Goal: Task Accomplishment & Management: Manage account settings

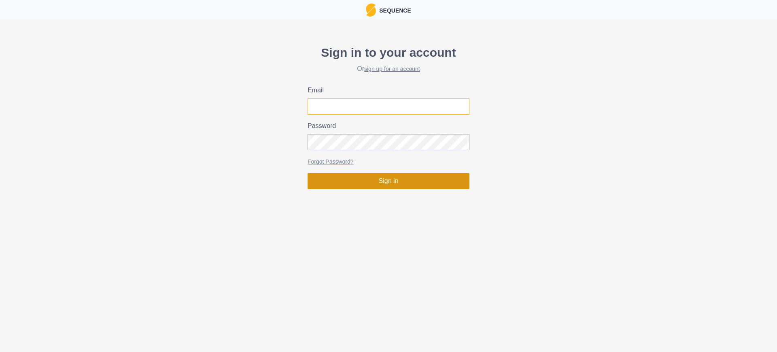
type input "[PERSON_NAME][EMAIL_ADDRESS][PERSON_NAME][DOMAIN_NAME]"
click at [406, 179] on button "Sign in" at bounding box center [388, 181] width 162 height 16
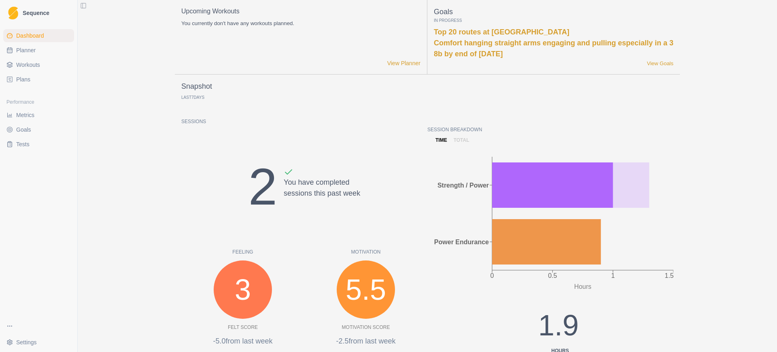
click at [40, 52] on link "Planner" at bounding box center [38, 50] width 71 height 13
select select "month"
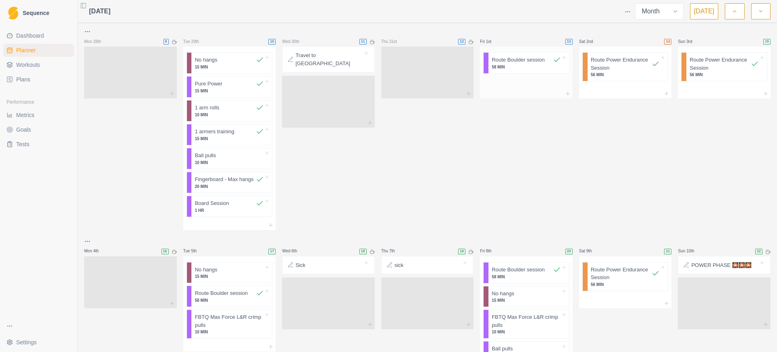
click at [530, 68] on p "58 MIN" at bounding box center [526, 67] width 69 height 6
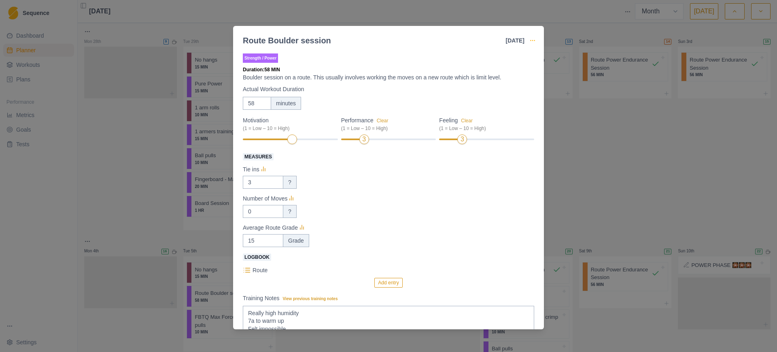
click at [534, 42] on icon "button" at bounding box center [532, 40] width 6 height 6
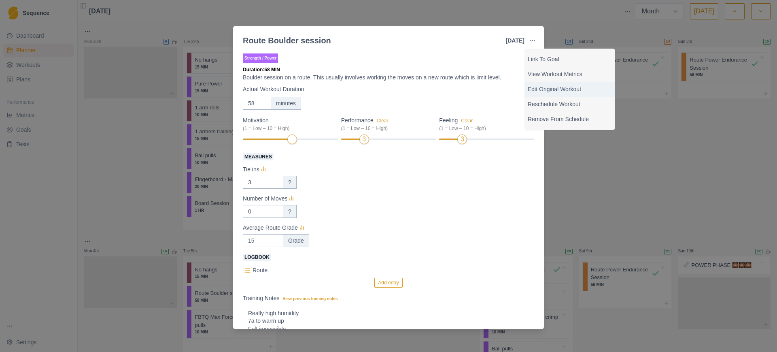
click at [545, 87] on p "Edit Original Workout" at bounding box center [570, 89] width 84 height 8
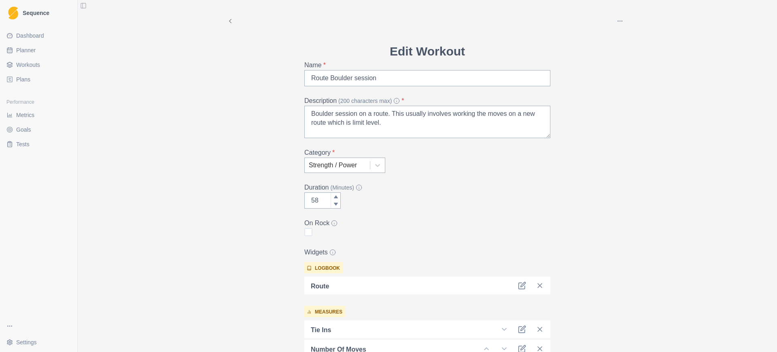
click at [304, 233] on span at bounding box center [308, 232] width 8 height 8
click at [304, 232] on input "checkbox" at bounding box center [304, 232] width 0 height 0
checkbox input "true"
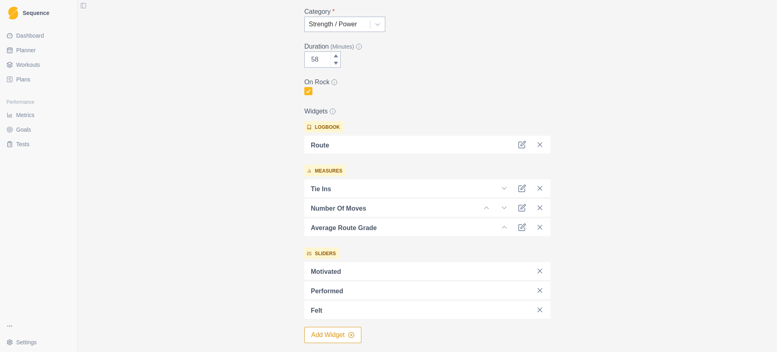
scroll to position [229, 0]
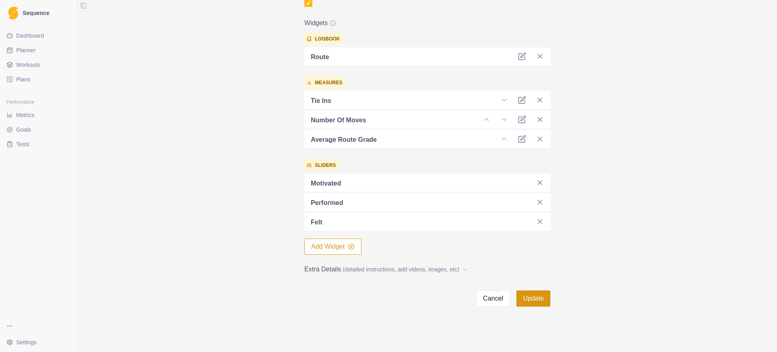
click at [524, 296] on button "Update" at bounding box center [533, 298] width 34 height 16
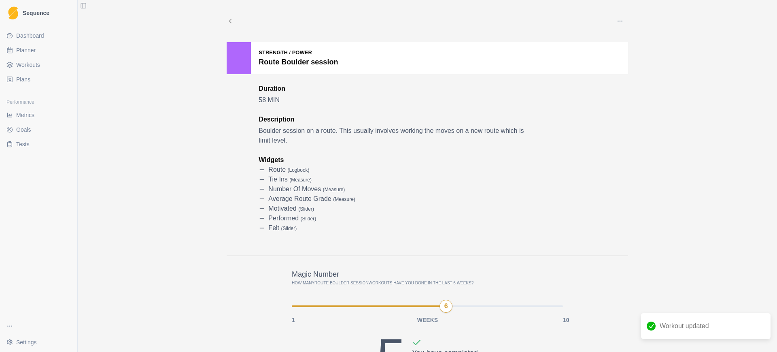
click at [28, 118] on span "Metrics" at bounding box center [25, 115] width 18 height 8
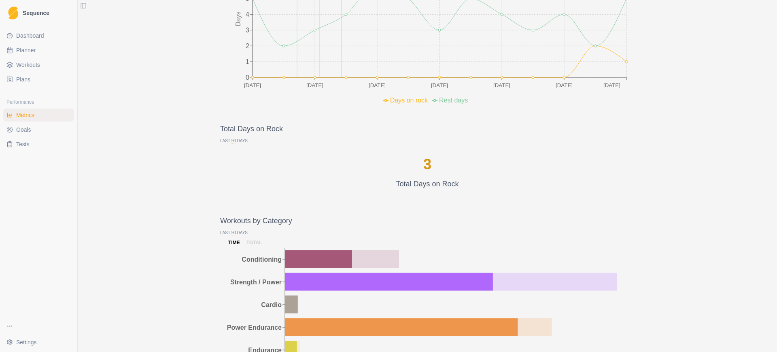
scroll to position [556, 0]
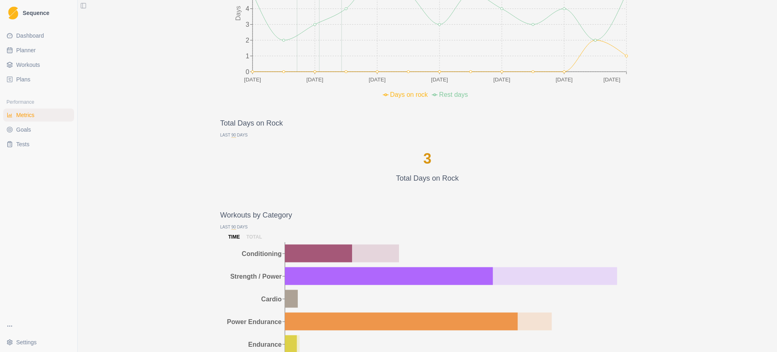
click at [36, 52] on link "Planner" at bounding box center [38, 50] width 71 height 13
select select "month"
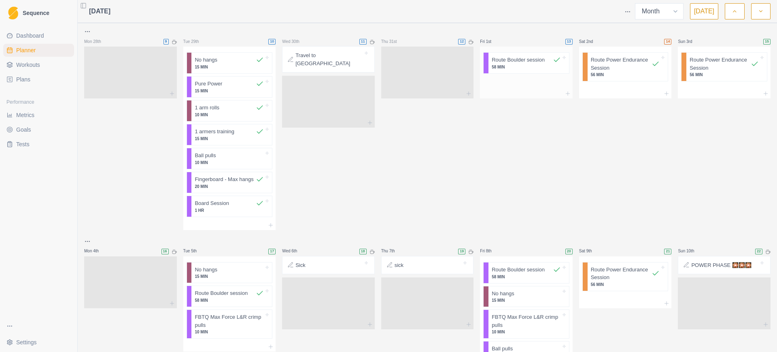
click at [510, 64] on p "58 MIN" at bounding box center [526, 67] width 69 height 6
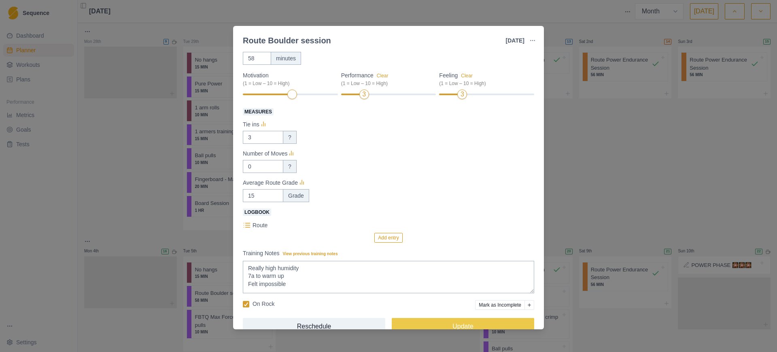
scroll to position [62, 0]
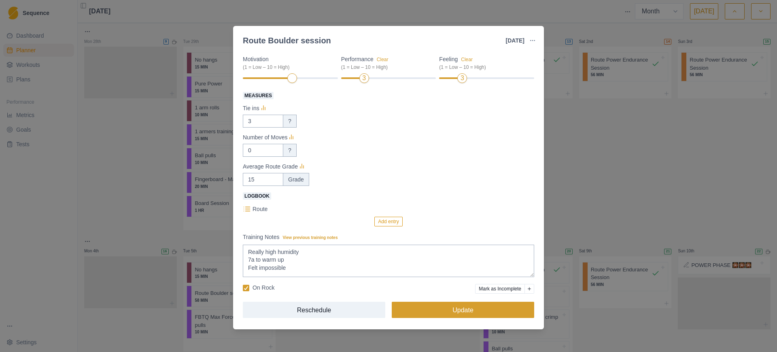
click at [464, 312] on button "Update" at bounding box center [463, 309] width 142 height 16
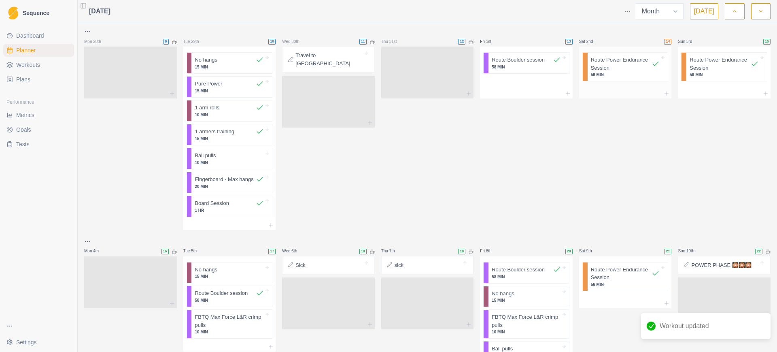
click at [617, 70] on p "Route Power Endurance Session" at bounding box center [621, 64] width 61 height 16
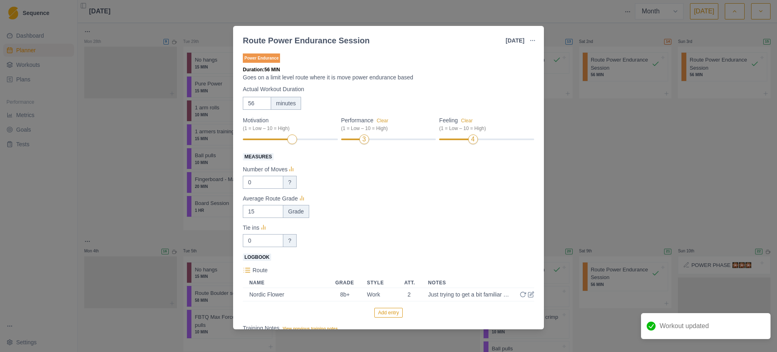
scroll to position [92, 0]
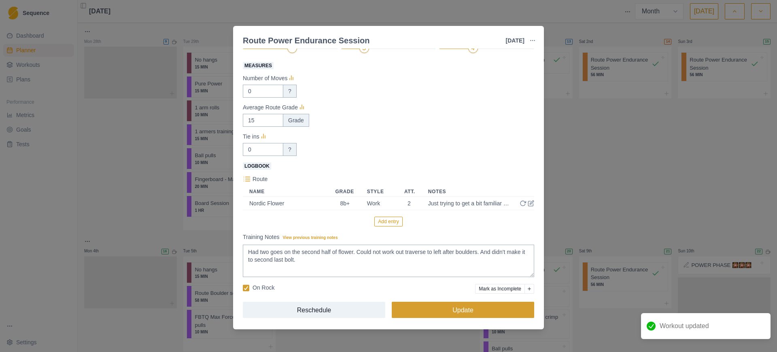
click at [469, 307] on button "Update" at bounding box center [463, 309] width 142 height 16
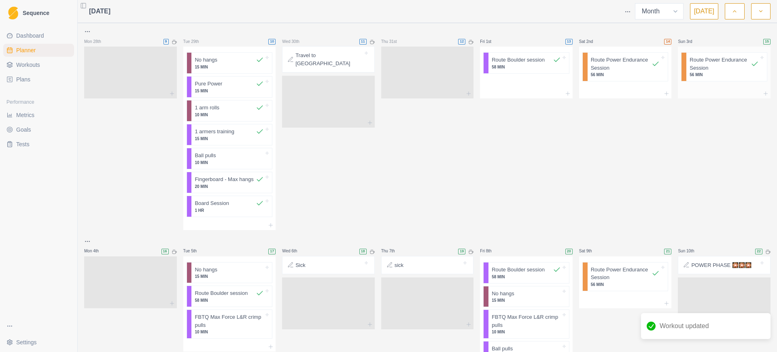
click at [706, 70] on p "Route Power Endurance Session" at bounding box center [719, 64] width 61 height 16
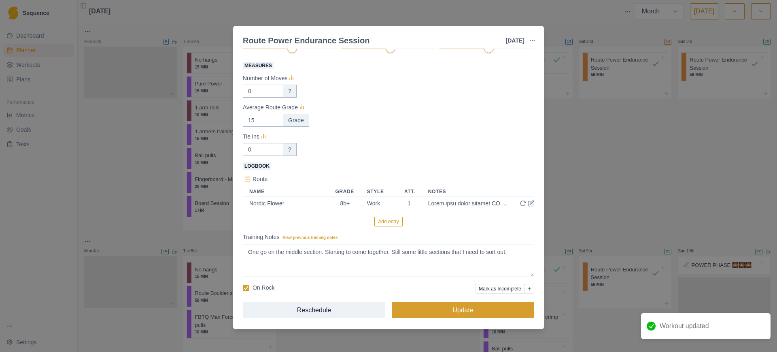
click at [437, 311] on button "Update" at bounding box center [463, 309] width 142 height 16
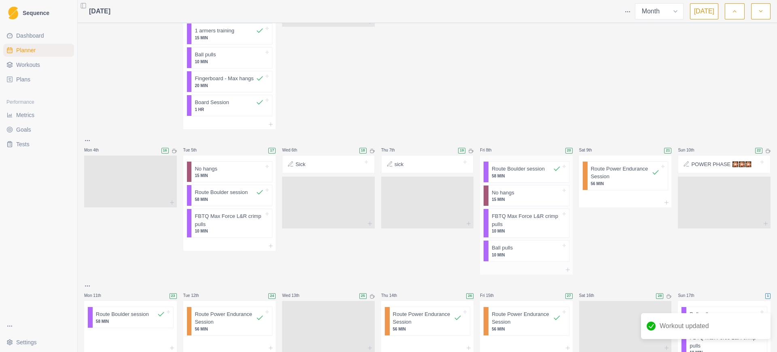
scroll to position [101, 0]
click at [227, 198] on p "58 MIN" at bounding box center [229, 199] width 69 height 6
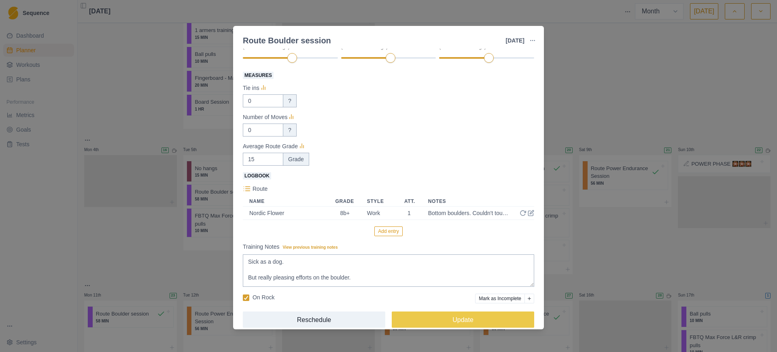
scroll to position [92, 0]
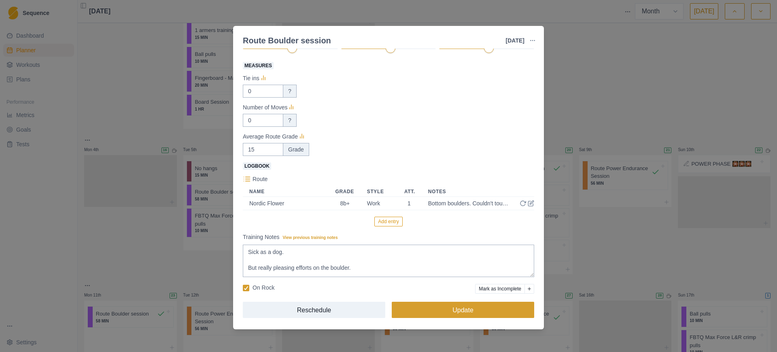
click at [443, 310] on button "Update" at bounding box center [463, 309] width 142 height 16
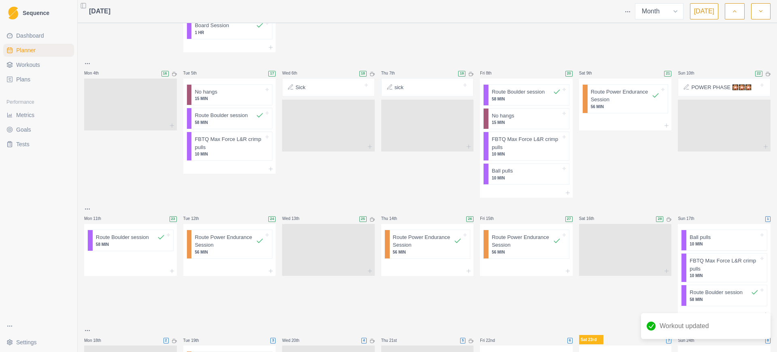
scroll to position [202, 0]
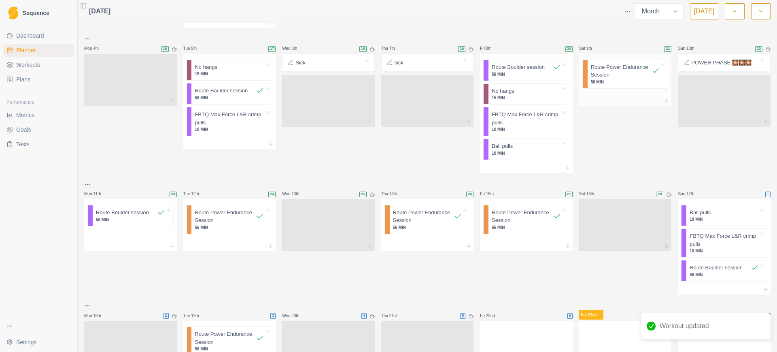
click at [604, 72] on p "Route Power Endurance Session" at bounding box center [621, 71] width 61 height 16
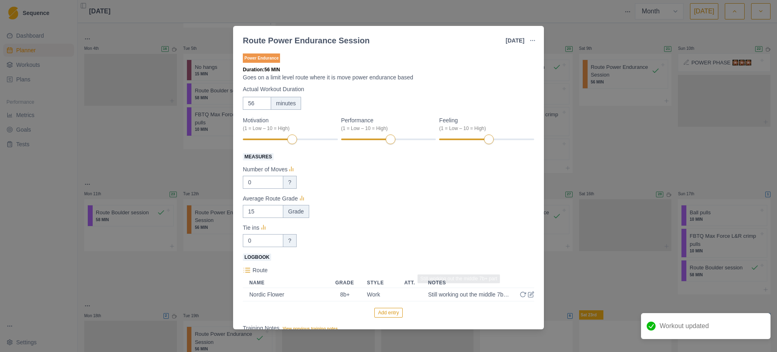
scroll to position [92, 0]
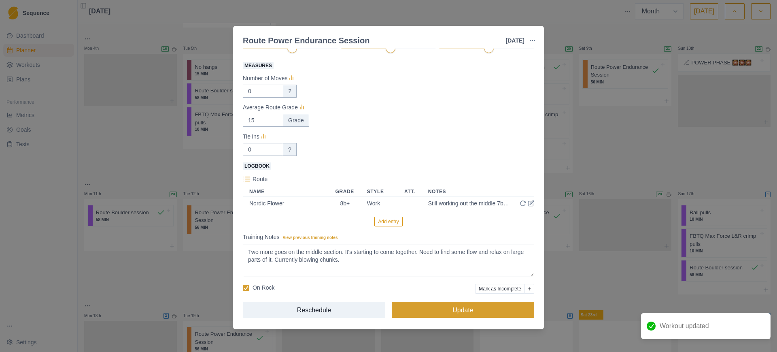
click at [484, 309] on button "Update" at bounding box center [463, 309] width 142 height 16
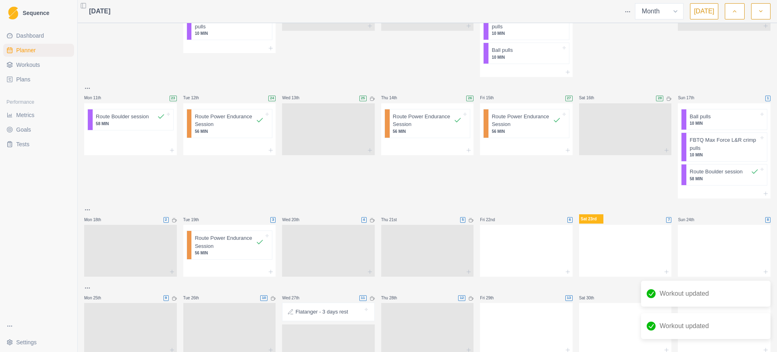
scroll to position [303, 0]
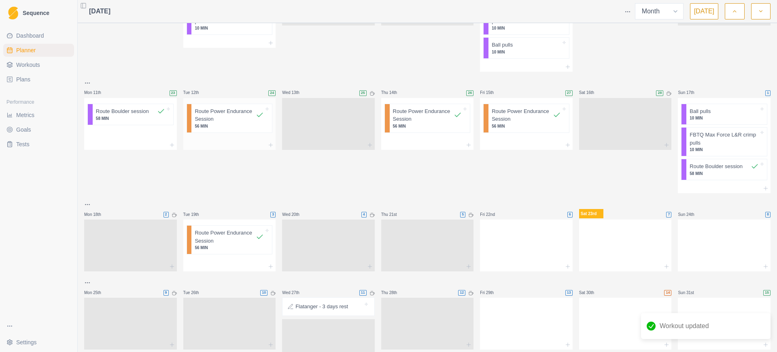
click at [240, 124] on p "56 MIN" at bounding box center [229, 126] width 69 height 6
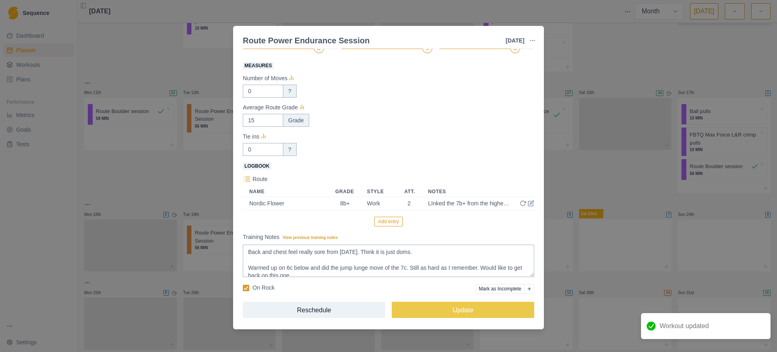
scroll to position [92, 0]
click at [249, 286] on span at bounding box center [246, 287] width 6 height 6
click at [243, 287] on input "On Rock" at bounding box center [242, 287] width 0 height 0
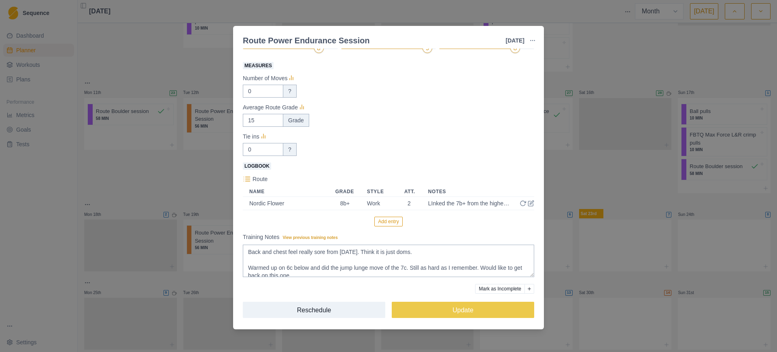
click at [246, 285] on div at bounding box center [359, 288] width 232 height 10
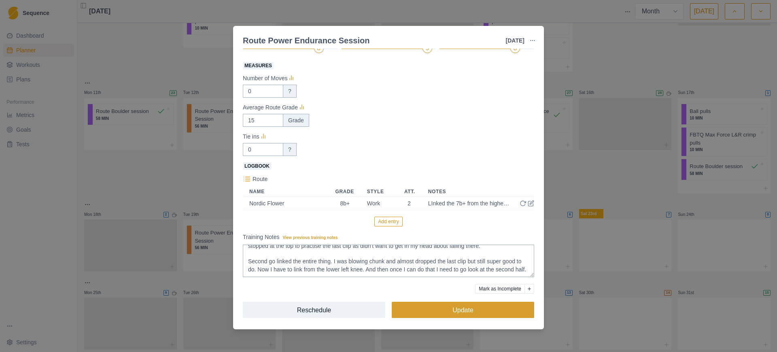
click at [425, 306] on button "Update" at bounding box center [463, 309] width 142 height 16
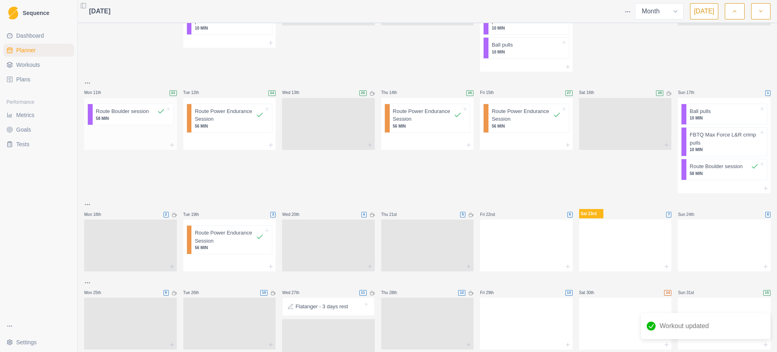
click at [123, 117] on p "58 MIN" at bounding box center [130, 118] width 69 height 6
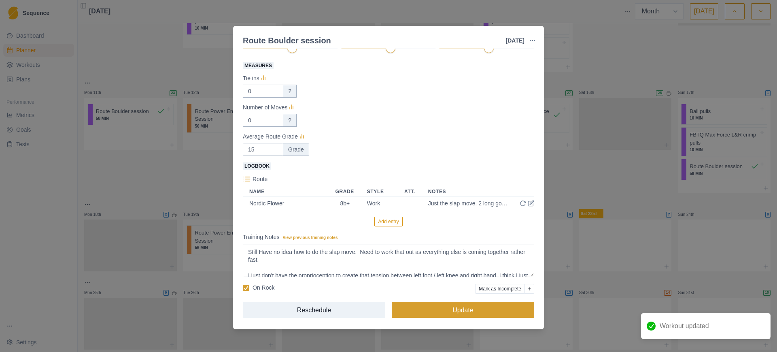
click at [446, 307] on button "Update" at bounding box center [463, 309] width 142 height 16
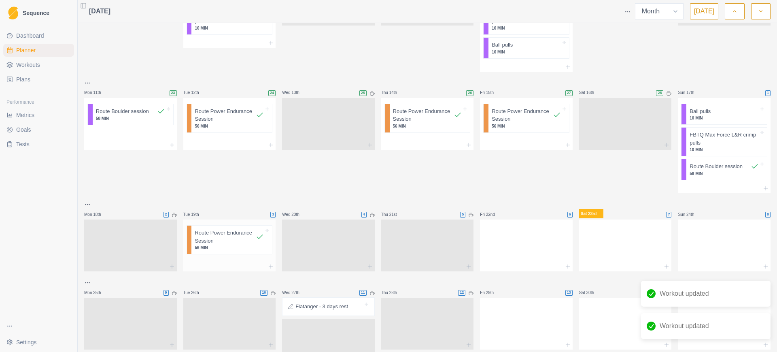
click at [235, 246] on p "56 MIN" at bounding box center [229, 247] width 69 height 6
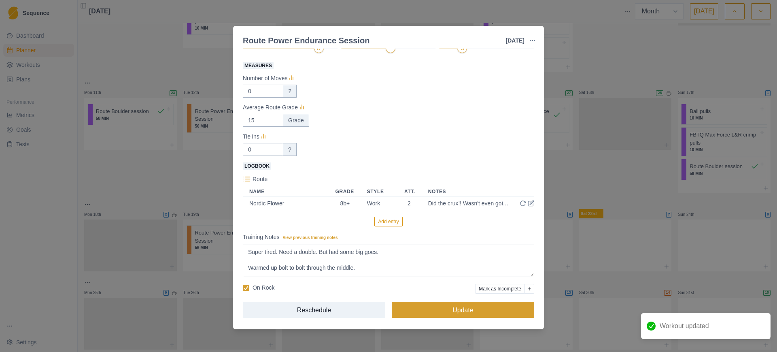
click at [439, 308] on button "Update" at bounding box center [463, 309] width 142 height 16
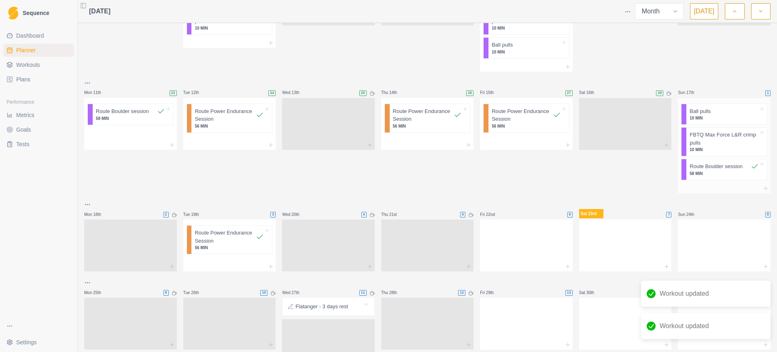
click at [711, 171] on p "58 MIN" at bounding box center [723, 173] width 69 height 6
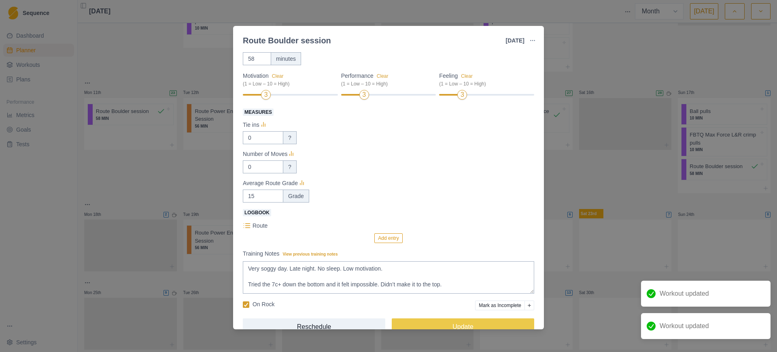
scroll to position [62, 0]
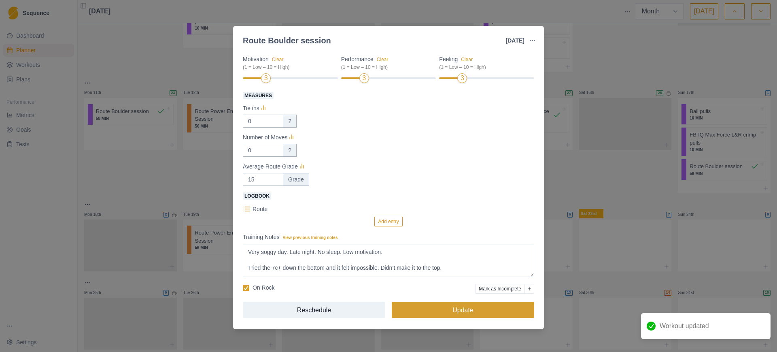
click at [480, 311] on button "Update" at bounding box center [463, 309] width 142 height 16
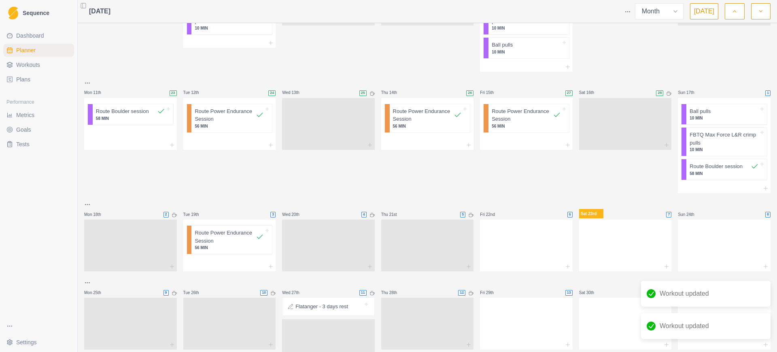
click at [32, 118] on span "Metrics" at bounding box center [25, 115] width 18 height 8
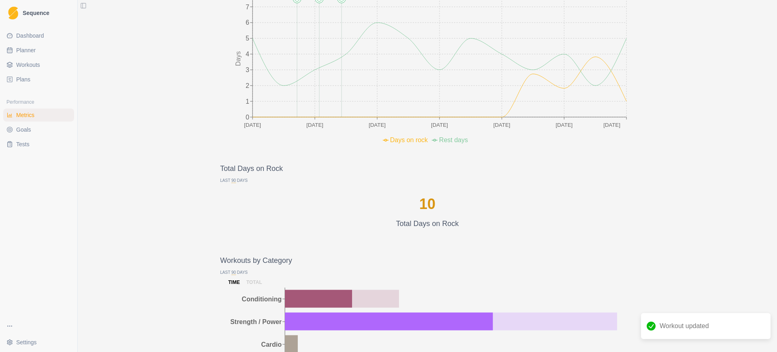
scroll to position [607, 0]
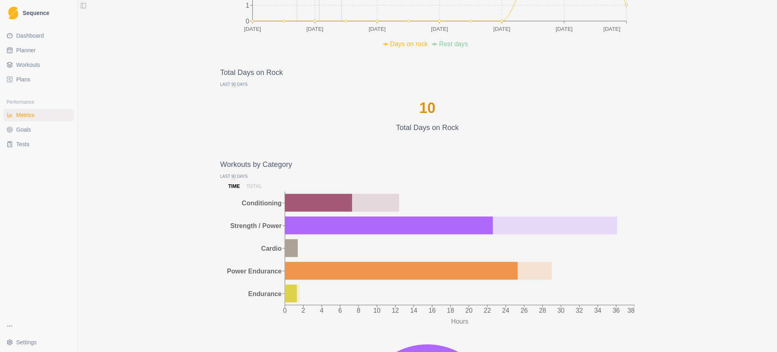
click at [33, 49] on span "Planner" at bounding box center [25, 50] width 19 height 8
select select "month"
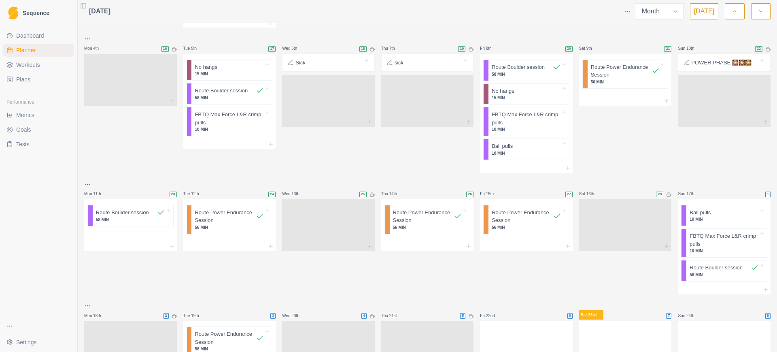
scroll to position [345, 0]
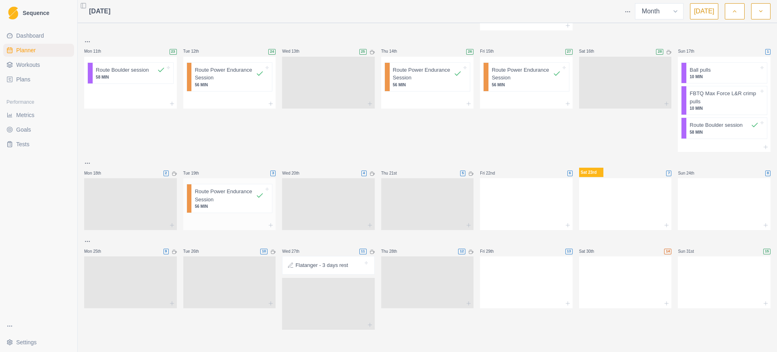
click at [216, 207] on p "56 MIN" at bounding box center [229, 206] width 69 height 6
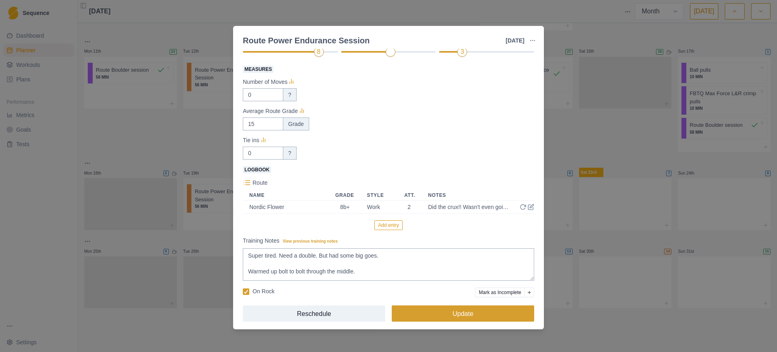
scroll to position [92, 0]
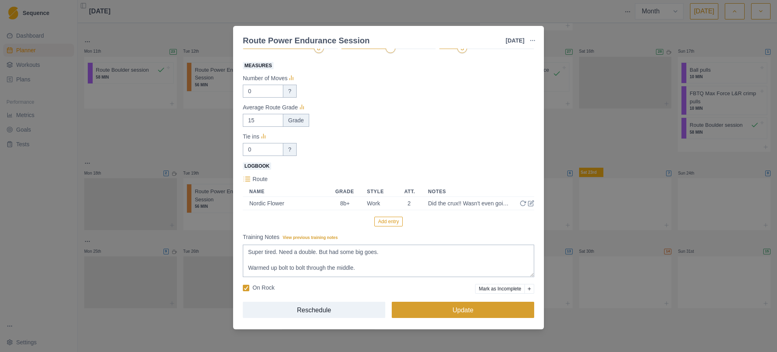
click at [447, 313] on button "Update" at bounding box center [463, 309] width 142 height 16
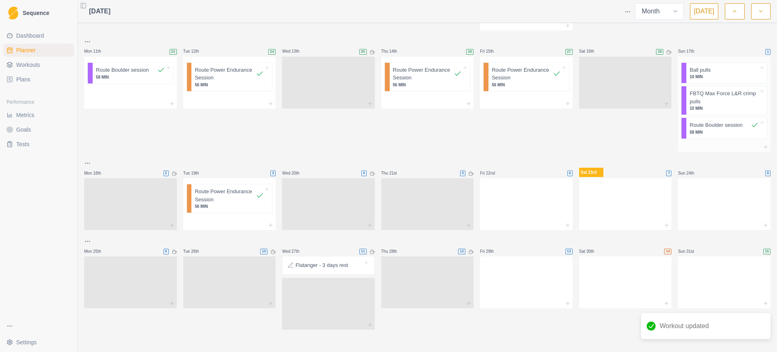
click at [697, 131] on p "58 MIN" at bounding box center [723, 132] width 69 height 6
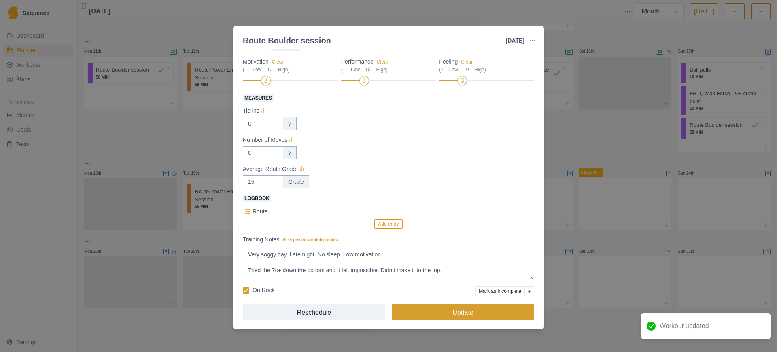
scroll to position [62, 0]
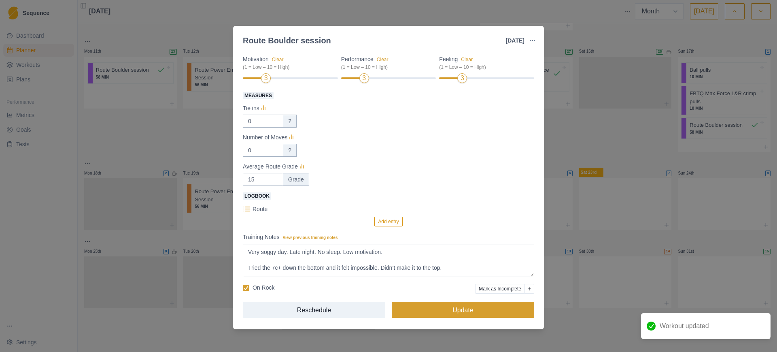
click at [452, 310] on button "Update" at bounding box center [463, 309] width 142 height 16
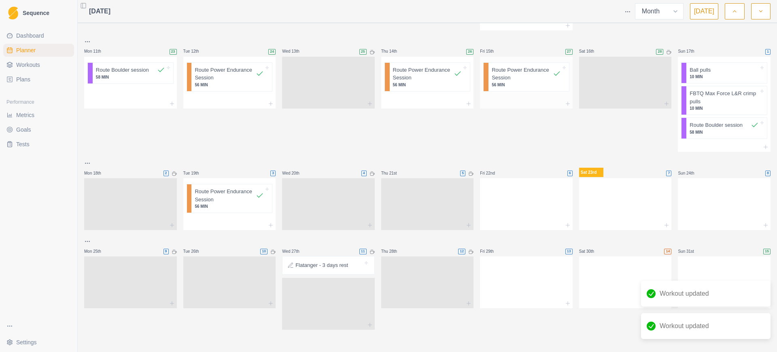
click at [515, 84] on p "56 MIN" at bounding box center [526, 85] width 69 height 6
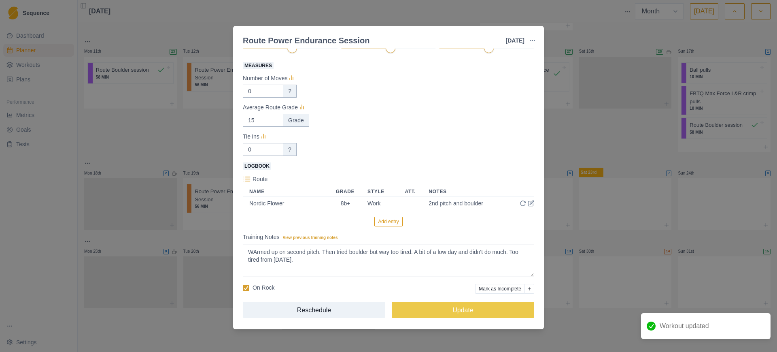
scroll to position [92, 0]
click at [473, 313] on button "Update" at bounding box center [463, 309] width 142 height 16
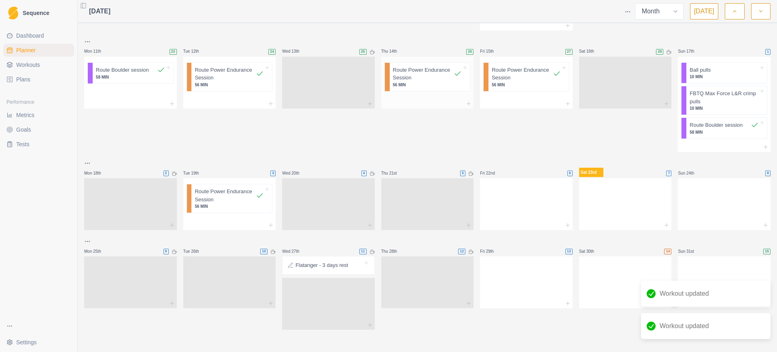
click at [407, 81] on p "Route Power Endurance Session" at bounding box center [423, 74] width 61 height 16
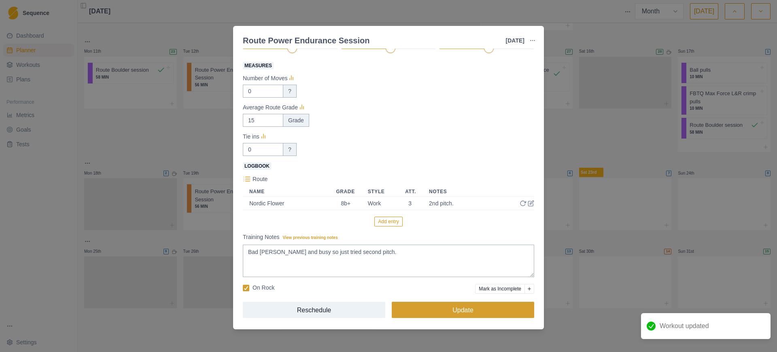
click at [465, 313] on button "Update" at bounding box center [463, 309] width 142 height 16
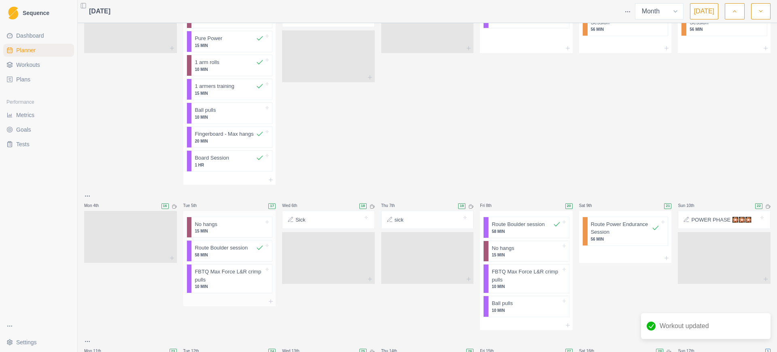
scroll to position [0, 0]
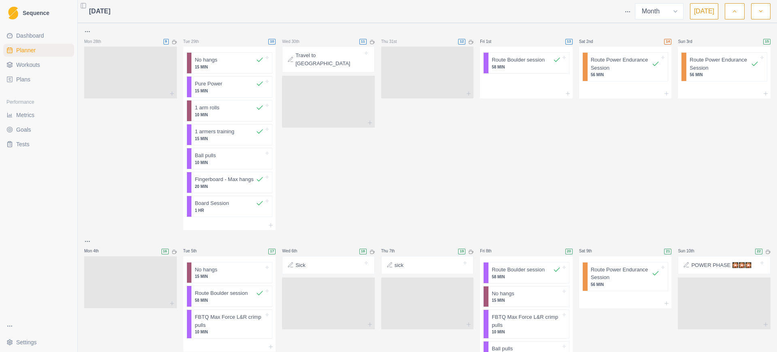
drag, startPoint x: 21, startPoint y: 116, endPoint x: 74, endPoint y: 108, distance: 53.9
click at [21, 116] on span "Metrics" at bounding box center [25, 115] width 18 height 8
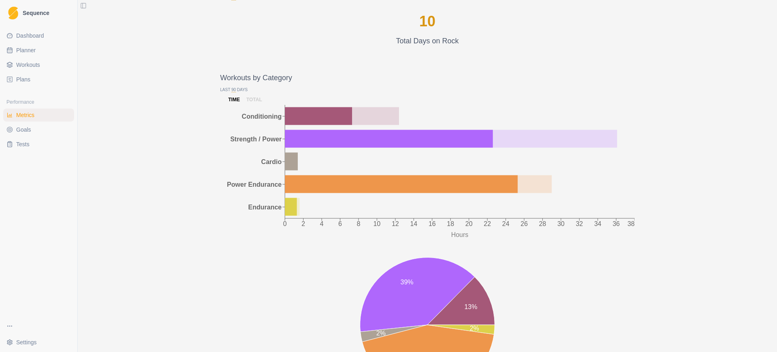
scroll to position [592, 0]
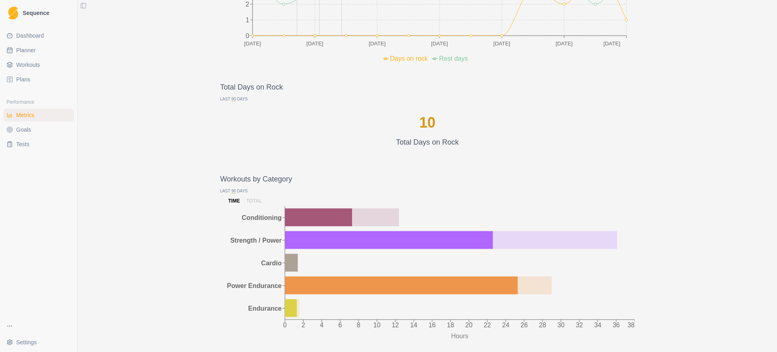
click at [231, 100] on p "Last 90 Days" at bounding box center [427, 99] width 414 height 6
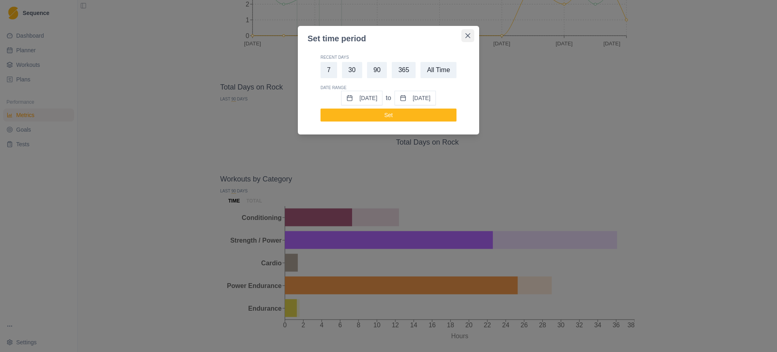
click at [470, 37] on button "Close" at bounding box center [467, 35] width 13 height 13
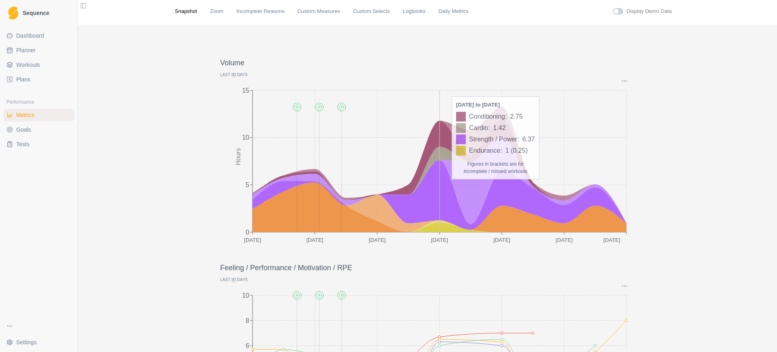
scroll to position [0, 0]
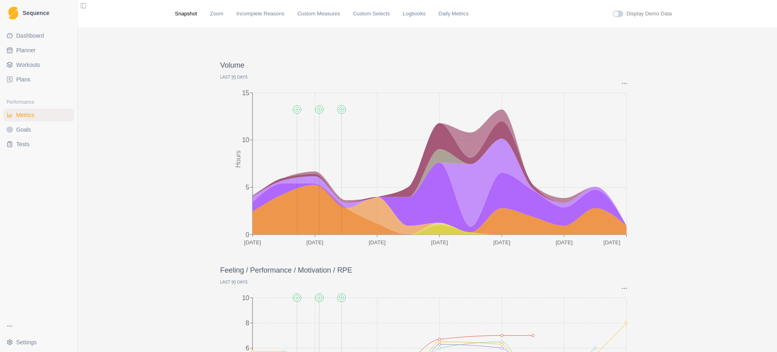
click at [26, 52] on span "Planner" at bounding box center [25, 50] width 19 height 8
select select "month"
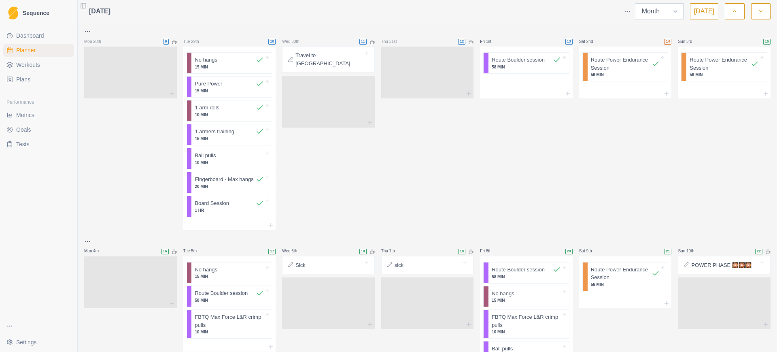
click at [677, 11] on select "Week Month" at bounding box center [659, 11] width 49 height 16
click at [734, 11] on polyline "button" at bounding box center [734, 12] width 3 height 2
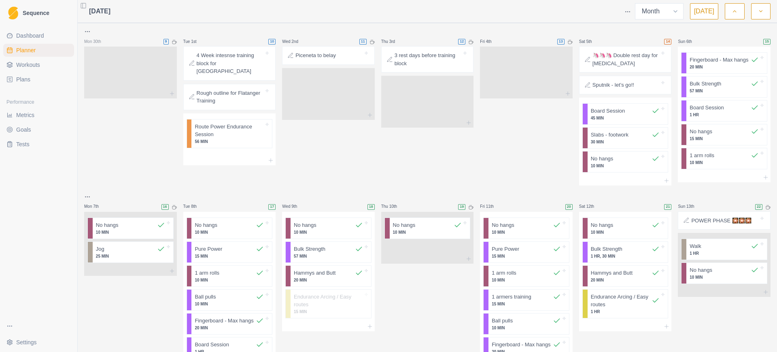
click at [734, 11] on icon "button" at bounding box center [735, 11] width 6 height 8
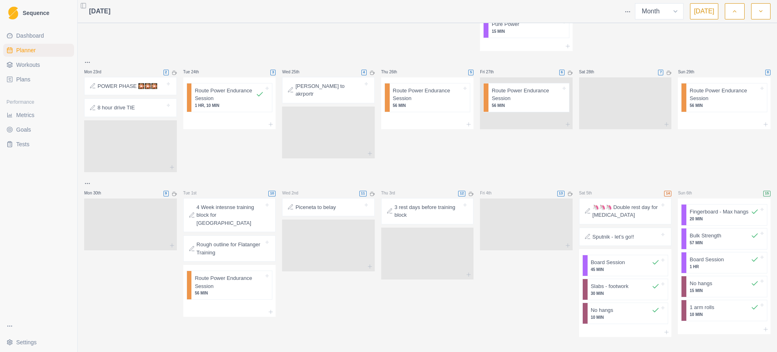
scroll to position [729, 0]
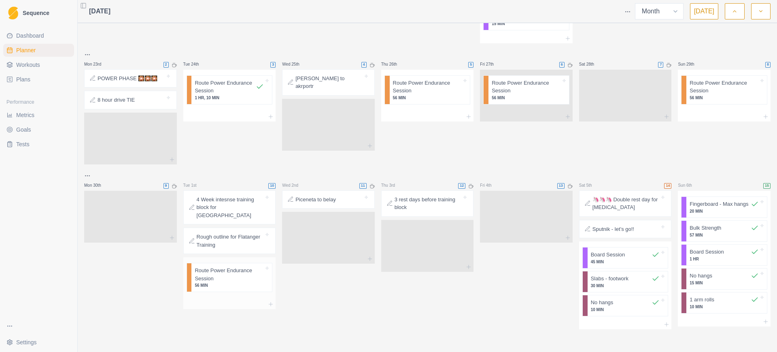
click at [234, 282] on p "56 MIN" at bounding box center [229, 285] width 69 height 6
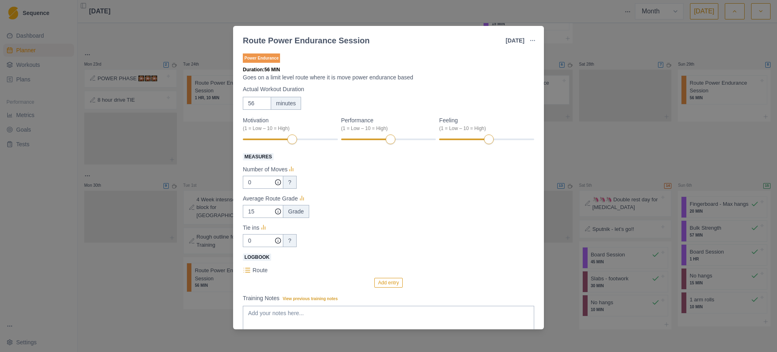
scroll to position [62, 0]
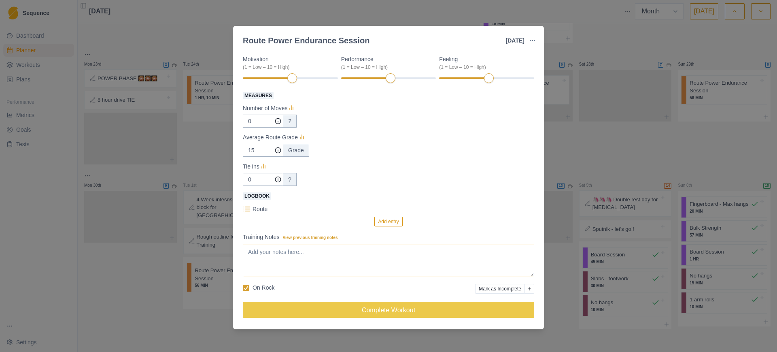
click at [307, 262] on textarea "Training Notes View previous training notes" at bounding box center [388, 260] width 291 height 32
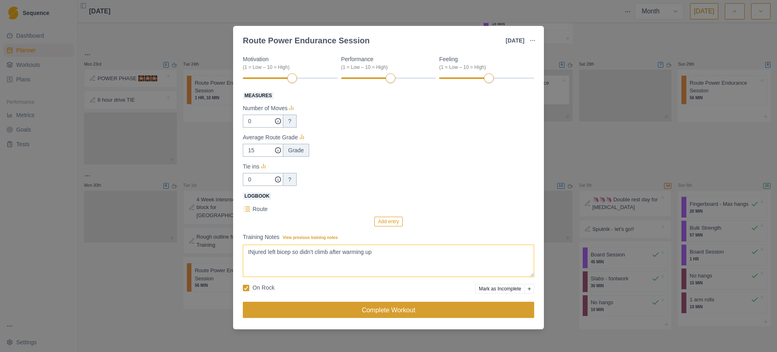
type textarea "INjured left bicep so didn't climb after warming up"
click at [348, 303] on button "Complete Workout" at bounding box center [388, 309] width 291 height 16
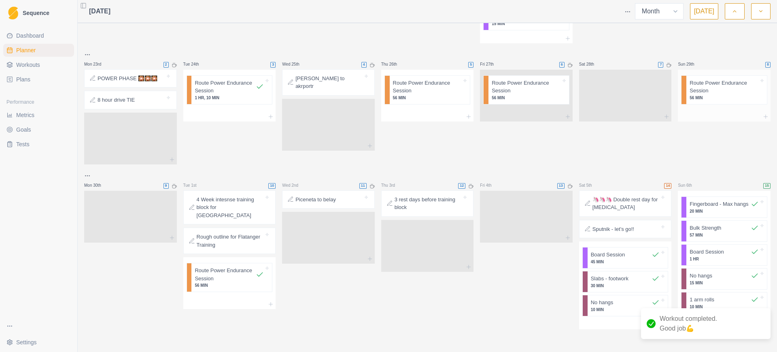
click at [708, 91] on p "Route Power Endurance Session" at bounding box center [723, 87] width 69 height 16
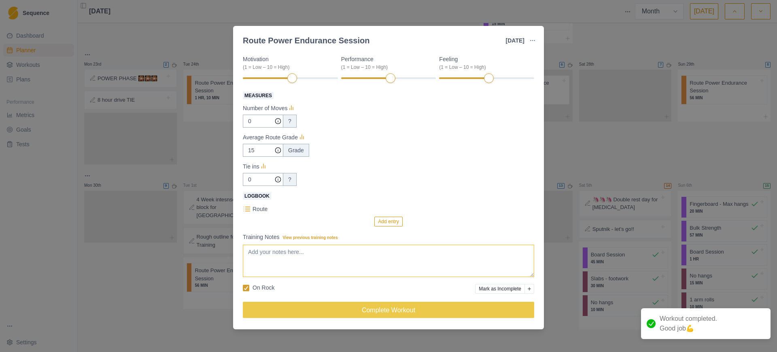
click at [356, 270] on textarea "Training Notes View previous training notes" at bounding box center [388, 260] width 291 height 32
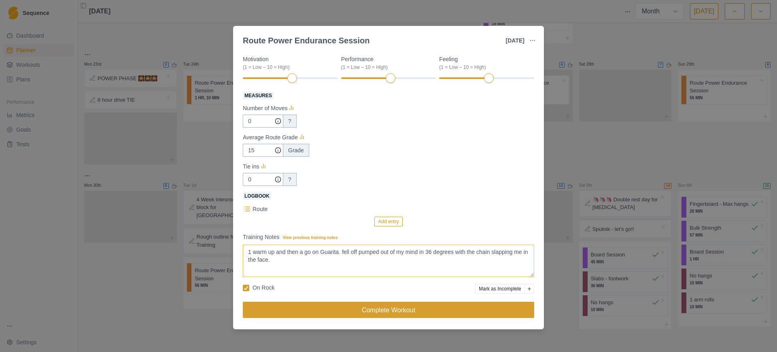
type textarea "1 warm up and then a go on Guarita. fell off pumped out of my mind in 36 degree…"
click at [367, 308] on button "Complete Workout" at bounding box center [388, 309] width 291 height 16
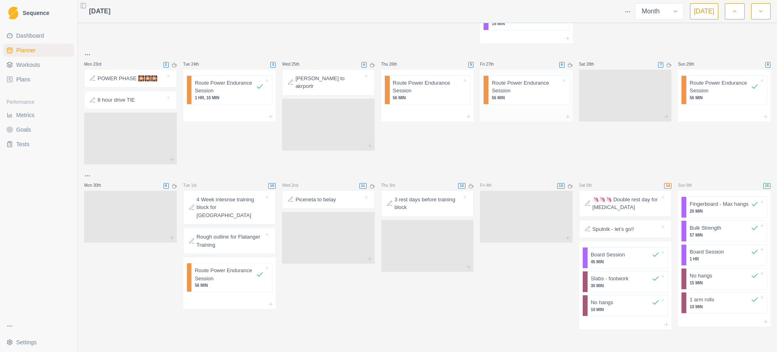
click at [503, 100] on p "56 MIN" at bounding box center [526, 98] width 69 height 6
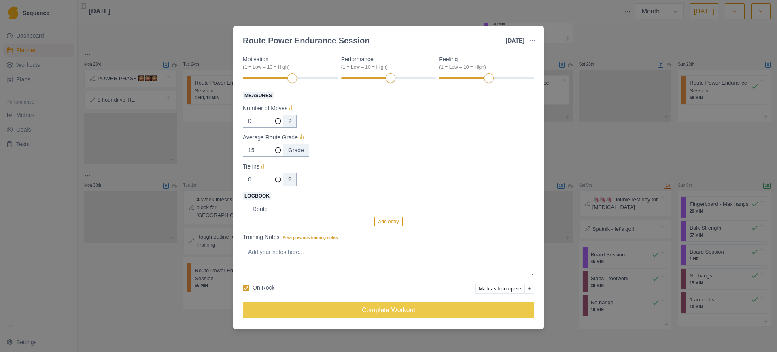
click at [331, 261] on textarea "Training Notes View previous training notes" at bounding box center [388, 260] width 291 height 32
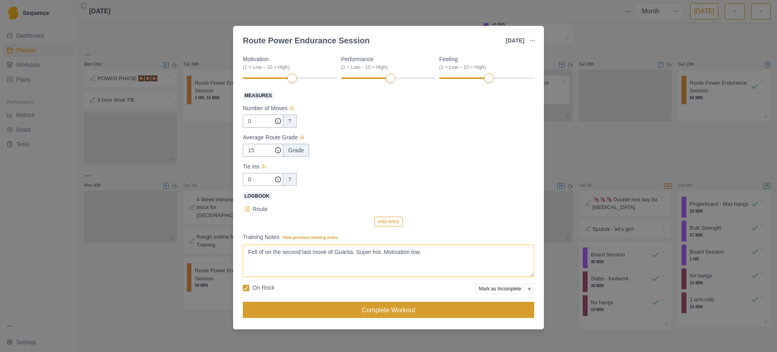
type textarea "Fell of on the second last move of Guarita. Super hot. Motivation low."
click at [367, 305] on button "Complete Workout" at bounding box center [388, 309] width 291 height 16
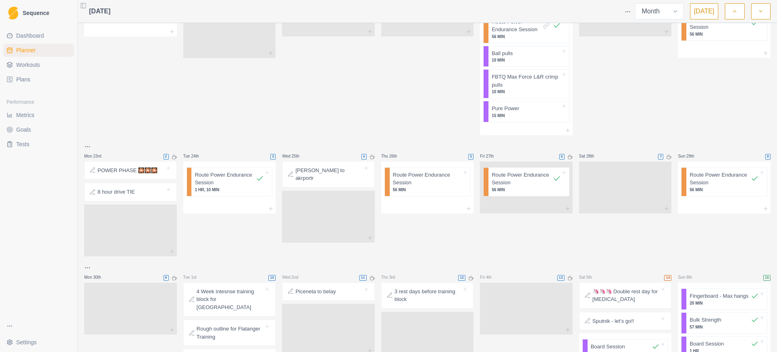
scroll to position [628, 0]
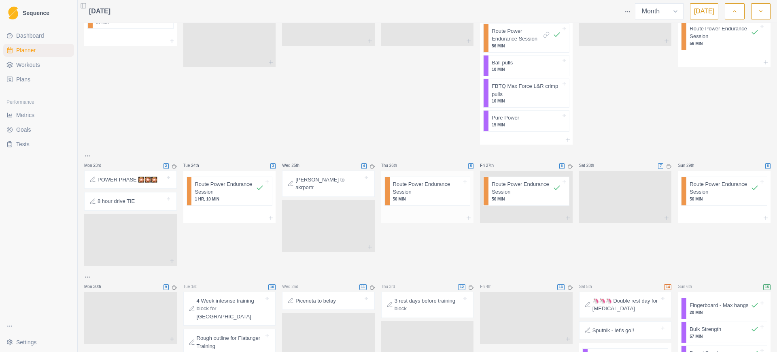
click at [429, 190] on p "Route Power Endurance Session" at bounding box center [427, 188] width 69 height 16
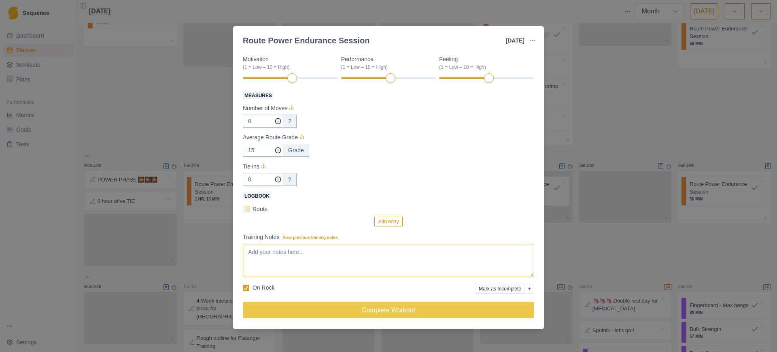
scroll to position [62, 0]
click at [356, 259] on textarea "Training Notes View previous training notes" at bounding box center [388, 260] width 291 height 32
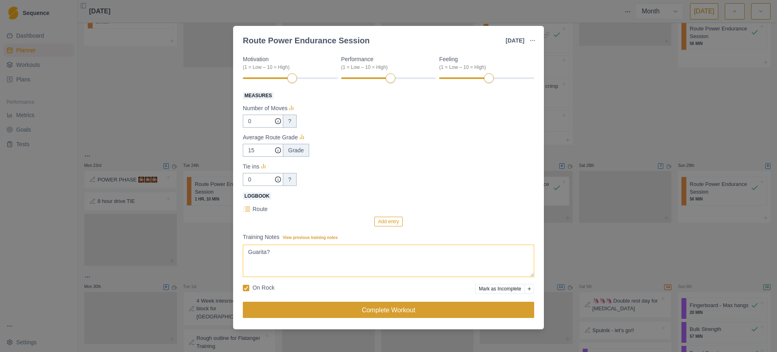
type textarea "Guarita?"
click at [360, 307] on button "Complete Workout" at bounding box center [388, 309] width 291 height 16
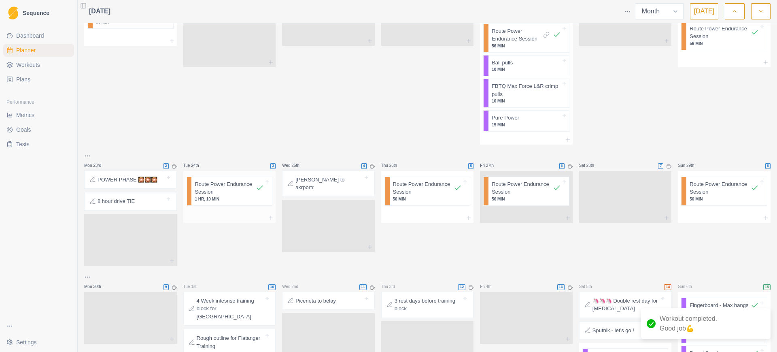
click at [213, 191] on p "Route Power Endurance Session" at bounding box center [225, 188] width 61 height 16
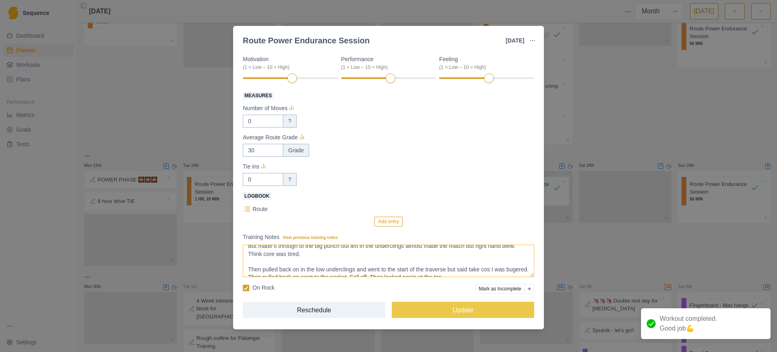
scroll to position [68, 0]
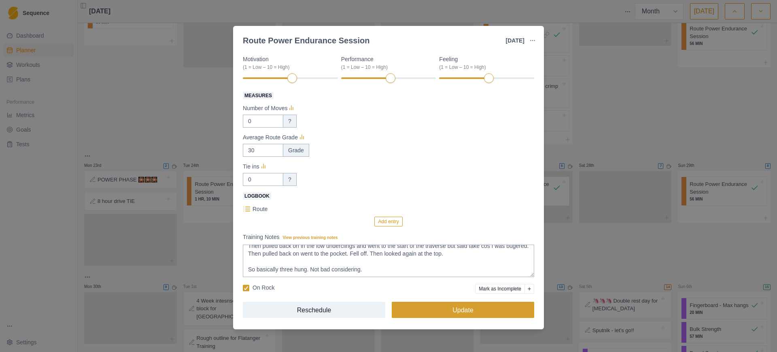
click at [420, 302] on button "Update" at bounding box center [463, 309] width 142 height 16
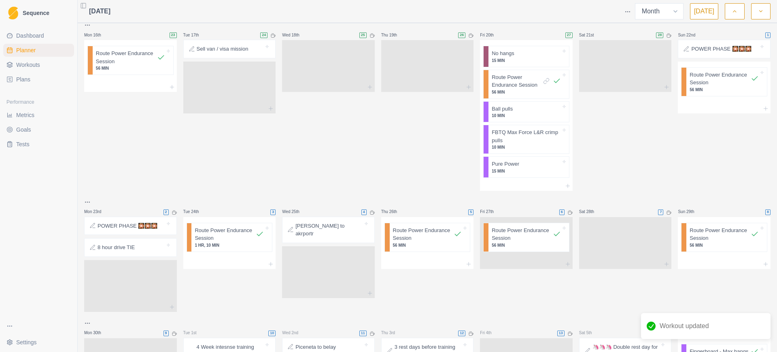
scroll to position [527, 0]
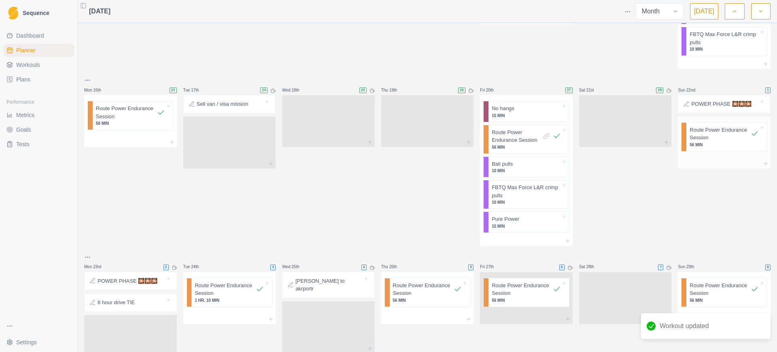
click at [696, 131] on p "Route Power Endurance Session" at bounding box center [719, 134] width 61 height 16
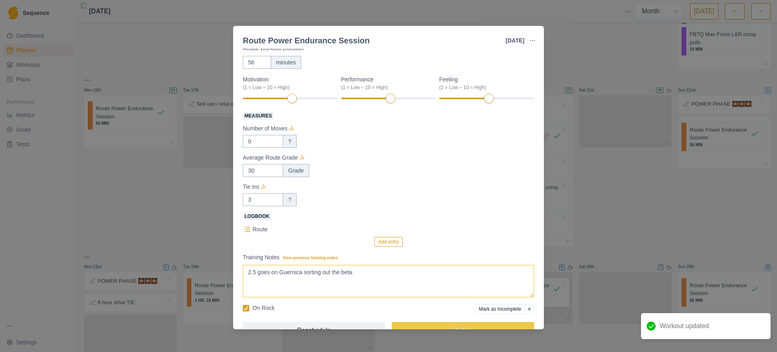
scroll to position [62, 0]
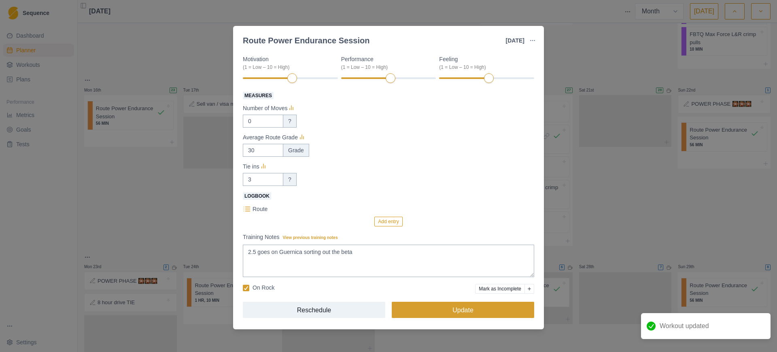
click at [455, 308] on button "Update" at bounding box center [463, 309] width 142 height 16
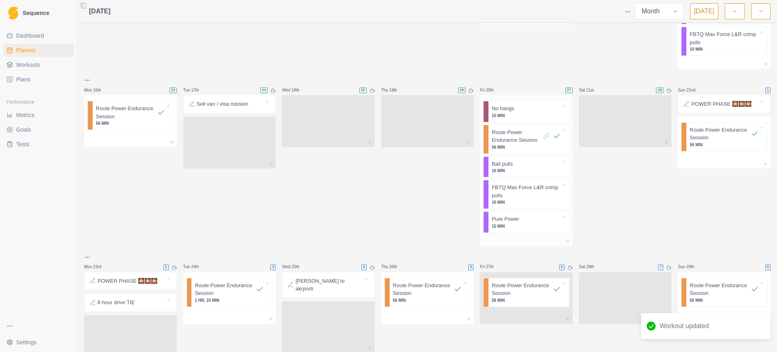
click at [516, 136] on p "Route Power Endurance Session" at bounding box center [517, 136] width 50 height 16
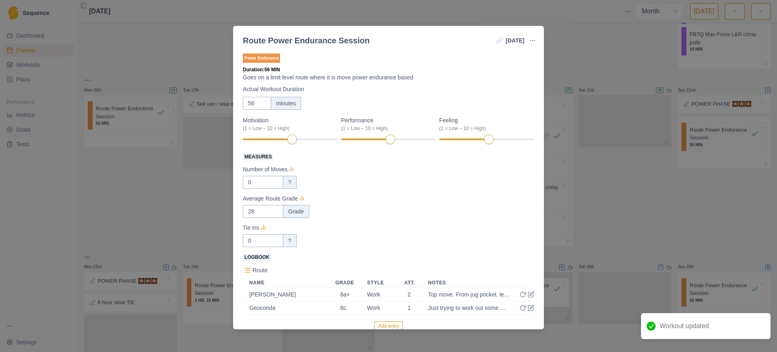
scroll to position [105, 0]
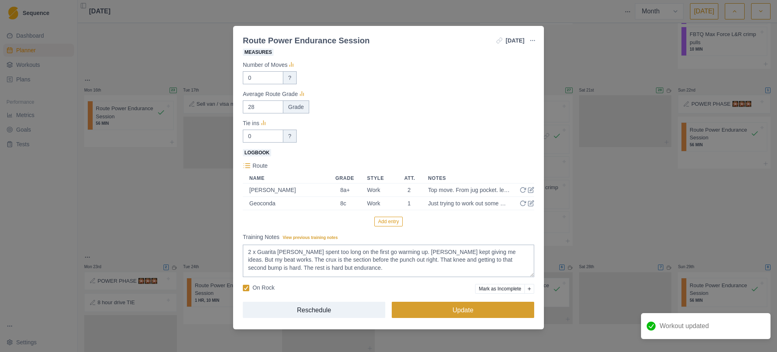
click at [466, 308] on button "Update" at bounding box center [463, 309] width 142 height 16
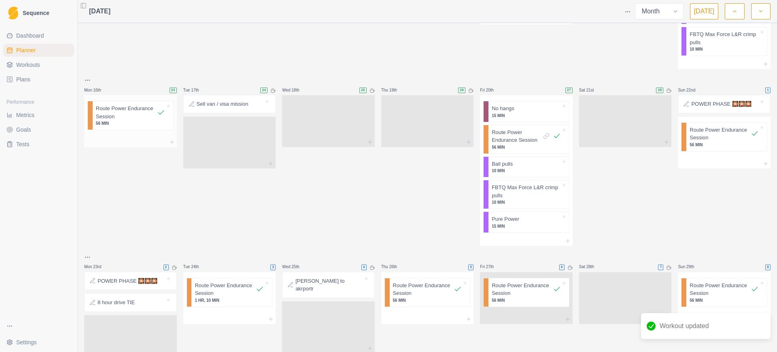
click at [115, 112] on p "Route Power Endurance Session" at bounding box center [126, 112] width 61 height 16
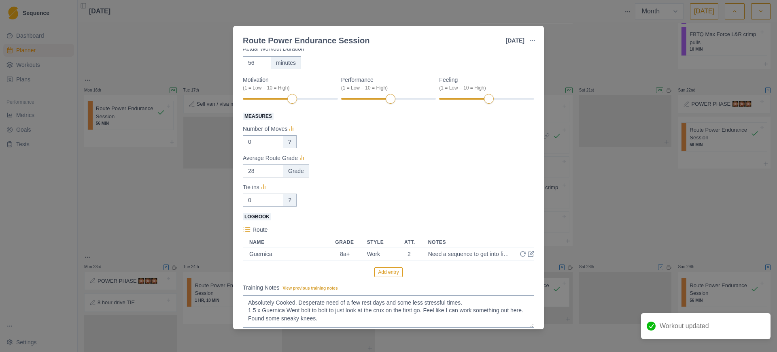
scroll to position [92, 0]
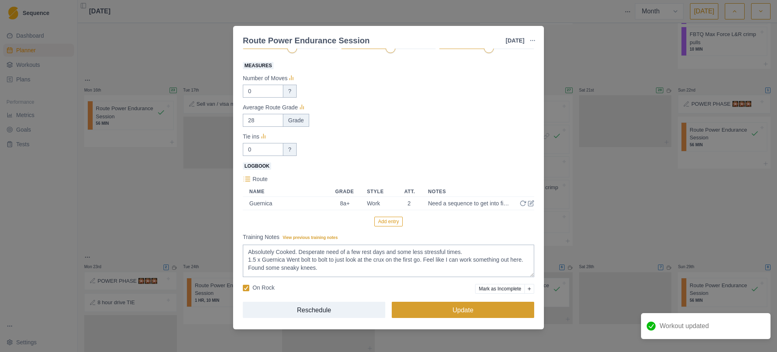
click at [438, 310] on button "Update" at bounding box center [463, 309] width 142 height 16
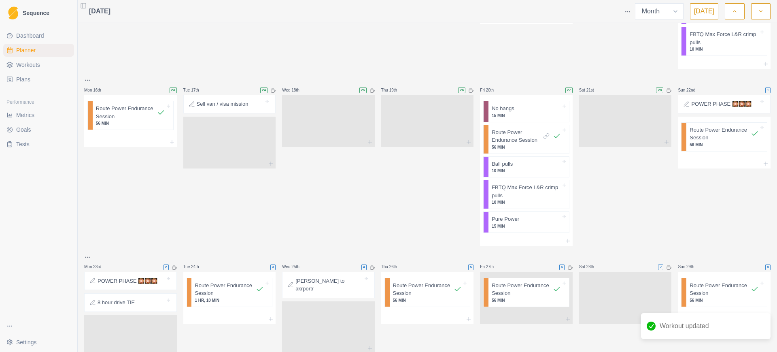
scroll to position [375, 0]
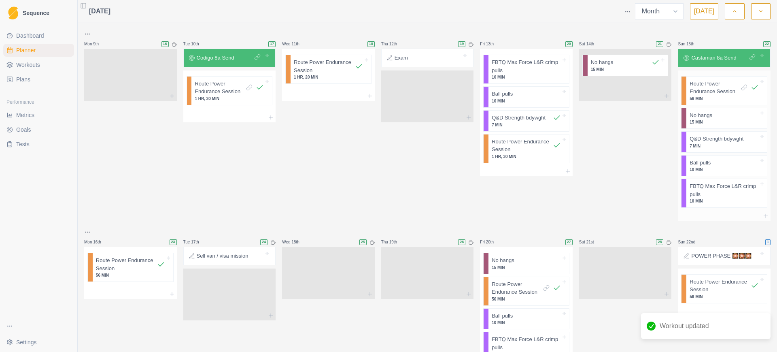
click at [695, 91] on p "Route Power Endurance Session" at bounding box center [714, 88] width 50 height 16
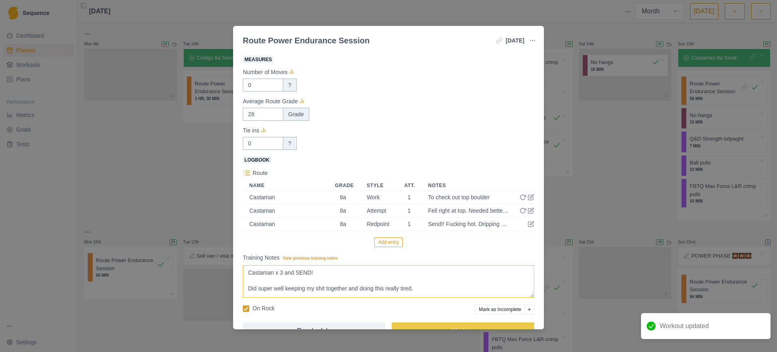
scroll to position [119, 0]
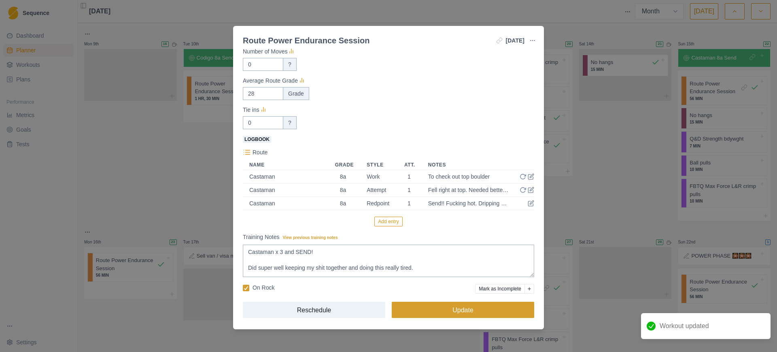
click at [463, 310] on button "Update" at bounding box center [463, 309] width 142 height 16
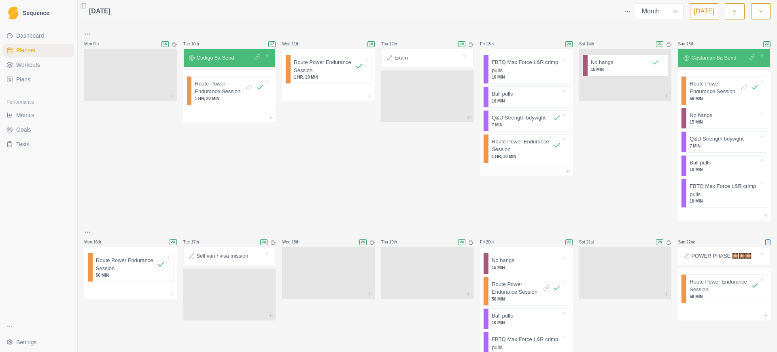
click at [521, 148] on p "Route Power Endurance Session" at bounding box center [522, 146] width 61 height 16
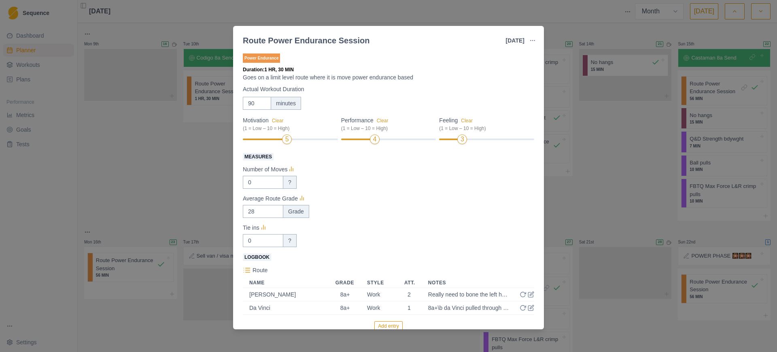
scroll to position [105, 0]
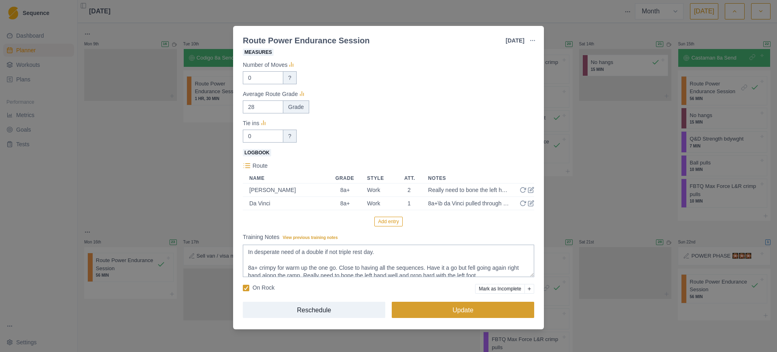
click at [443, 313] on button "Update" at bounding box center [463, 309] width 142 height 16
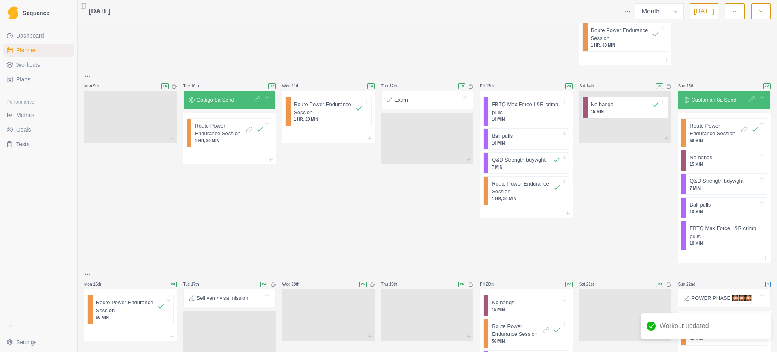
scroll to position [324, 0]
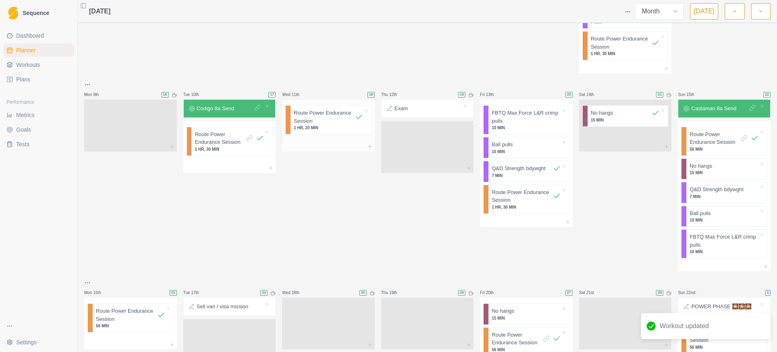
click at [323, 127] on p "1 HR, 20 MIN" at bounding box center [328, 128] width 69 height 6
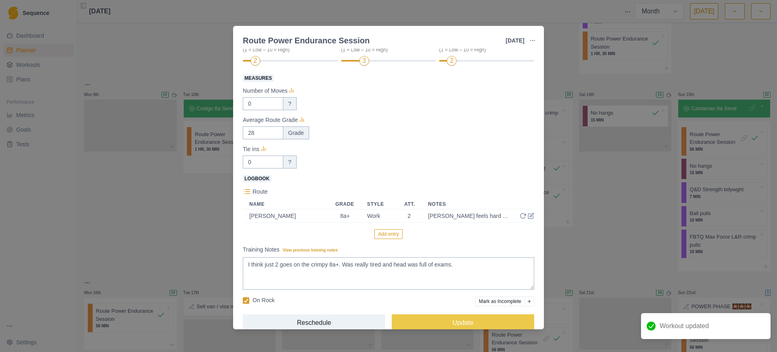
scroll to position [92, 0]
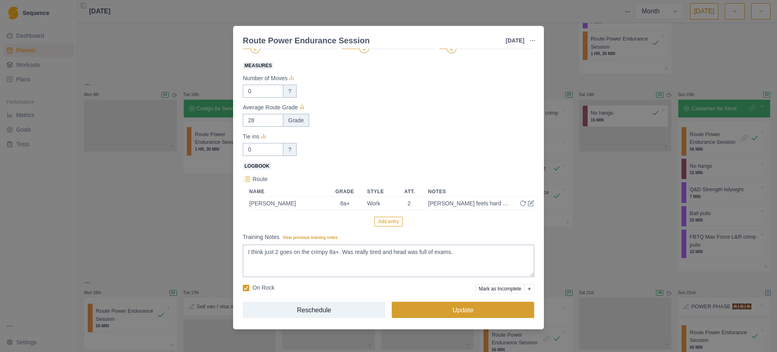
click at [435, 311] on button "Update" at bounding box center [463, 309] width 142 height 16
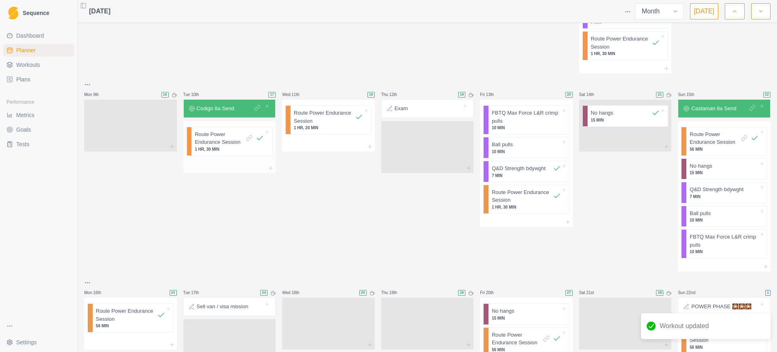
click at [219, 147] on p "1 HR, 30 MIN" at bounding box center [229, 149] width 69 height 6
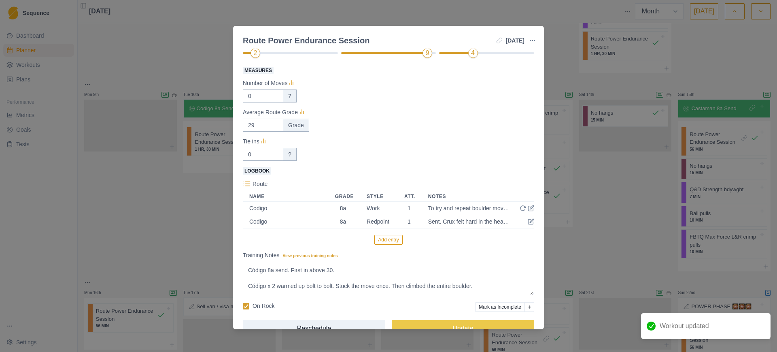
scroll to position [105, 0]
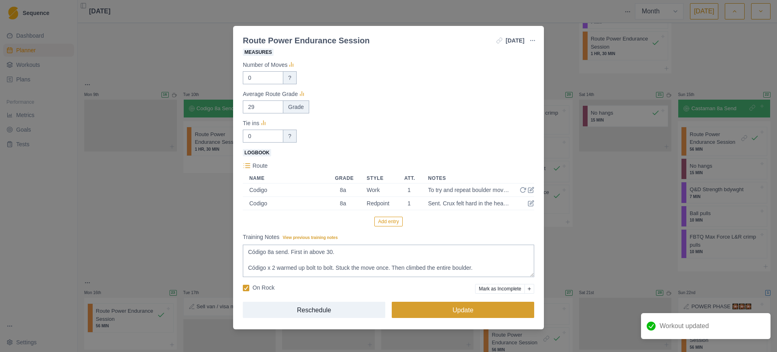
click at [470, 305] on button "Update" at bounding box center [463, 309] width 142 height 16
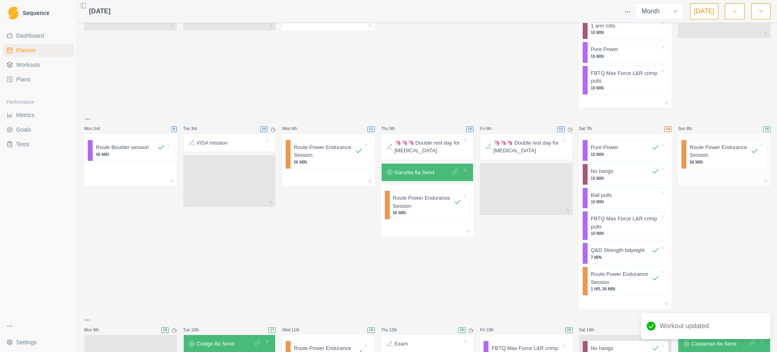
scroll to position [72, 0]
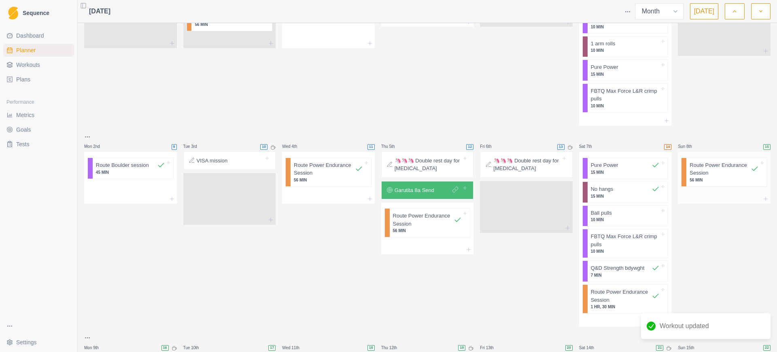
click at [701, 177] on p "56 MIN" at bounding box center [723, 180] width 69 height 6
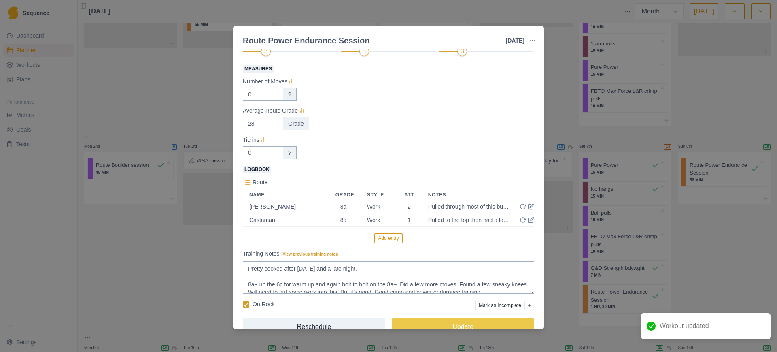
scroll to position [105, 0]
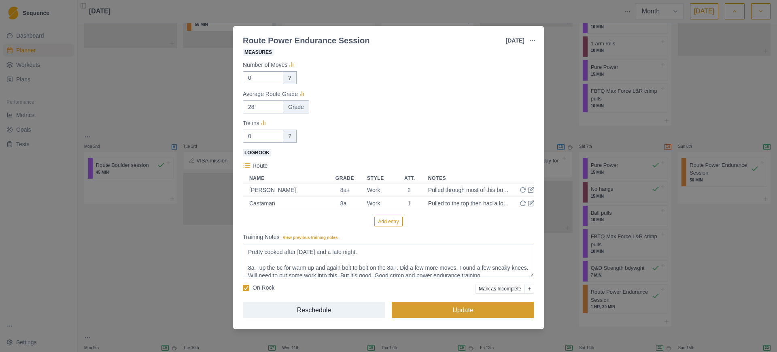
click at [452, 308] on button "Update" at bounding box center [463, 309] width 142 height 16
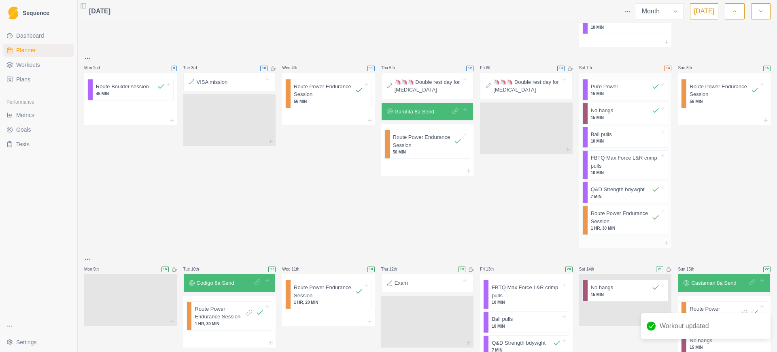
scroll to position [173, 0]
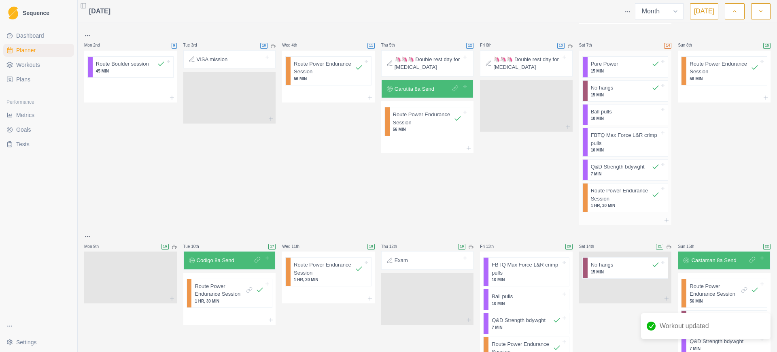
click at [606, 200] on p "Route Power Endurance Session" at bounding box center [621, 195] width 61 height 16
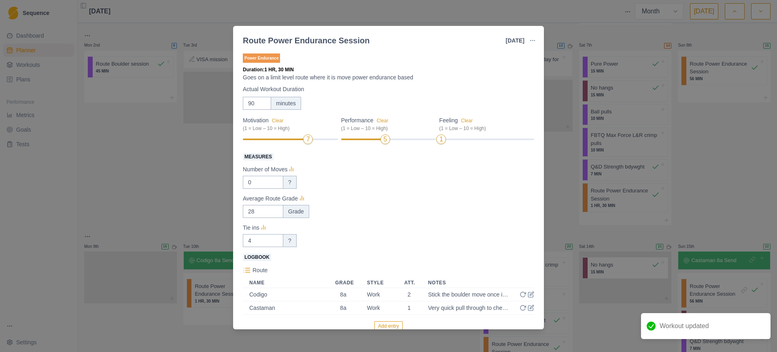
scroll to position [105, 0]
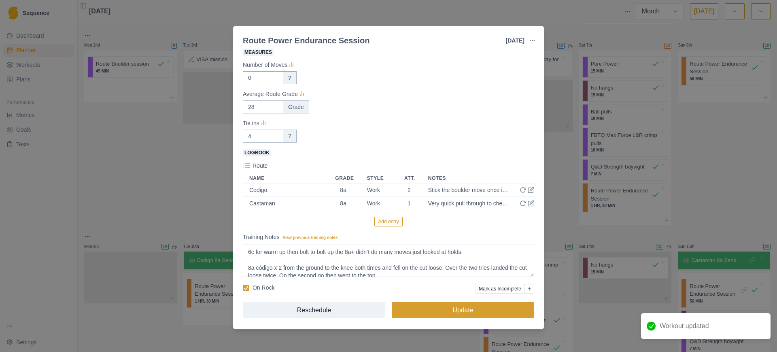
click at [464, 306] on button "Update" at bounding box center [463, 309] width 142 height 16
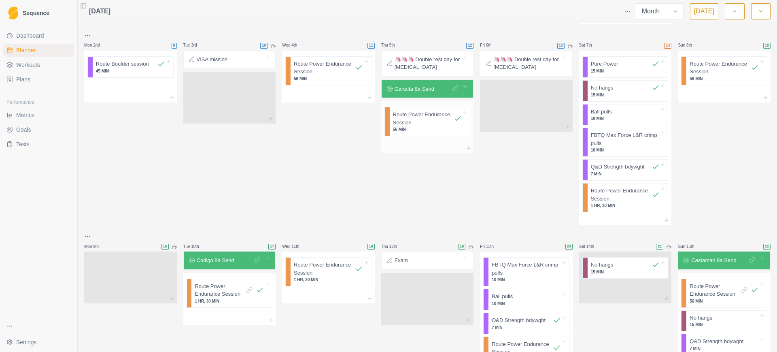
click at [421, 130] on p "56 MIN" at bounding box center [427, 129] width 69 height 6
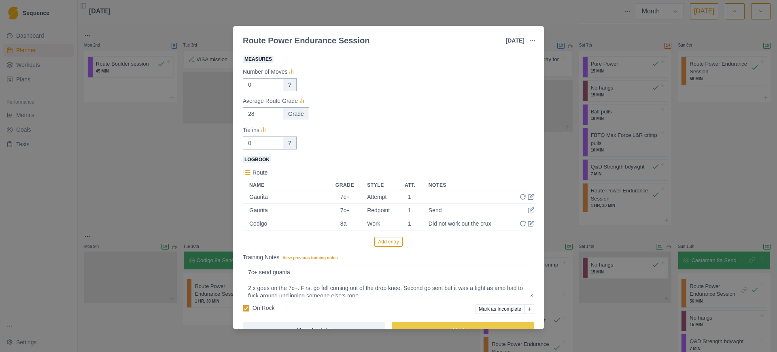
scroll to position [119, 0]
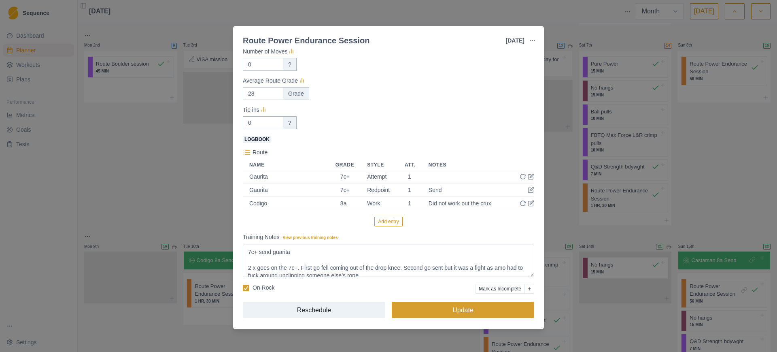
click at [474, 309] on button "Update" at bounding box center [463, 309] width 142 height 16
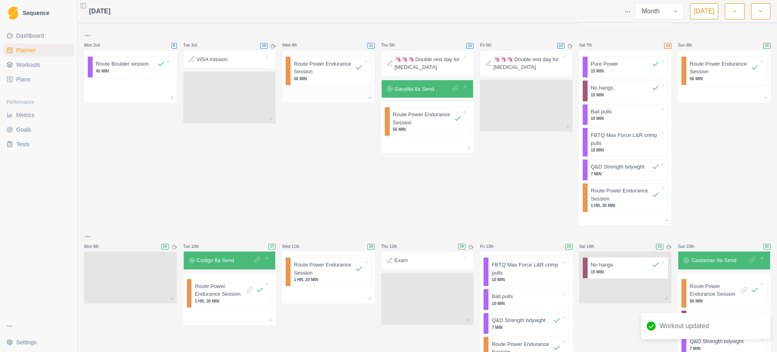
click at [317, 76] on p "56 MIN" at bounding box center [328, 79] width 69 height 6
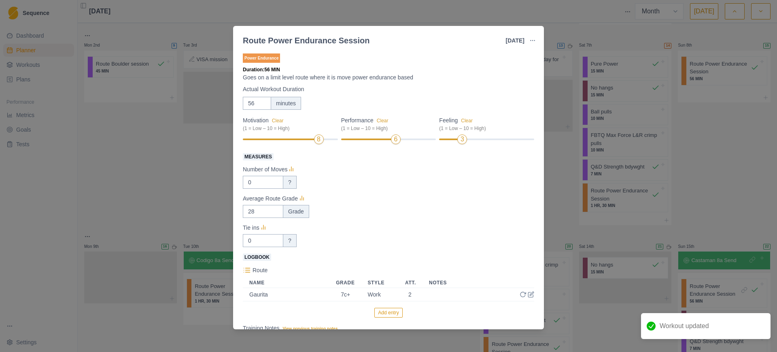
scroll to position [92, 0]
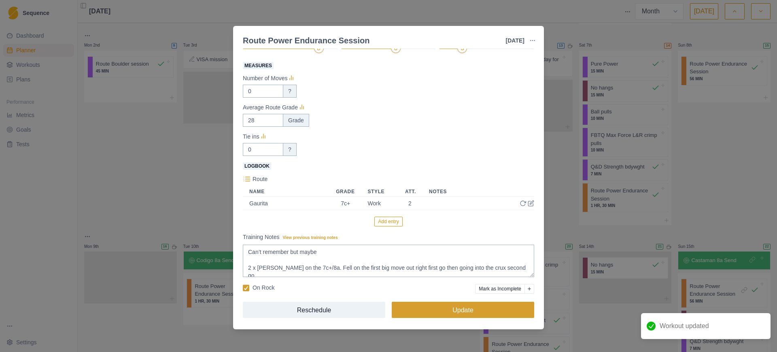
click at [450, 313] on button "Update" at bounding box center [463, 309] width 142 height 16
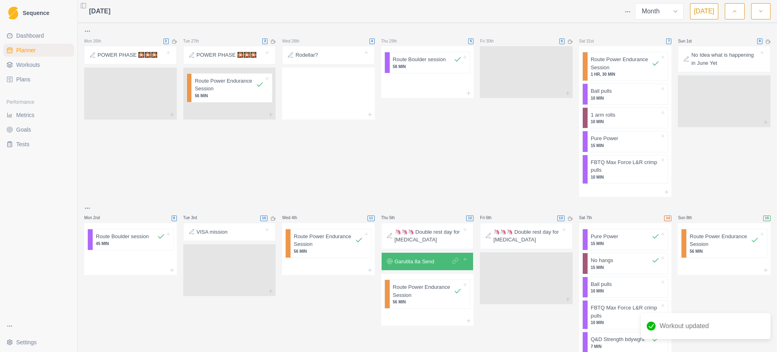
scroll to position [0, 0]
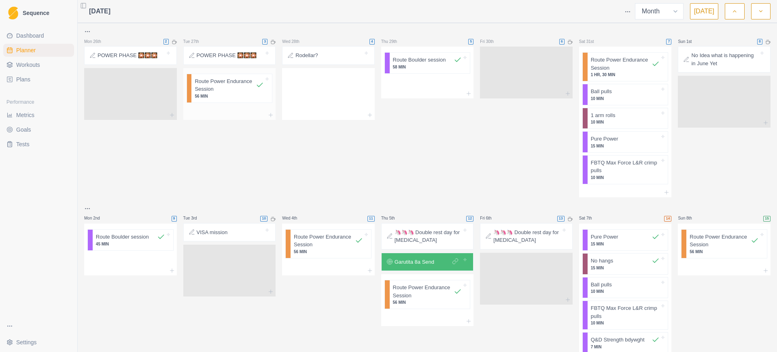
click at [216, 94] on p "56 MIN" at bounding box center [229, 96] width 69 height 6
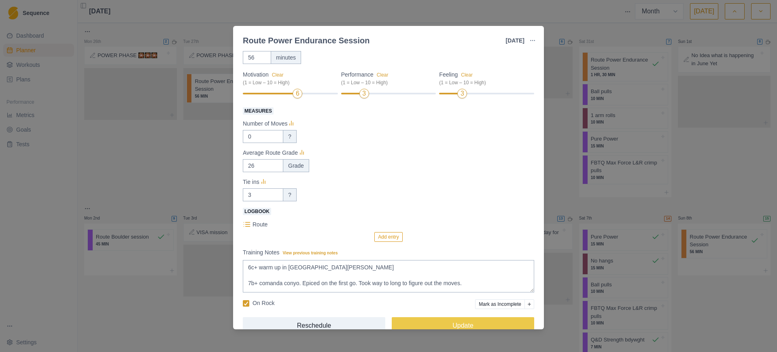
scroll to position [62, 0]
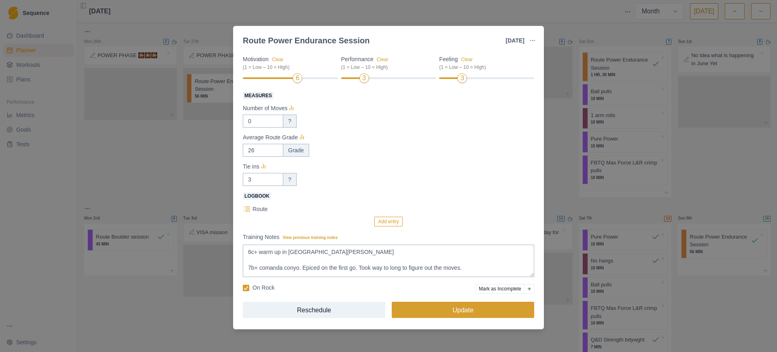
click at [432, 311] on button "Update" at bounding box center [463, 309] width 142 height 16
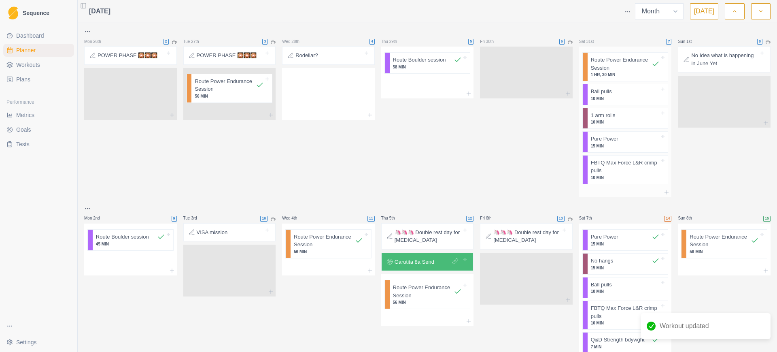
click at [613, 63] on p "Route Power Endurance Session" at bounding box center [621, 64] width 61 height 16
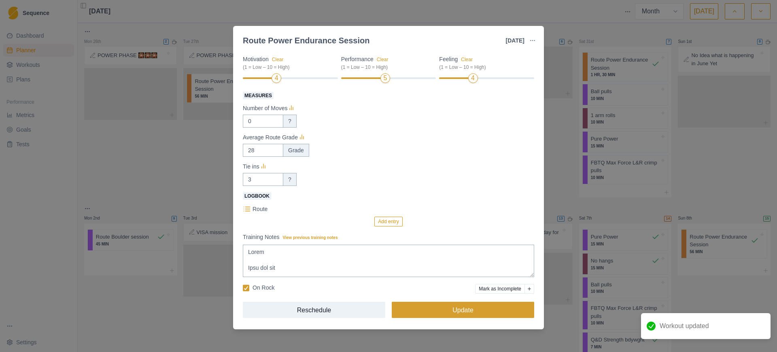
click at [450, 313] on button "Update" at bounding box center [463, 309] width 142 height 16
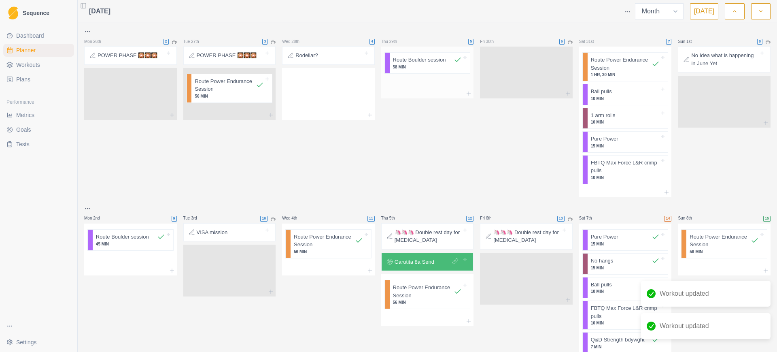
click at [415, 61] on p "Route Boulder session" at bounding box center [419, 60] width 53 height 8
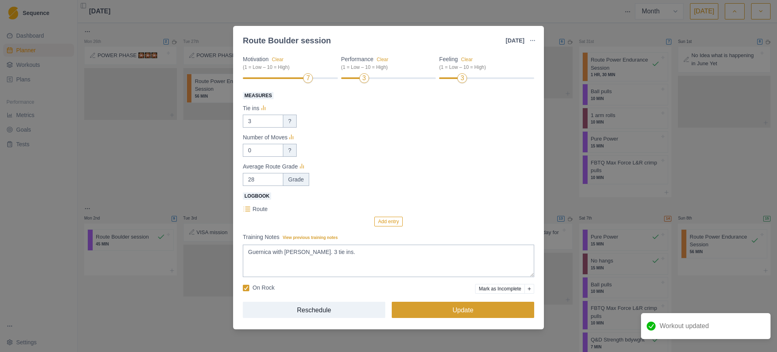
click at [456, 310] on button "Update" at bounding box center [463, 309] width 142 height 16
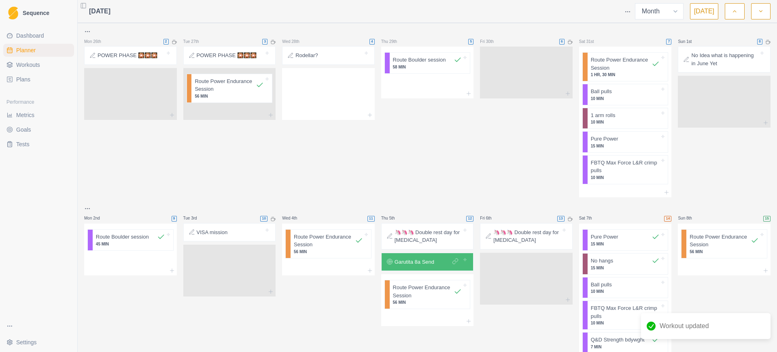
click at [760, 8] on icon "button" at bounding box center [761, 11] width 6 height 8
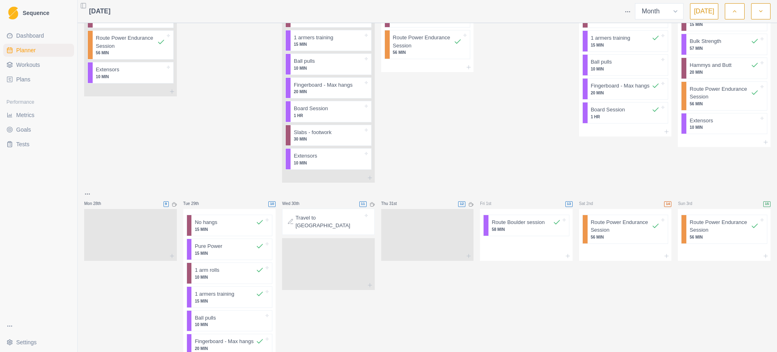
scroll to position [810, 0]
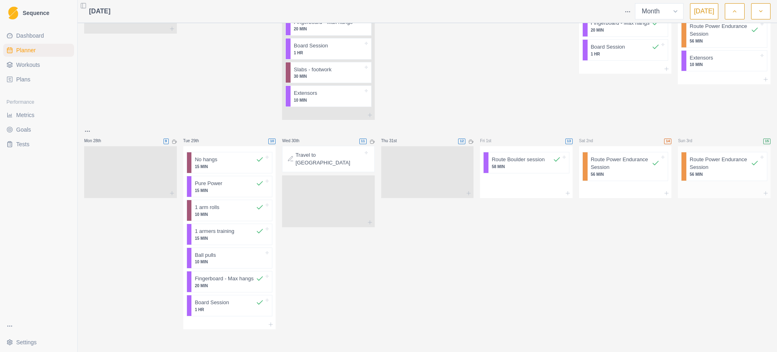
click at [710, 175] on p "56 MIN" at bounding box center [723, 174] width 69 height 6
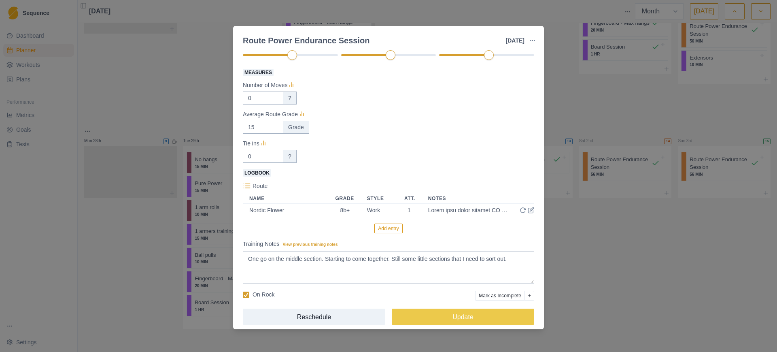
scroll to position [92, 0]
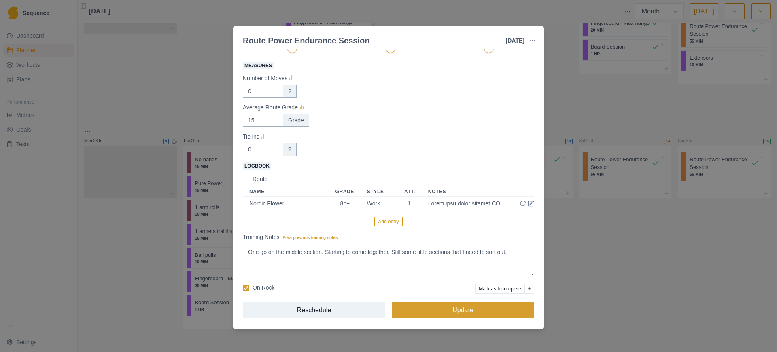
click at [500, 307] on button "Update" at bounding box center [463, 309] width 142 height 16
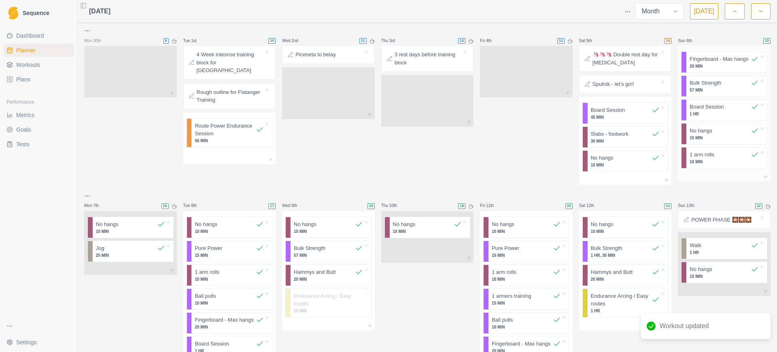
scroll to position [0, 0]
click at [732, 7] on icon "button" at bounding box center [735, 11] width 6 height 8
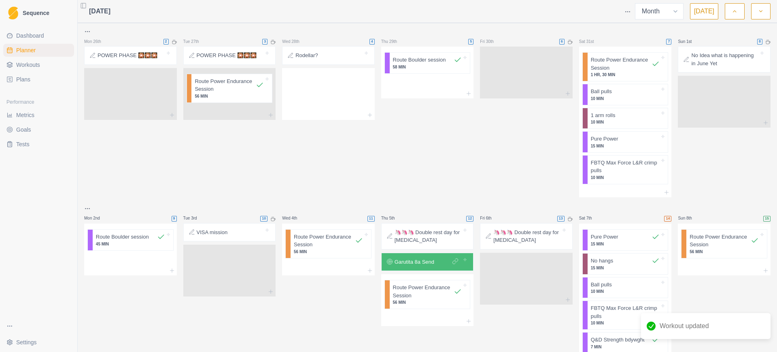
click at [732, 8] on icon "button" at bounding box center [735, 11] width 6 height 8
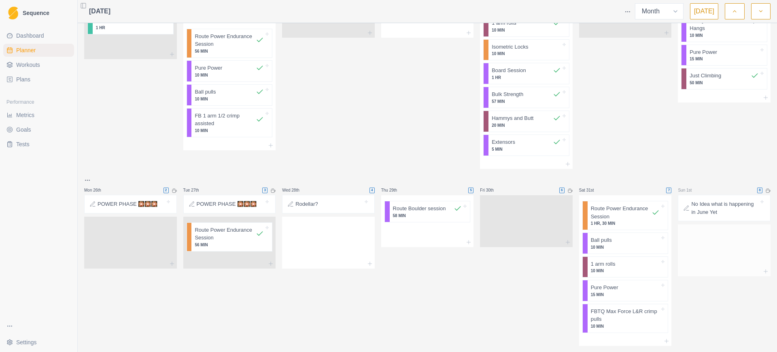
scroll to position [659, 0]
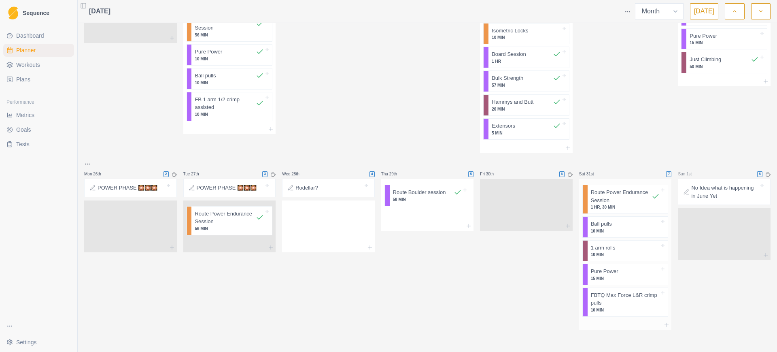
click at [609, 201] on p "Route Power Endurance Session" at bounding box center [621, 196] width 61 height 16
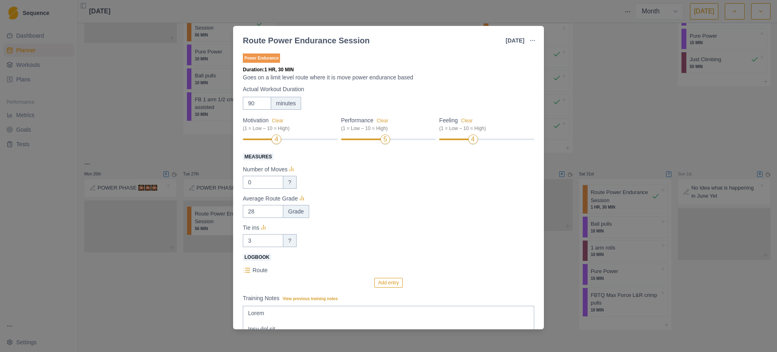
scroll to position [62, 0]
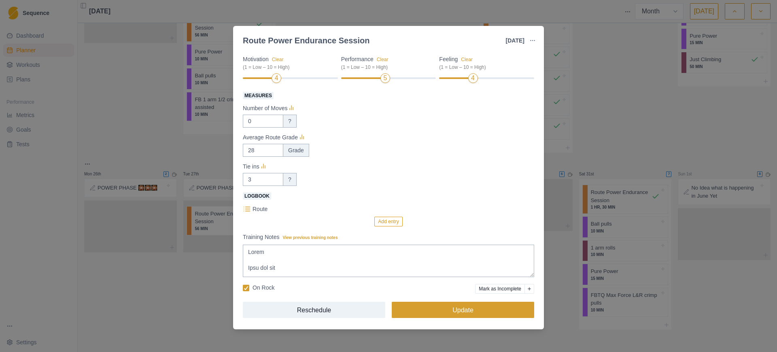
click at [474, 304] on button "Update" at bounding box center [463, 309] width 142 height 16
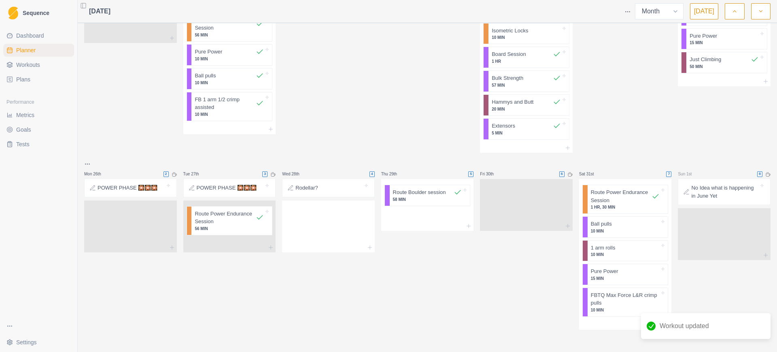
click at [414, 199] on p "58 MIN" at bounding box center [427, 199] width 69 height 6
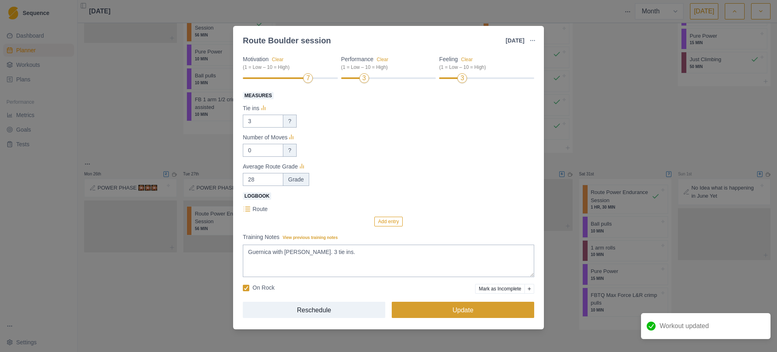
click at [441, 310] on button "Update" at bounding box center [463, 309] width 142 height 16
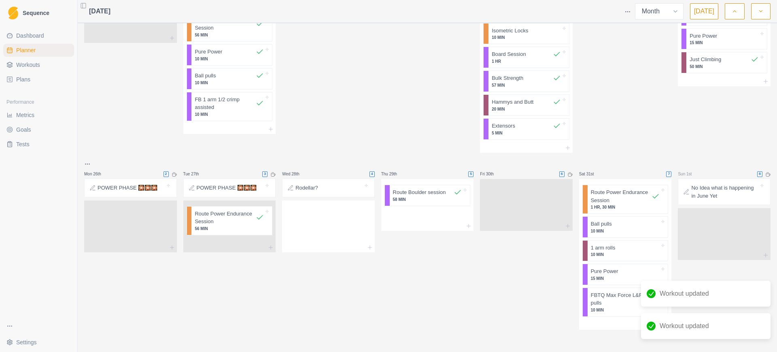
click at [206, 221] on p "Route Power Endurance Session" at bounding box center [225, 218] width 61 height 16
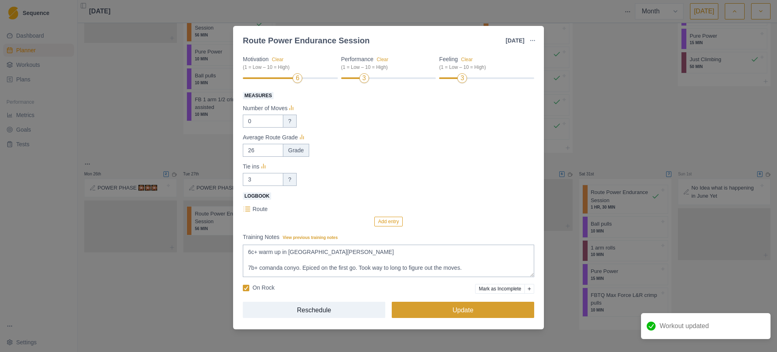
click at [477, 306] on button "Update" at bounding box center [463, 309] width 142 height 16
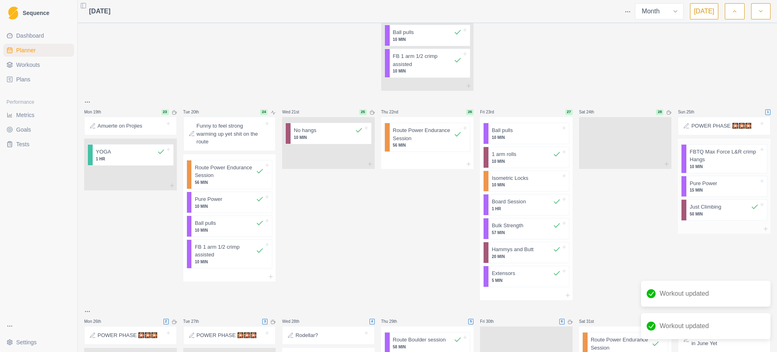
scroll to position [507, 0]
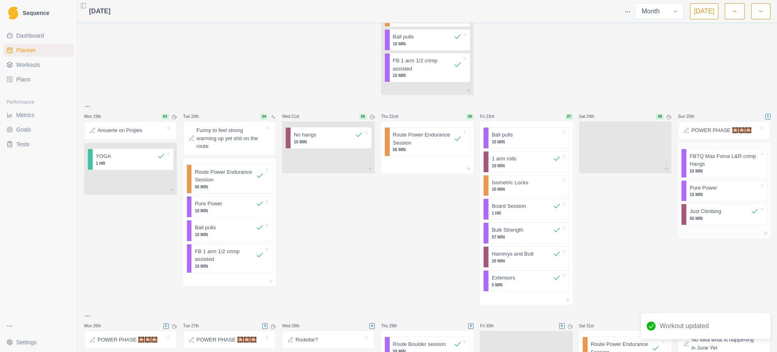
click at [710, 218] on p "50 MIN" at bounding box center [723, 218] width 69 height 6
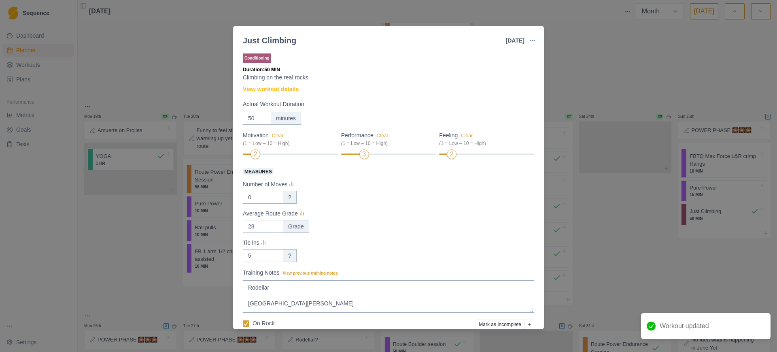
scroll to position [36, 0]
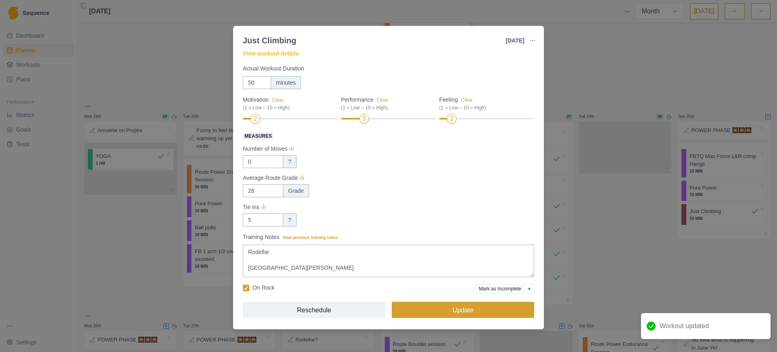
drag, startPoint x: 464, startPoint y: 311, endPoint x: 469, endPoint y: 307, distance: 5.8
click at [465, 311] on button "Update" at bounding box center [463, 309] width 142 height 16
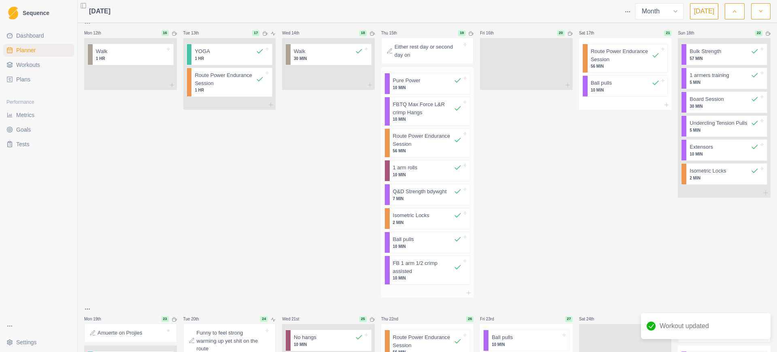
scroll to position [254, 0]
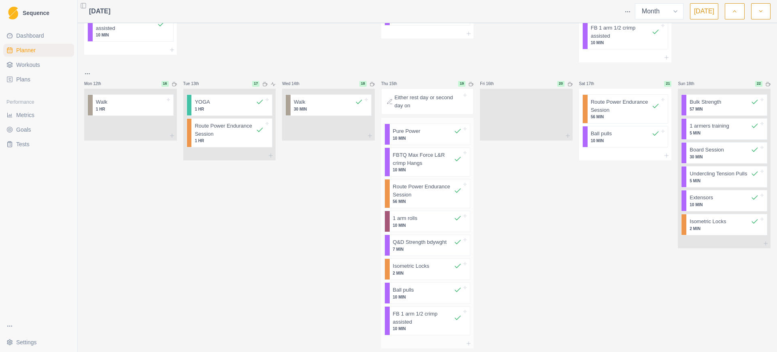
click at [410, 195] on p "Route Power Endurance Session" at bounding box center [423, 190] width 61 height 16
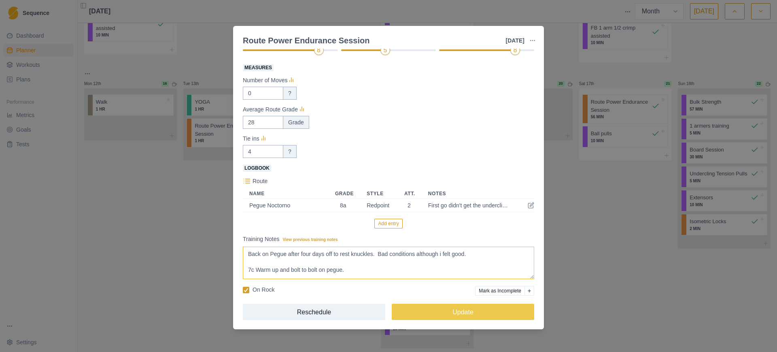
scroll to position [92, 0]
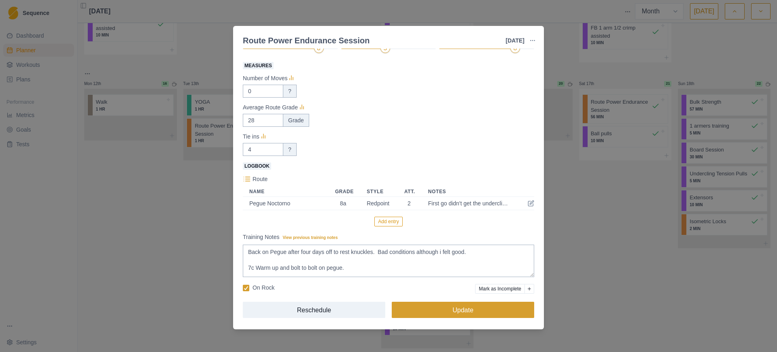
click at [467, 313] on button "Update" at bounding box center [463, 309] width 142 height 16
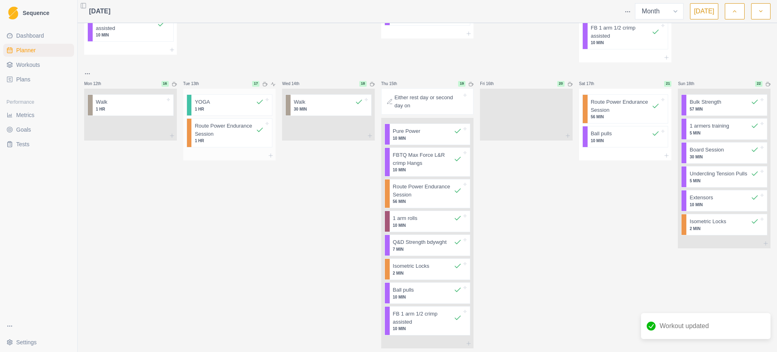
click at [233, 143] on p "1 HR" at bounding box center [229, 141] width 69 height 6
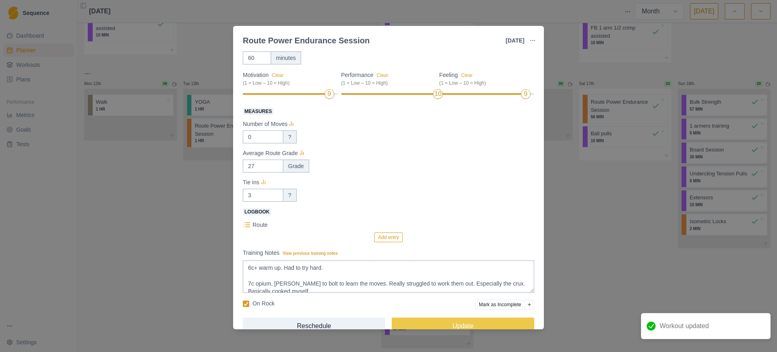
scroll to position [62, 0]
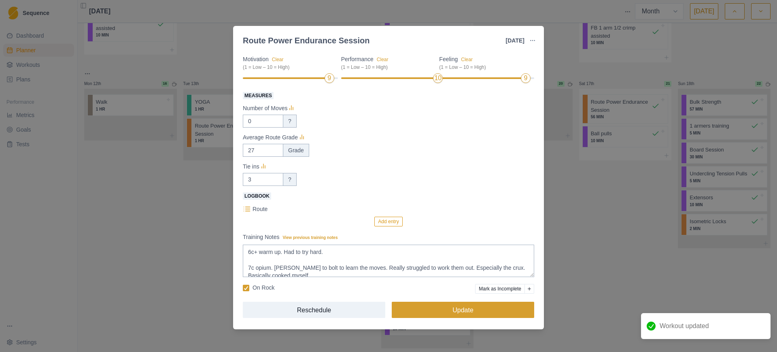
click at [461, 301] on button "Update" at bounding box center [463, 309] width 142 height 16
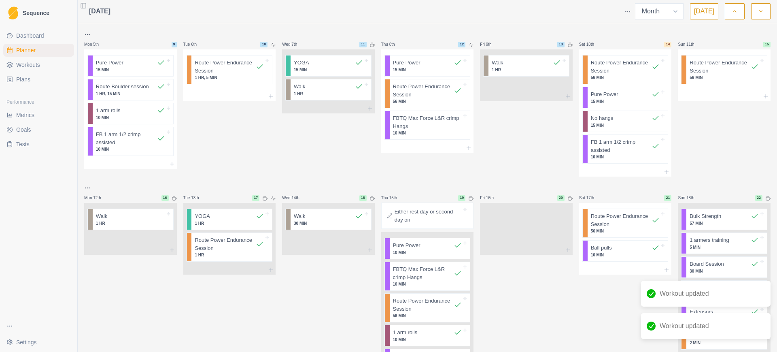
scroll to position [103, 0]
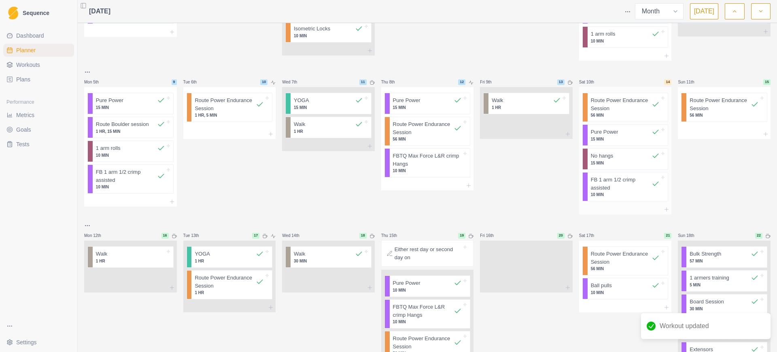
click at [613, 109] on p "Route Power Endurance Session" at bounding box center [621, 104] width 61 height 16
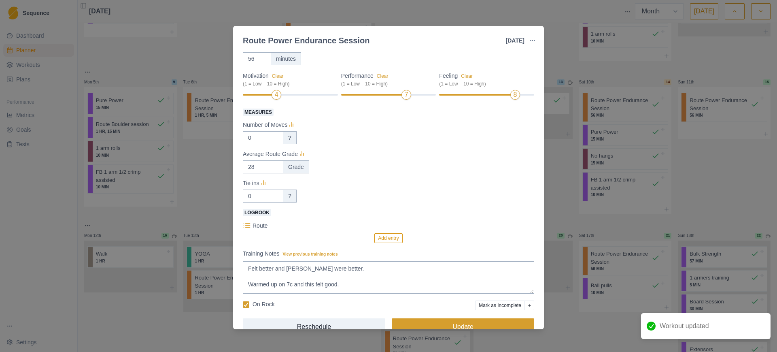
scroll to position [62, 0]
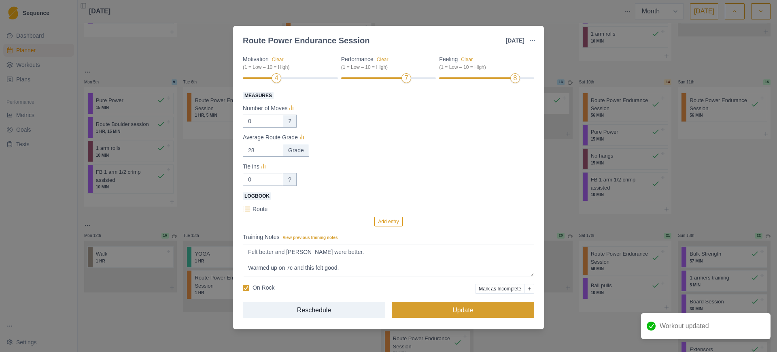
click at [472, 307] on button "Update" at bounding box center [463, 309] width 142 height 16
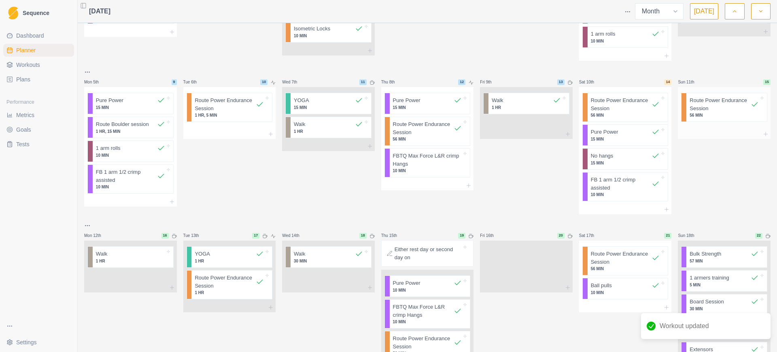
click at [722, 103] on p "Route Power Endurance Session" at bounding box center [719, 104] width 61 height 16
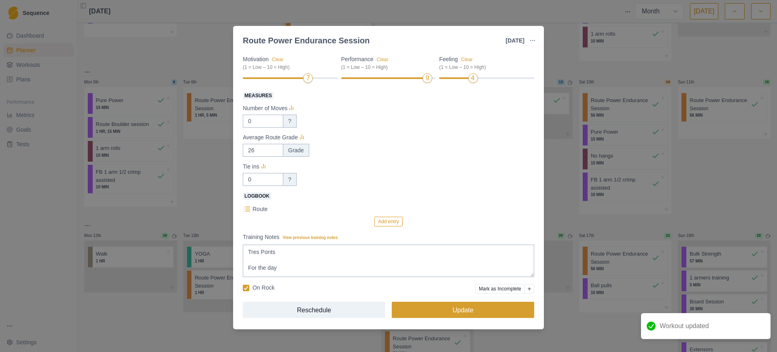
click at [472, 308] on button "Update" at bounding box center [463, 309] width 142 height 16
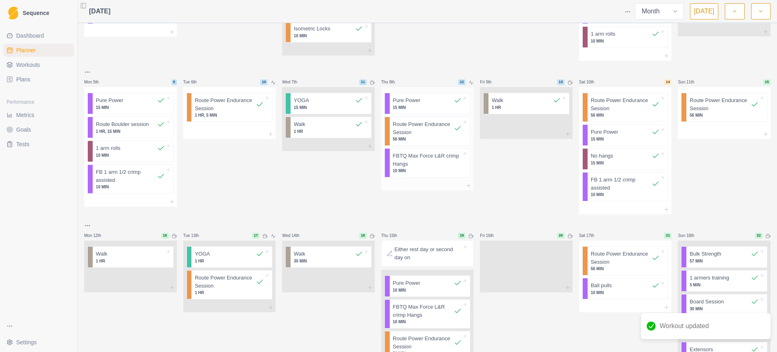
click at [419, 136] on p "Route Power Endurance Session" at bounding box center [423, 128] width 61 height 16
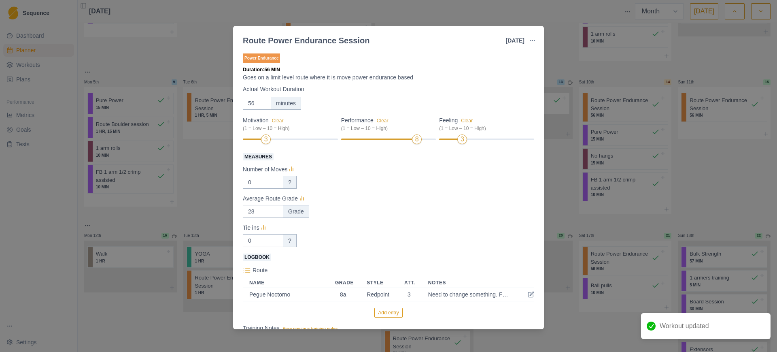
scroll to position [92, 0]
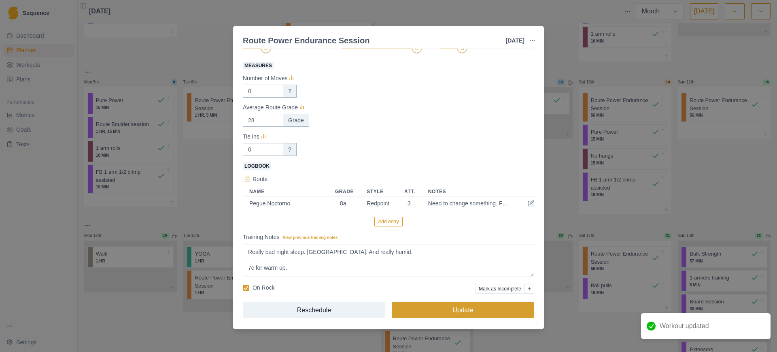
click at [459, 312] on button "Update" at bounding box center [463, 309] width 142 height 16
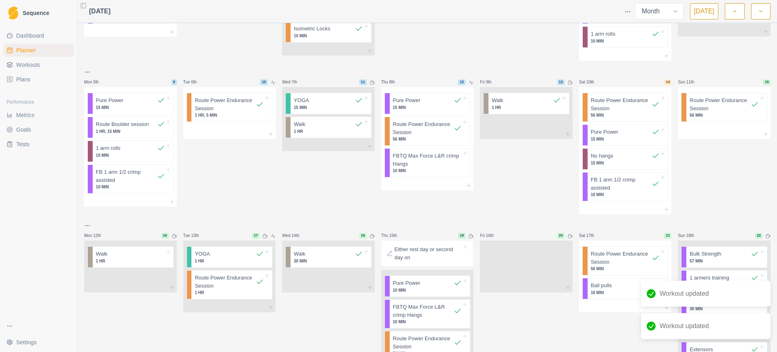
click at [205, 116] on p "1 HR, 5 MIN" at bounding box center [229, 115] width 69 height 6
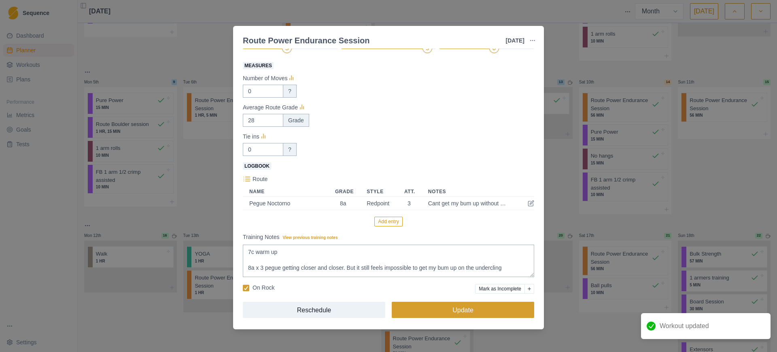
click at [432, 312] on button "Update" at bounding box center [463, 309] width 142 height 16
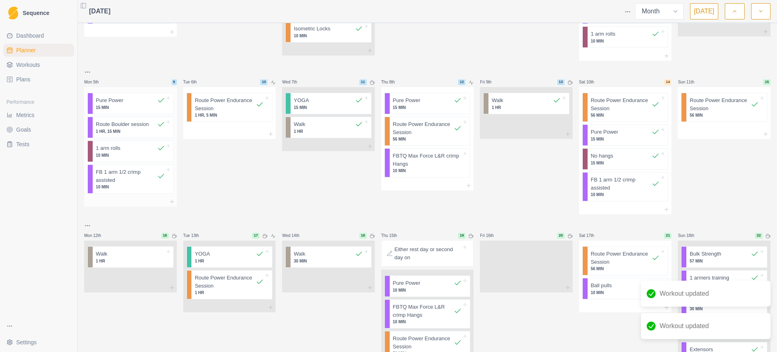
drag, startPoint x: 114, startPoint y: 133, endPoint x: 124, endPoint y: 129, distance: 10.5
click at [124, 129] on p "1 HR, 15 MIN" at bounding box center [130, 131] width 69 height 6
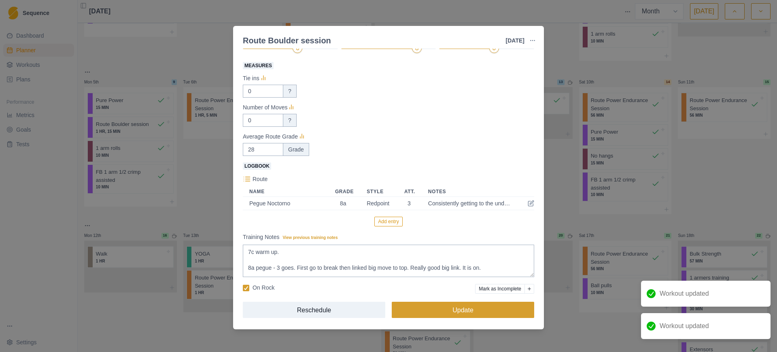
click at [459, 312] on button "Update" at bounding box center [463, 309] width 142 height 16
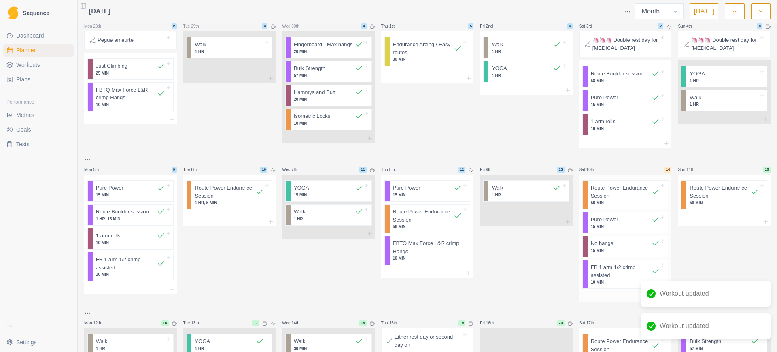
scroll to position [0, 0]
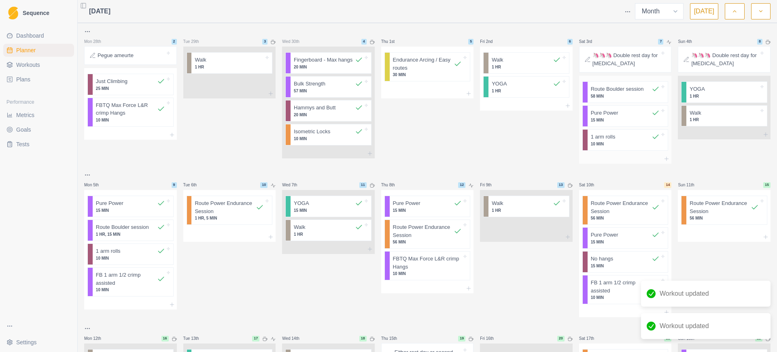
click at [623, 92] on p "Route Boulder session" at bounding box center [617, 89] width 53 height 8
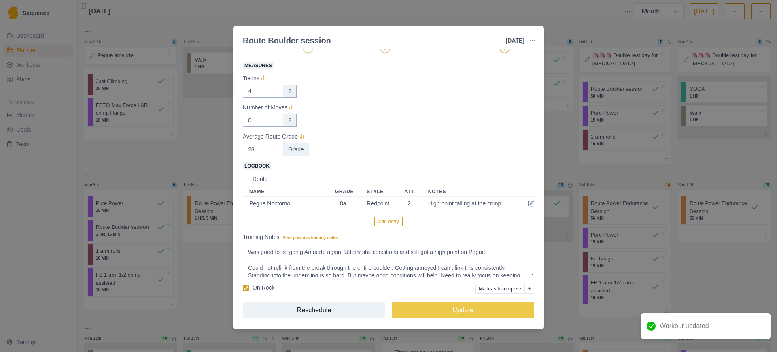
scroll to position [92, 0]
click at [474, 307] on button "Update" at bounding box center [463, 309] width 142 height 16
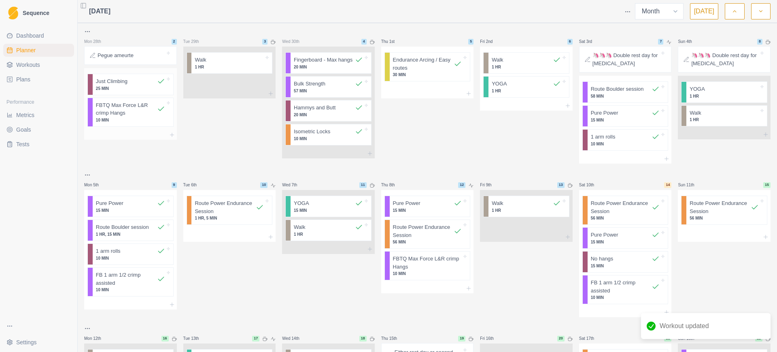
click at [118, 91] on p "25 MIN" at bounding box center [130, 88] width 69 height 6
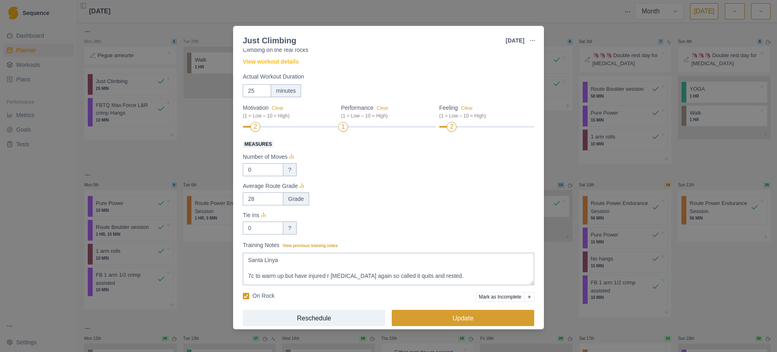
scroll to position [36, 0]
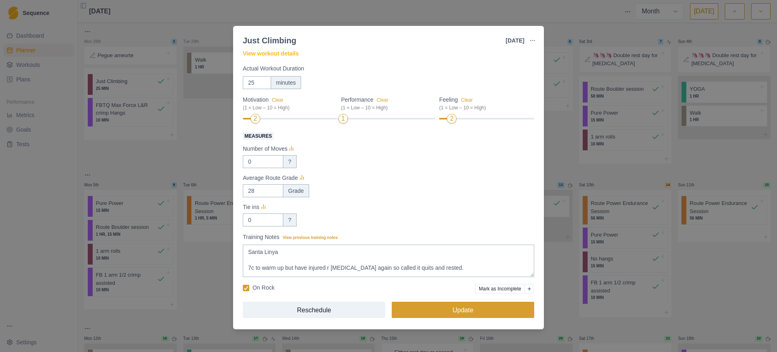
click at [460, 311] on button "Update" at bounding box center [463, 309] width 142 height 16
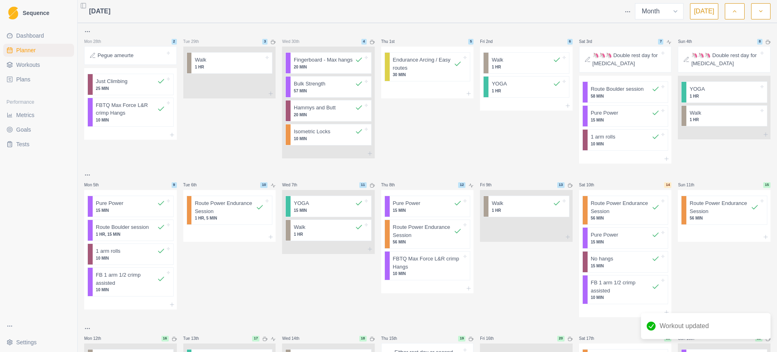
click at [740, 13] on button "button" at bounding box center [734, 11] width 19 height 16
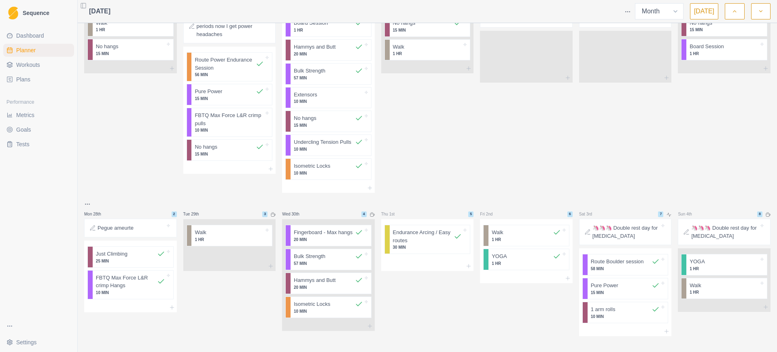
scroll to position [676, 0]
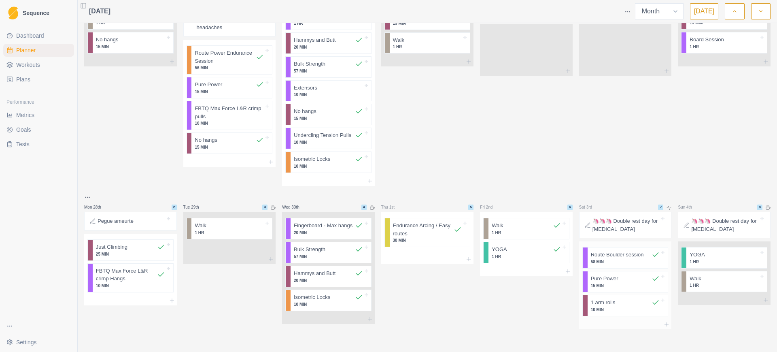
click at [610, 263] on p "58 MIN" at bounding box center [625, 262] width 69 height 6
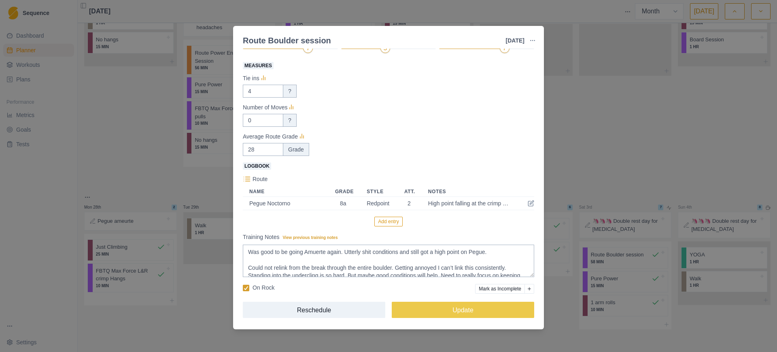
scroll to position [92, 0]
click at [487, 308] on button "Update" at bounding box center [463, 309] width 142 height 16
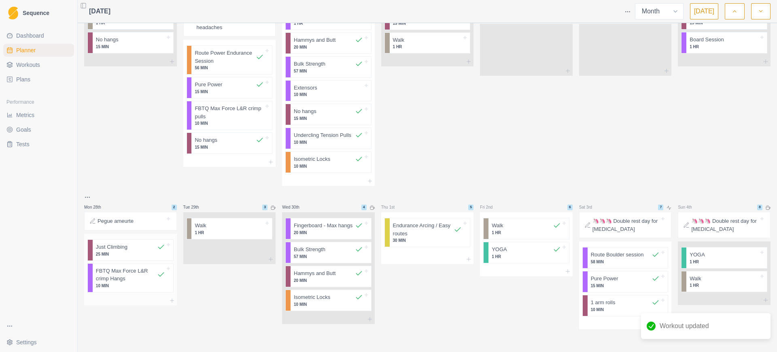
click at [143, 249] on div at bounding box center [142, 247] width 30 height 8
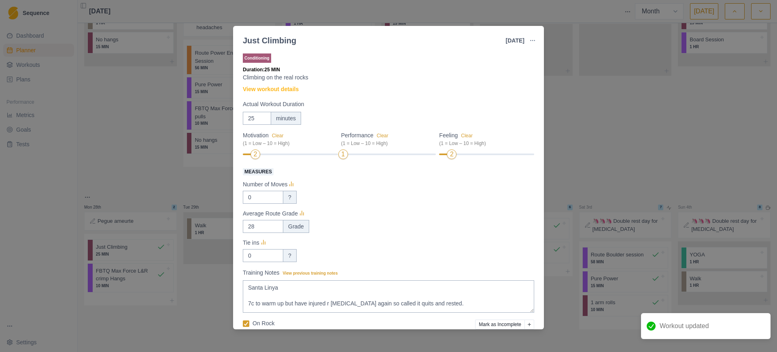
scroll to position [36, 0]
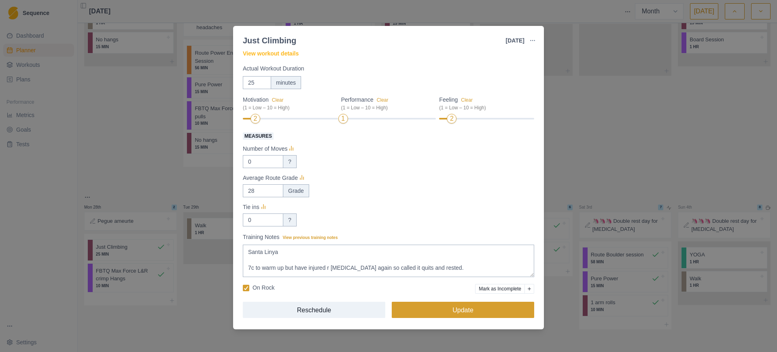
click at [447, 307] on button "Update" at bounding box center [463, 309] width 142 height 16
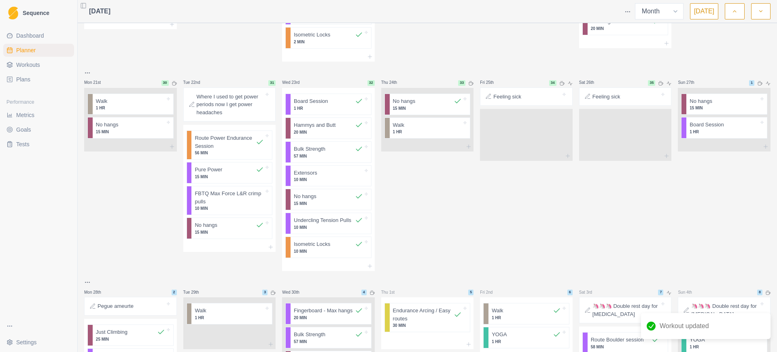
scroll to position [525, 0]
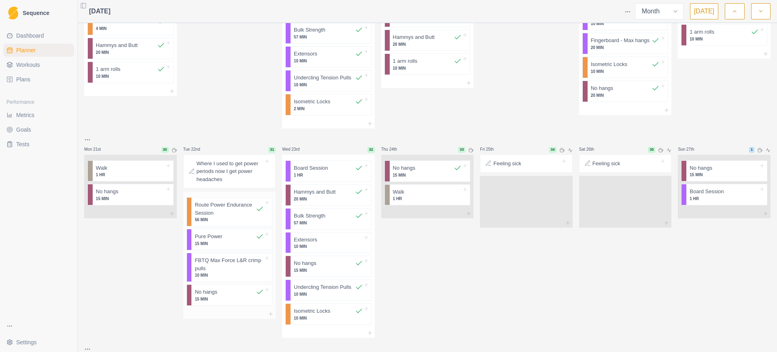
click at [224, 216] on p "Route Power Endurance Session" at bounding box center [225, 209] width 61 height 16
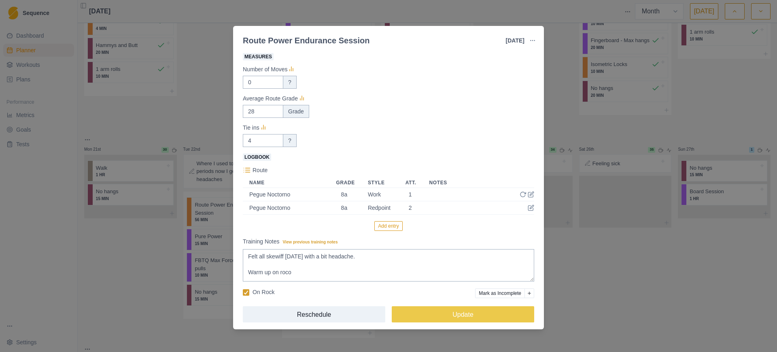
scroll to position [105, 0]
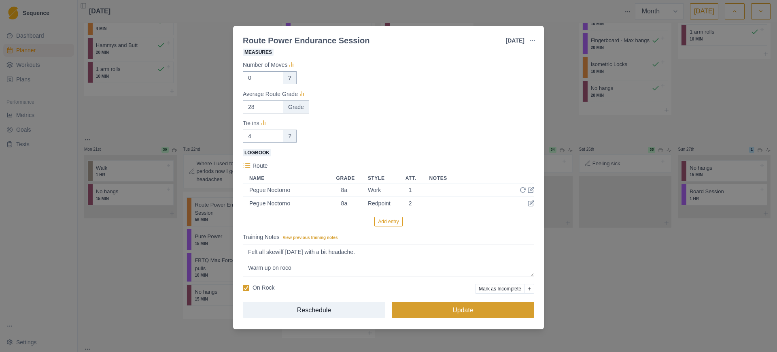
click at [479, 306] on button "Update" at bounding box center [463, 309] width 142 height 16
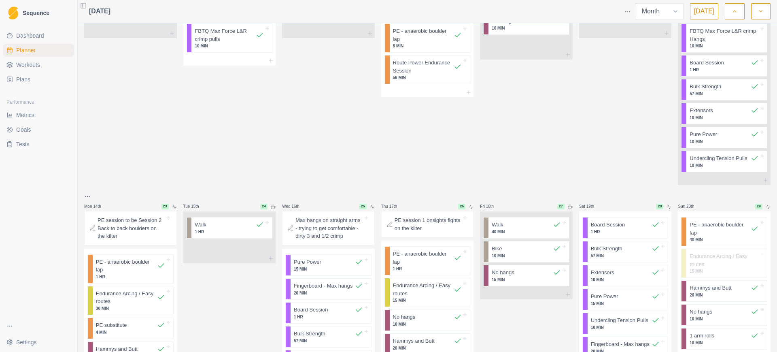
scroll to position [120, 0]
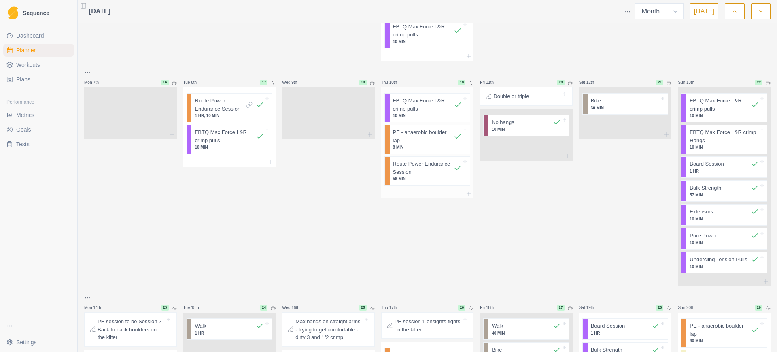
click at [429, 173] on p "Route Power Endurance Session" at bounding box center [423, 168] width 61 height 16
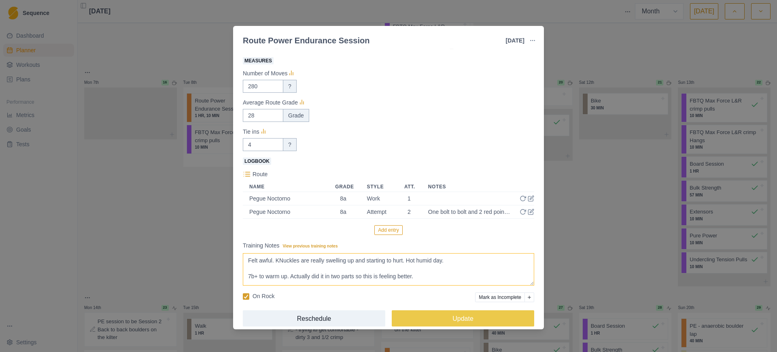
scroll to position [105, 0]
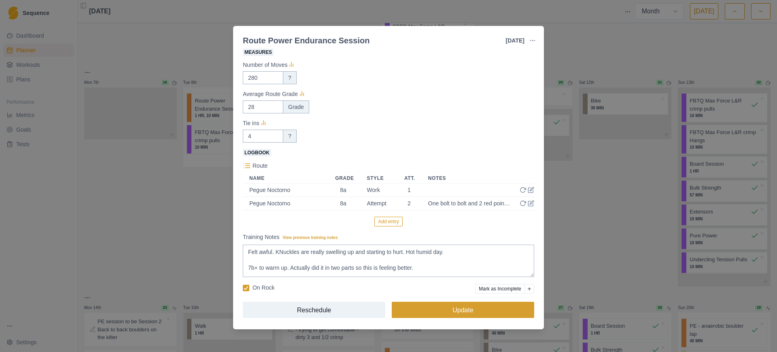
click at [447, 306] on button "Update" at bounding box center [463, 309] width 142 height 16
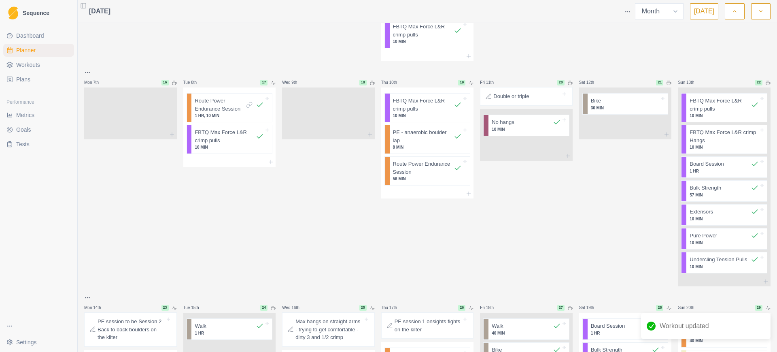
click at [208, 112] on p "1 HR, 10 MIN" at bounding box center [229, 115] width 69 height 6
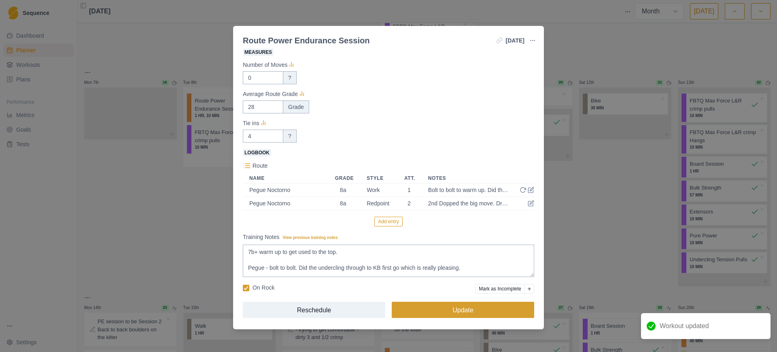
click at [446, 308] on button "Update" at bounding box center [463, 309] width 142 height 16
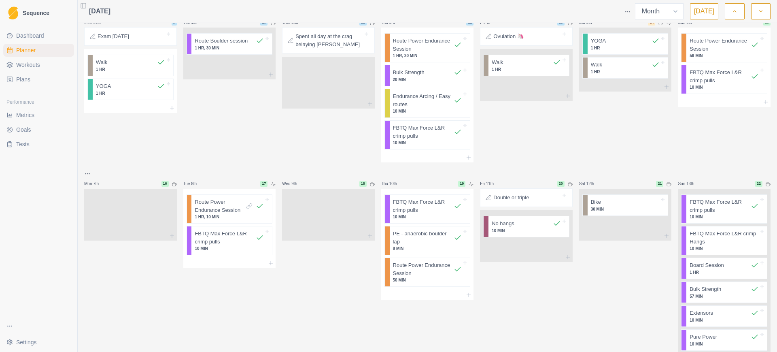
scroll to position [0, 0]
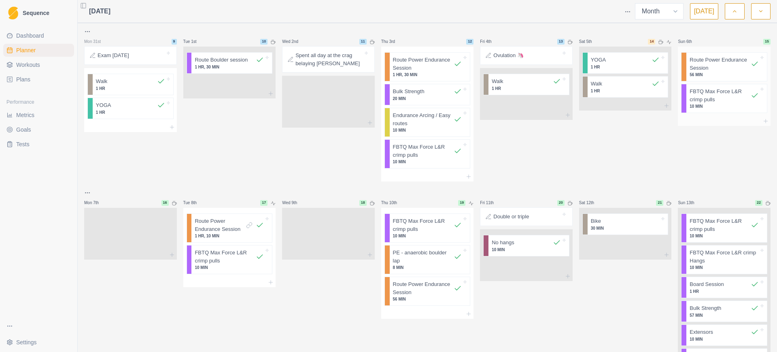
click at [713, 72] on p "56 MIN" at bounding box center [723, 75] width 69 height 6
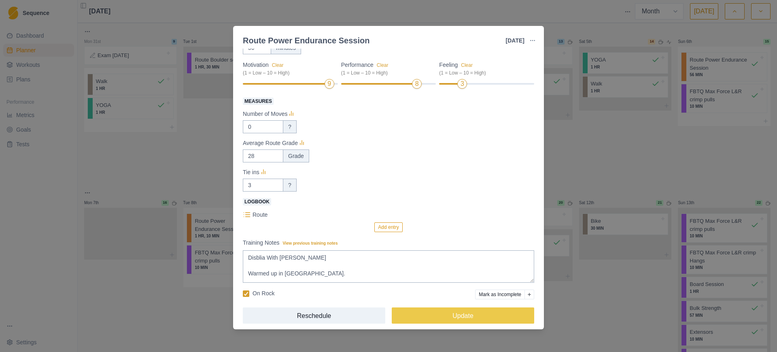
scroll to position [62, 0]
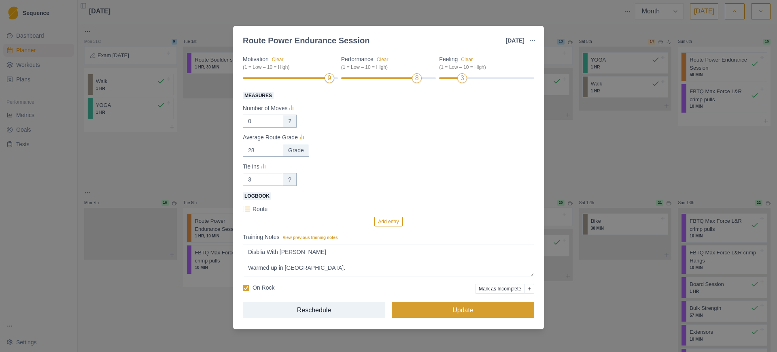
click at [476, 307] on button "Update" at bounding box center [463, 309] width 142 height 16
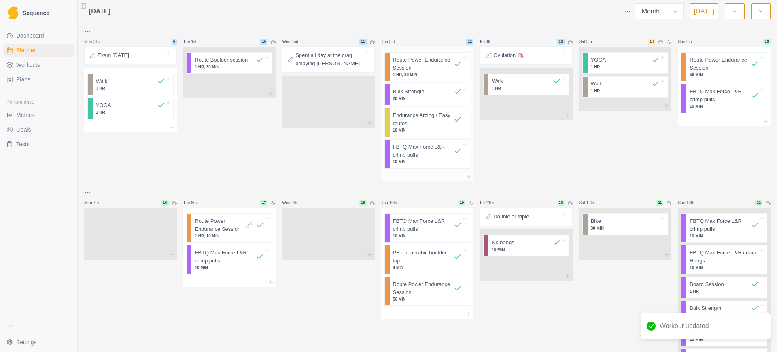
click at [403, 70] on p "Route Power Endurance Session" at bounding box center [423, 64] width 61 height 16
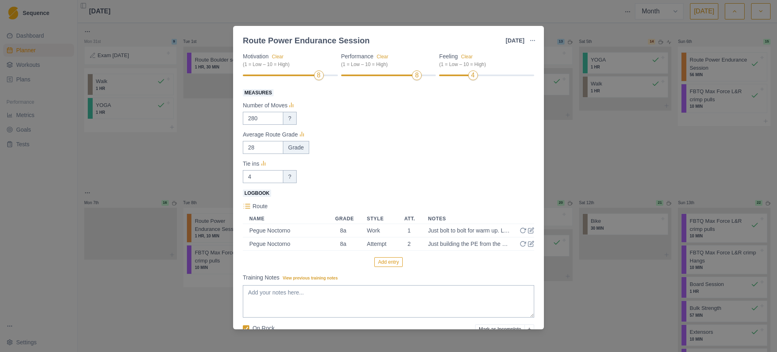
scroll to position [105, 0]
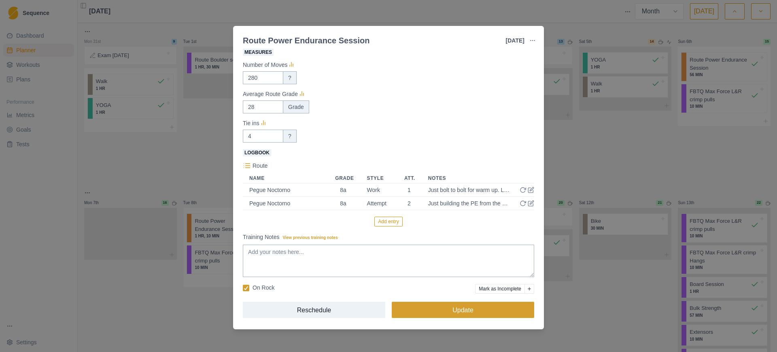
click at [465, 305] on button "Update" at bounding box center [463, 309] width 142 height 16
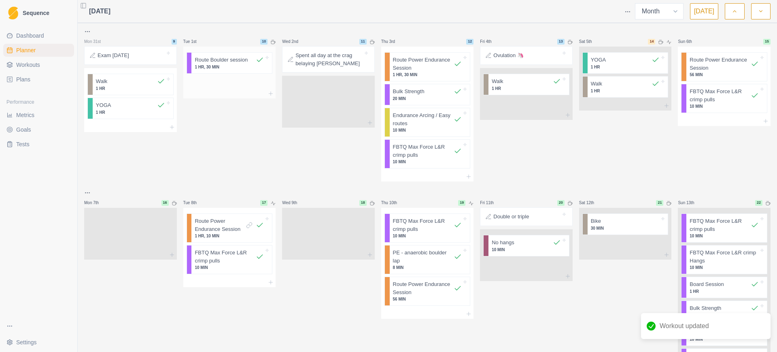
click at [213, 66] on p "1 HR, 30 MIN" at bounding box center [229, 67] width 69 height 6
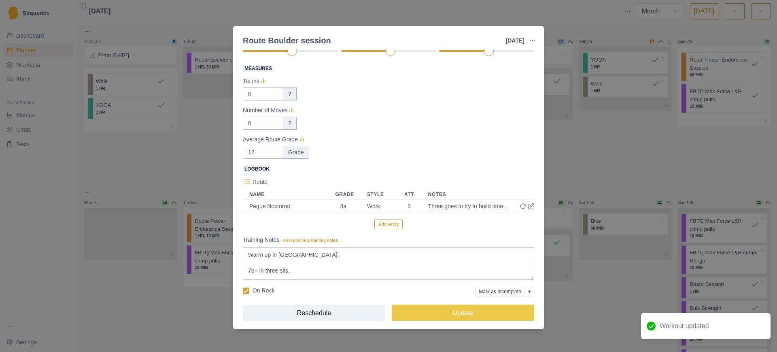
scroll to position [92, 0]
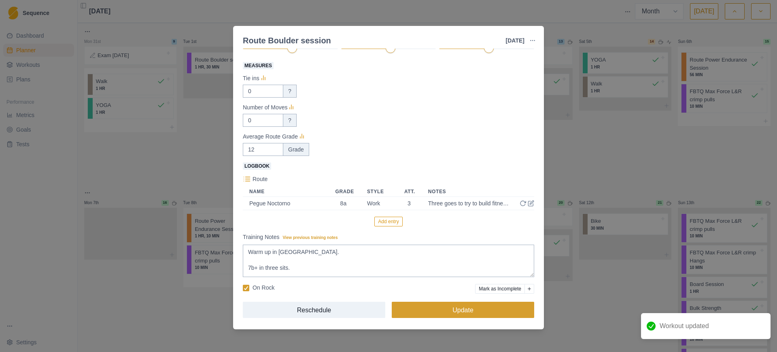
click at [454, 310] on button "Update" at bounding box center [463, 309] width 142 height 16
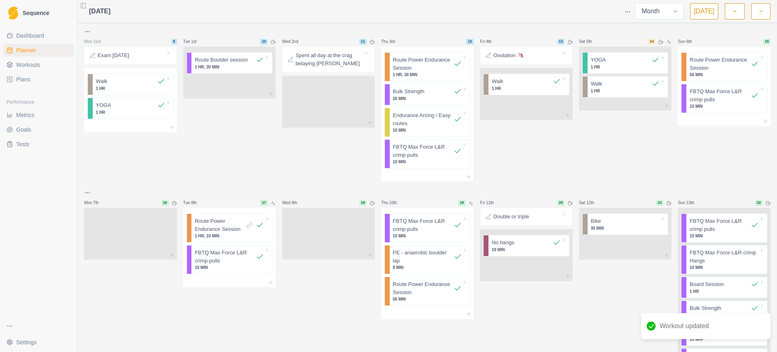
click at [737, 13] on icon "button" at bounding box center [735, 11] width 6 height 8
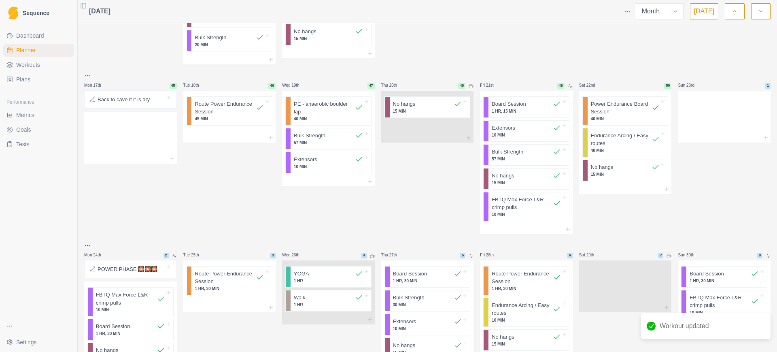
scroll to position [631, 0]
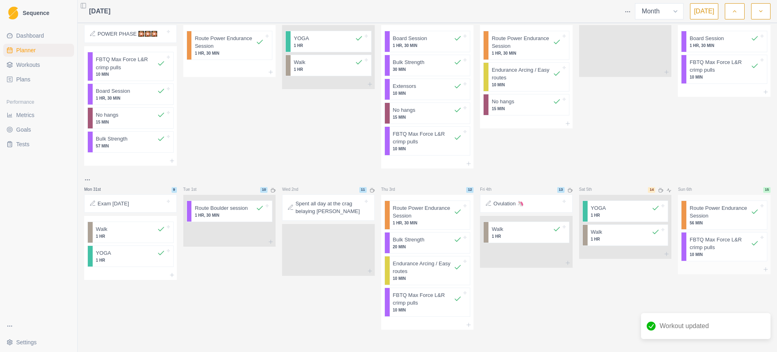
click at [716, 218] on p "Route Power Endurance Session" at bounding box center [719, 212] width 61 height 16
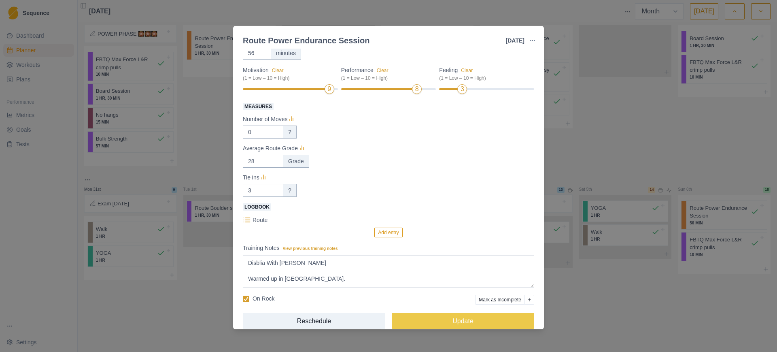
scroll to position [62, 0]
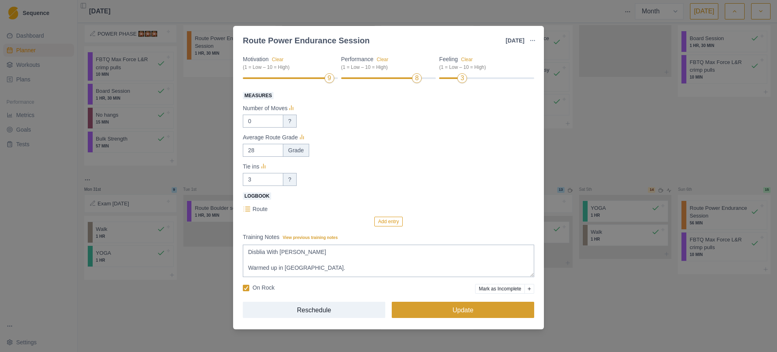
click at [471, 312] on button "Update" at bounding box center [463, 309] width 142 height 16
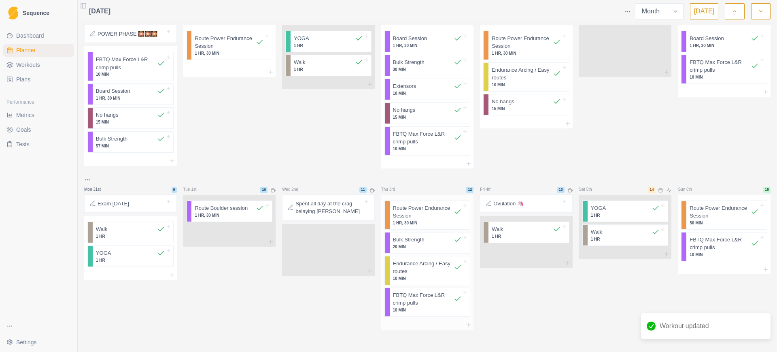
click at [417, 216] on p "Route Power Endurance Session" at bounding box center [423, 212] width 61 height 16
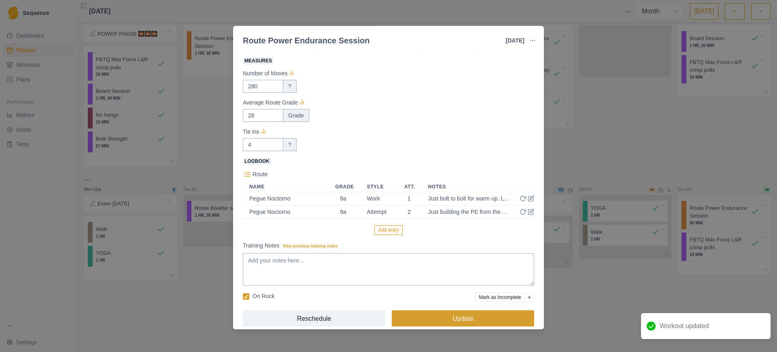
scroll to position [105, 0]
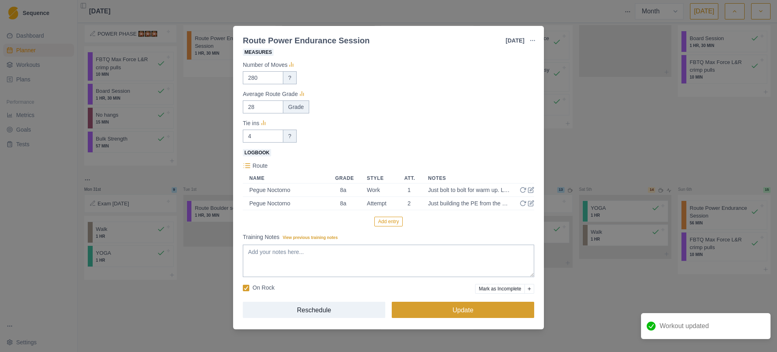
click at [452, 307] on button "Update" at bounding box center [463, 309] width 142 height 16
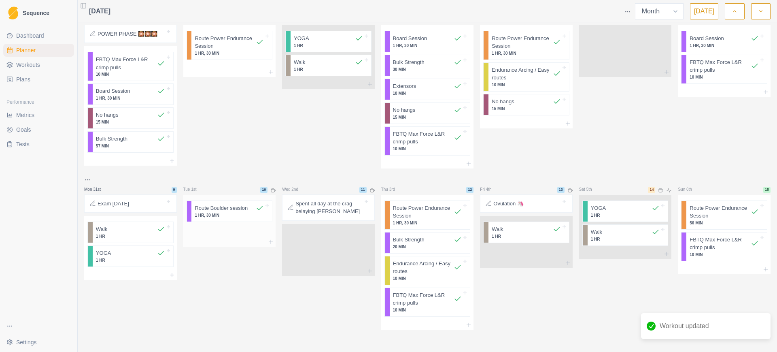
click at [236, 214] on p "1 HR, 30 MIN" at bounding box center [229, 215] width 69 height 6
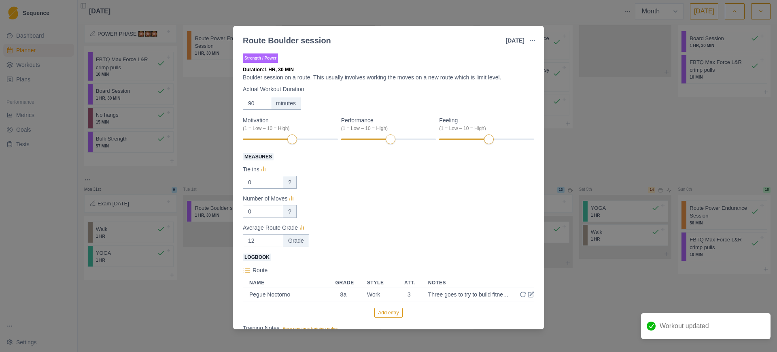
scroll to position [92, 0]
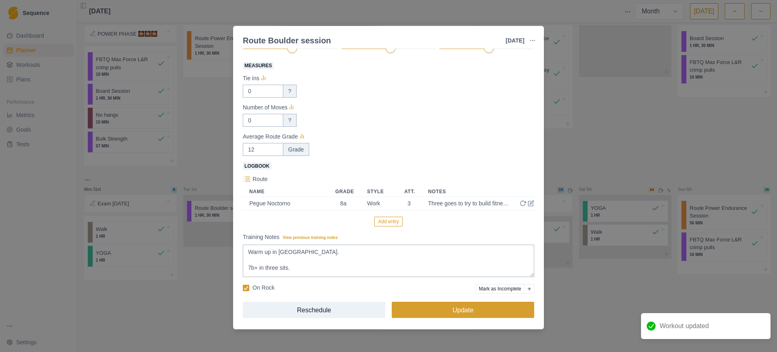
click at [431, 308] on button "Update" at bounding box center [463, 309] width 142 height 16
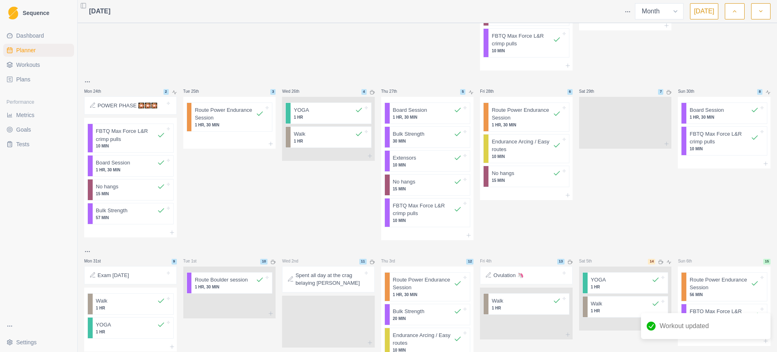
scroll to position [479, 0]
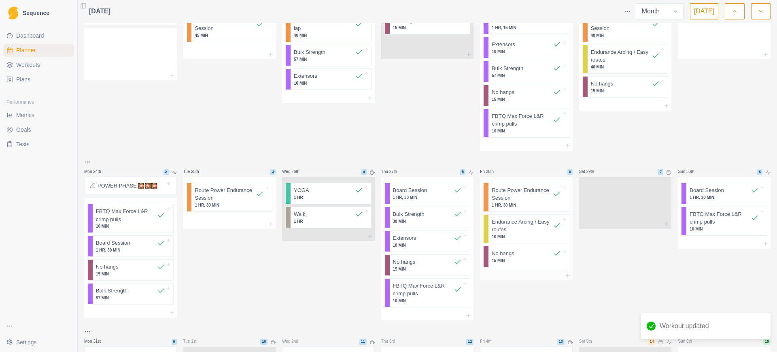
click at [501, 196] on p "Route Power Endurance Session" at bounding box center [522, 194] width 61 height 16
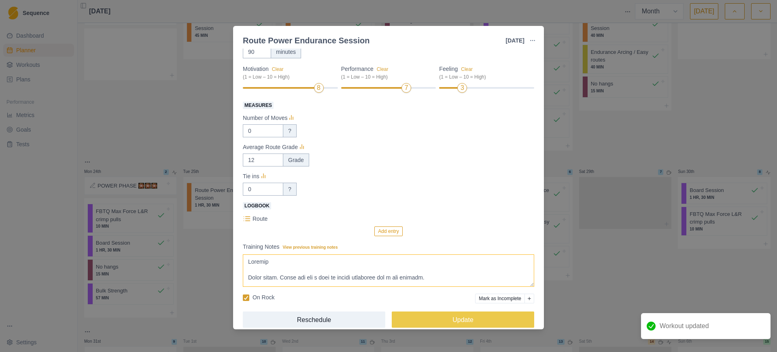
scroll to position [62, 0]
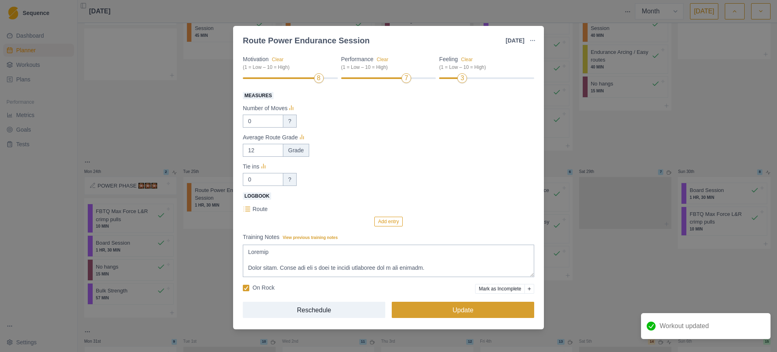
click at [481, 308] on button "Update" at bounding box center [463, 309] width 142 height 16
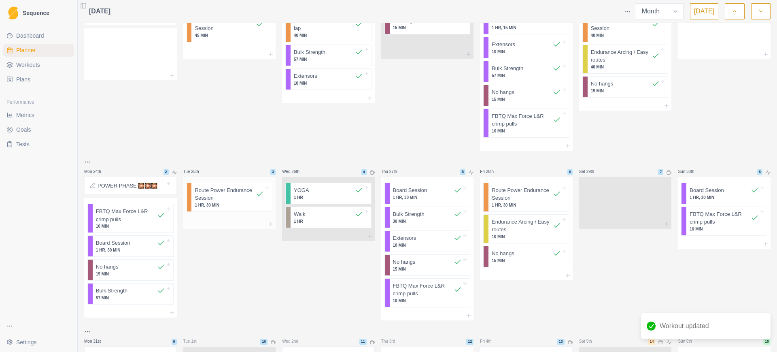
click at [231, 201] on p "Route Power Endurance Session" at bounding box center [225, 194] width 61 height 16
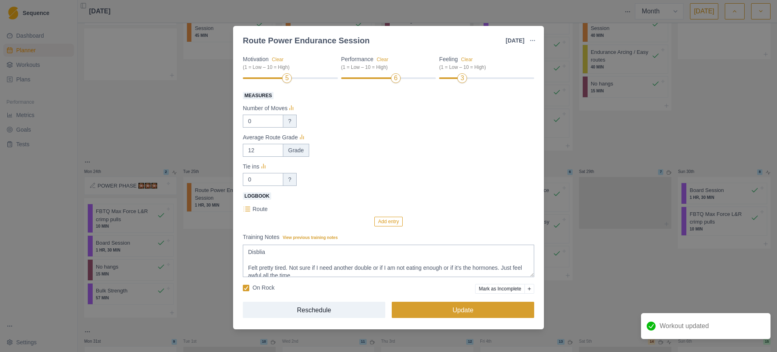
click at [477, 312] on button "Update" at bounding box center [463, 309] width 142 height 16
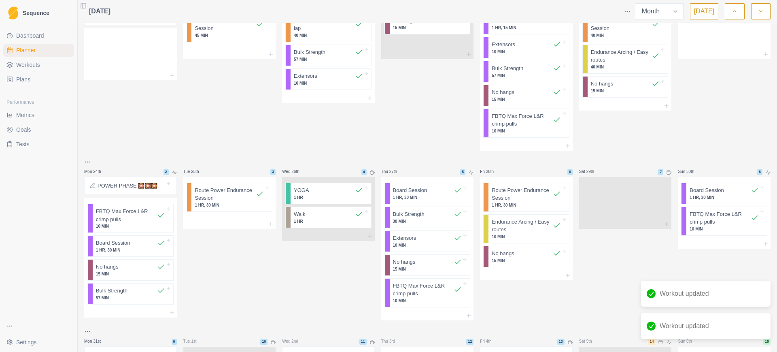
scroll to position [327, 0]
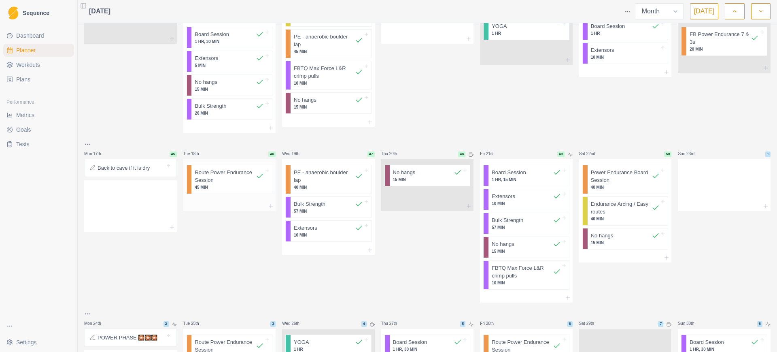
click at [217, 176] on p "Route Power Endurance Session" at bounding box center [225, 176] width 61 height 16
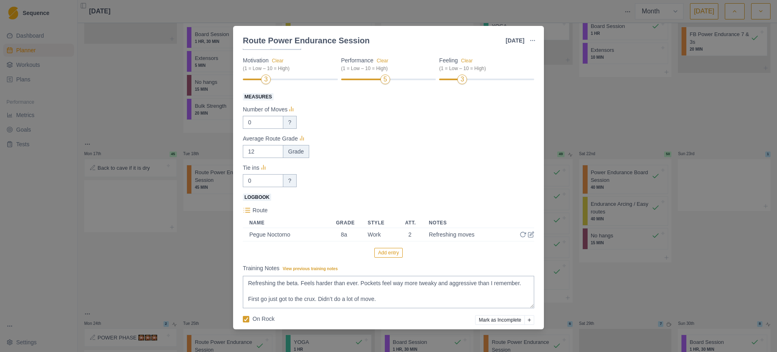
scroll to position [92, 0]
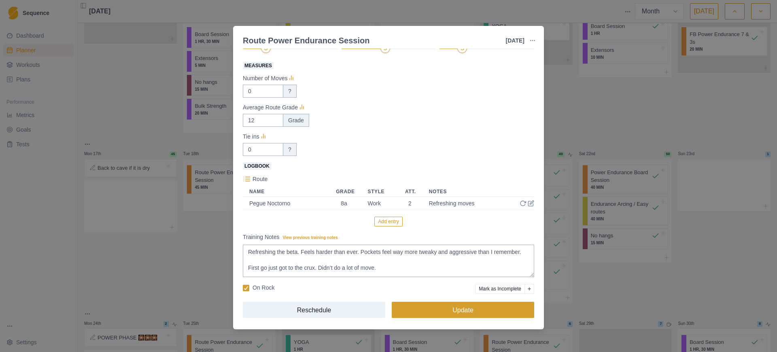
click at [445, 307] on button "Update" at bounding box center [463, 309] width 142 height 16
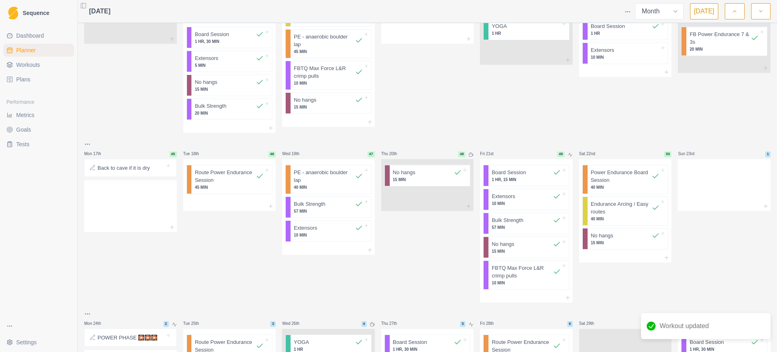
scroll to position [176, 0]
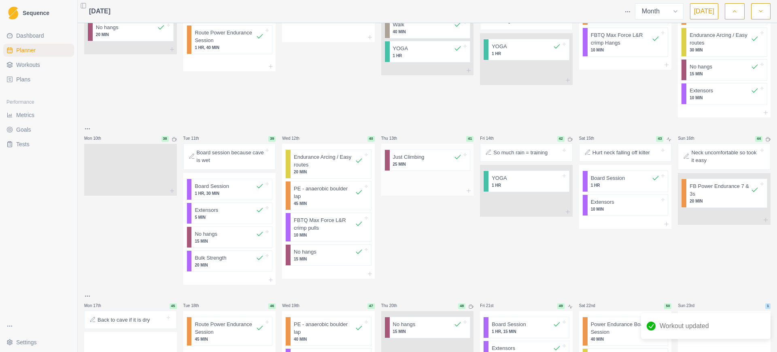
click at [400, 159] on p "Just Climbing" at bounding box center [409, 157] width 32 height 8
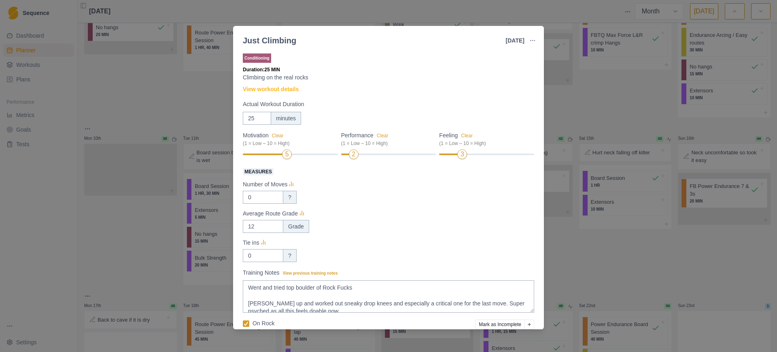
scroll to position [36, 0]
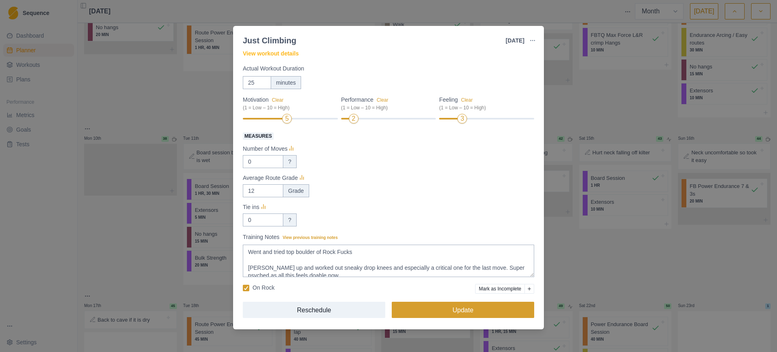
click at [484, 308] on button "Update" at bounding box center [463, 309] width 142 height 16
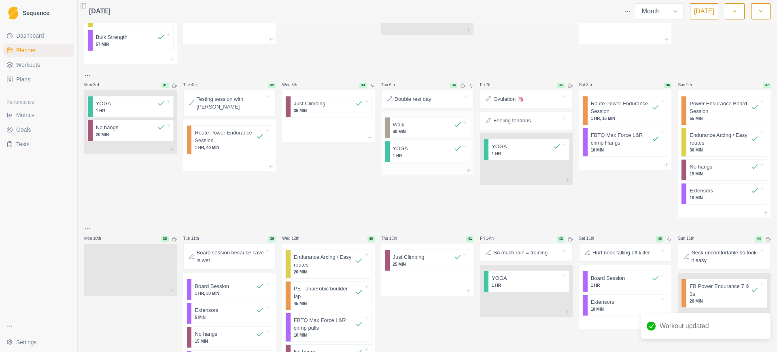
scroll to position [74, 0]
click at [718, 117] on p "55 MIN" at bounding box center [723, 120] width 69 height 6
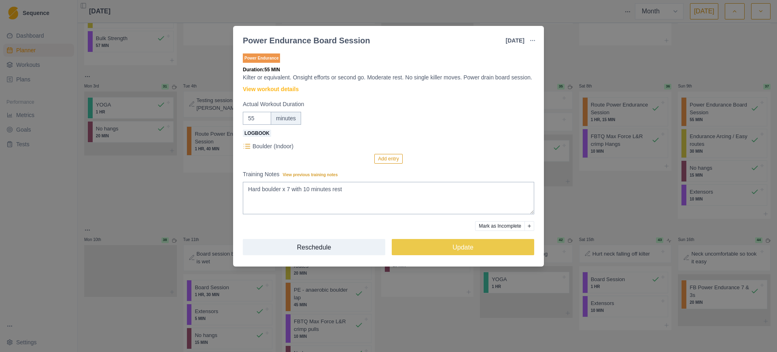
click at [712, 57] on div "Power Endurance Board Session [DATE] Link To Goal View Workout Metrics Edit Ori…" at bounding box center [388, 176] width 777 height 352
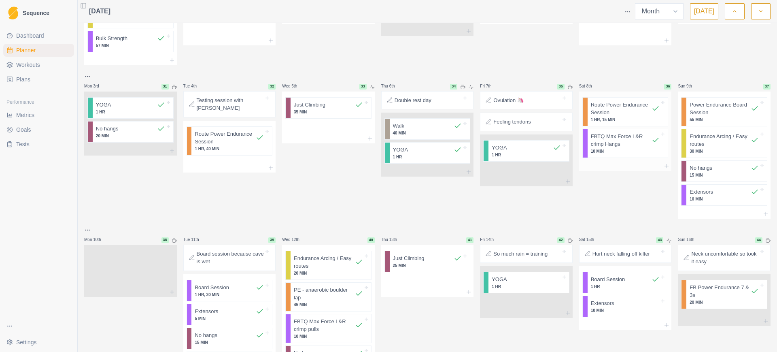
click at [626, 109] on p "Route Power Endurance Session" at bounding box center [621, 109] width 61 height 16
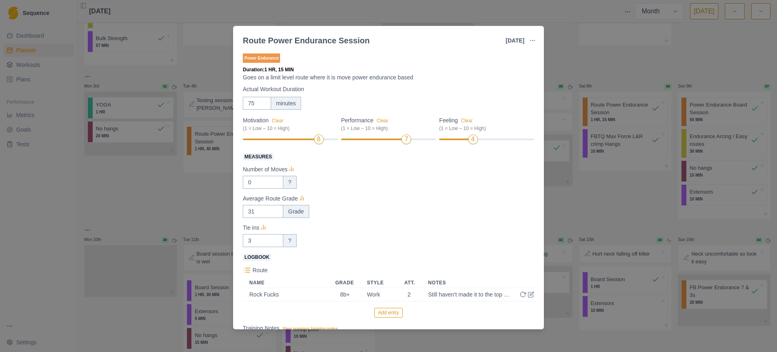
scroll to position [92, 0]
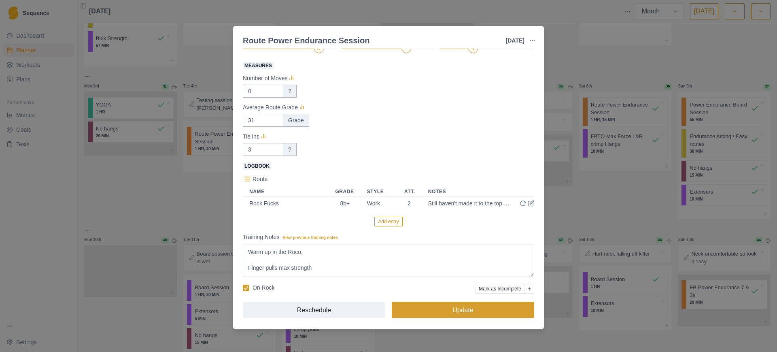
click at [490, 307] on button "Update" at bounding box center [463, 309] width 142 height 16
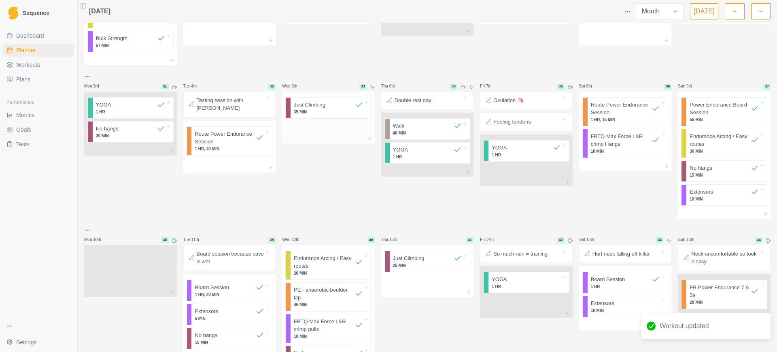
click at [310, 105] on p "Just Climbing" at bounding box center [310, 105] width 32 height 8
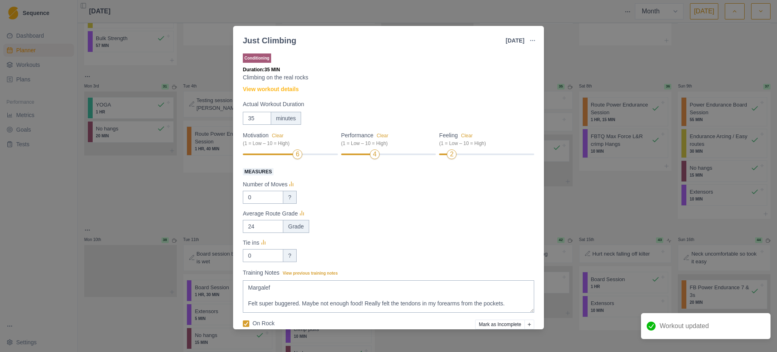
scroll to position [36, 0]
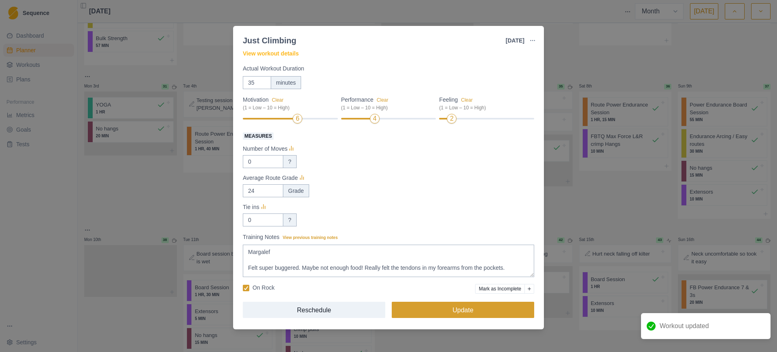
click at [457, 310] on button "Update" at bounding box center [463, 309] width 142 height 16
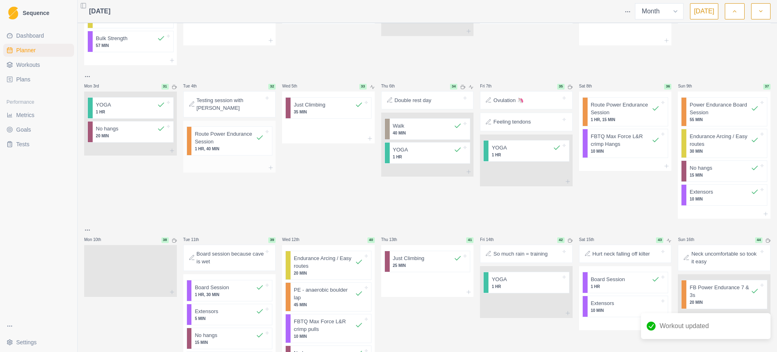
click at [212, 135] on p "Route Power Endurance Session" at bounding box center [225, 138] width 61 height 16
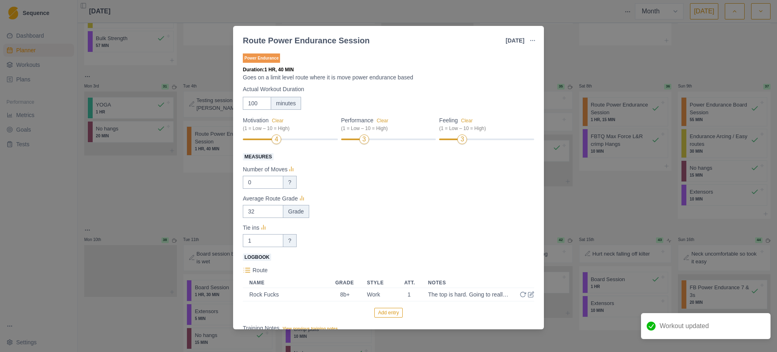
scroll to position [92, 0]
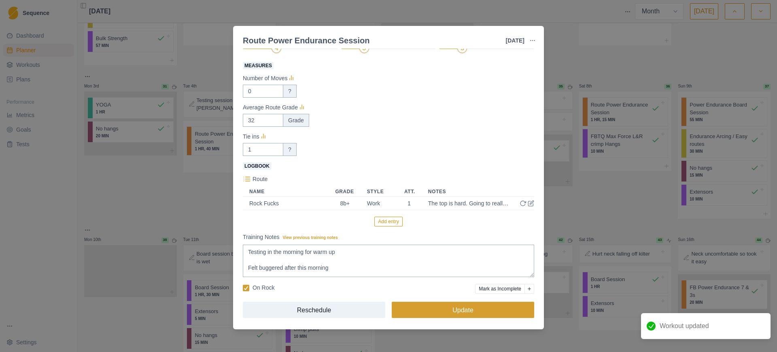
click at [451, 306] on button "Update" at bounding box center [463, 309] width 142 height 16
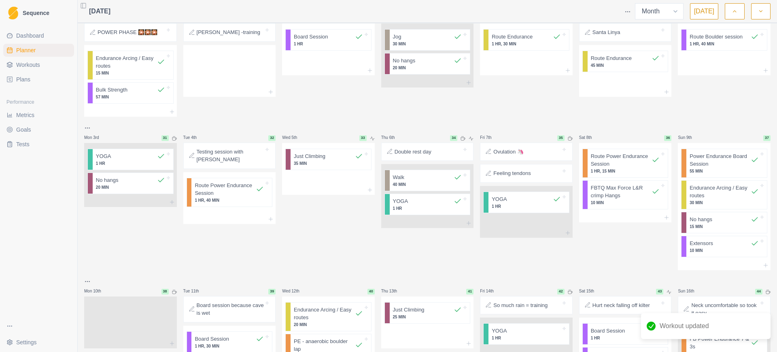
scroll to position [0, 0]
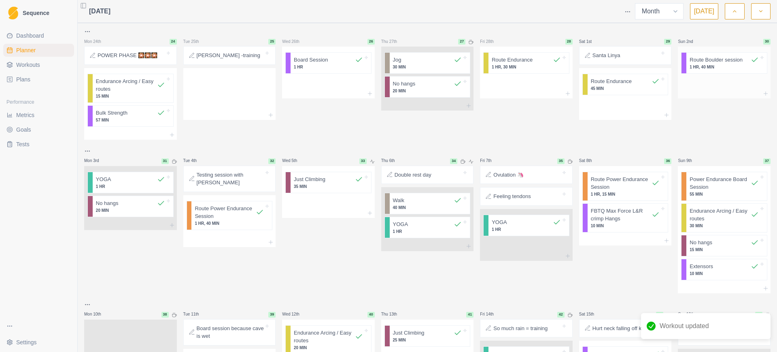
click at [699, 65] on p "1 HR, 40 MIN" at bounding box center [723, 67] width 69 height 6
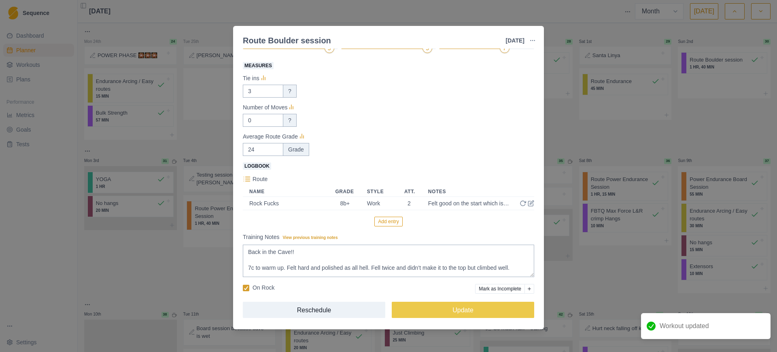
scroll to position [92, 0]
click at [471, 306] on button "Update" at bounding box center [463, 309] width 142 height 16
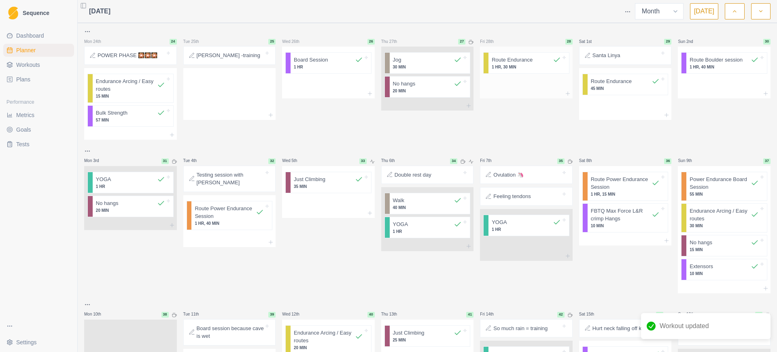
click at [524, 64] on p "1 HR, 30 MIN" at bounding box center [526, 67] width 69 height 6
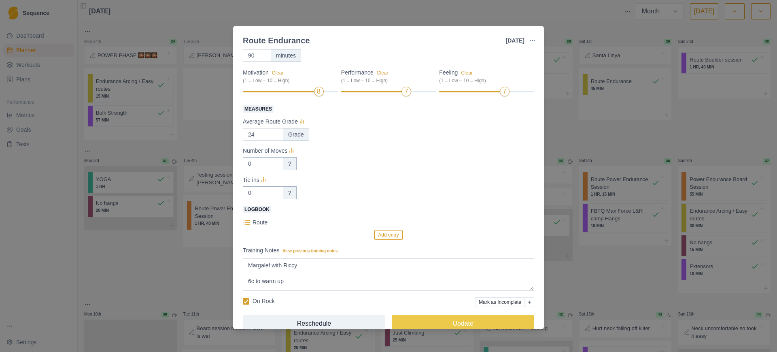
scroll to position [62, 0]
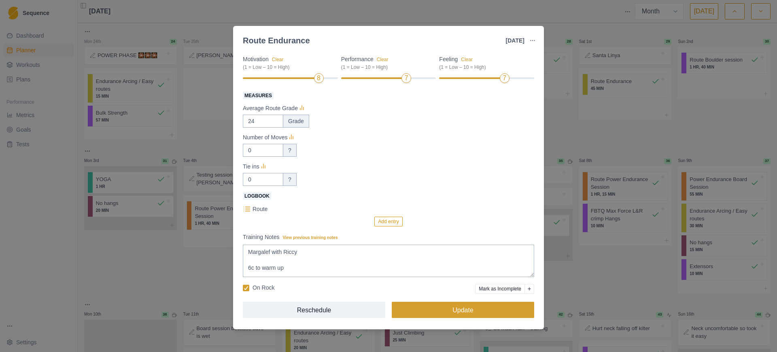
click at [448, 305] on button "Update" at bounding box center [463, 309] width 142 height 16
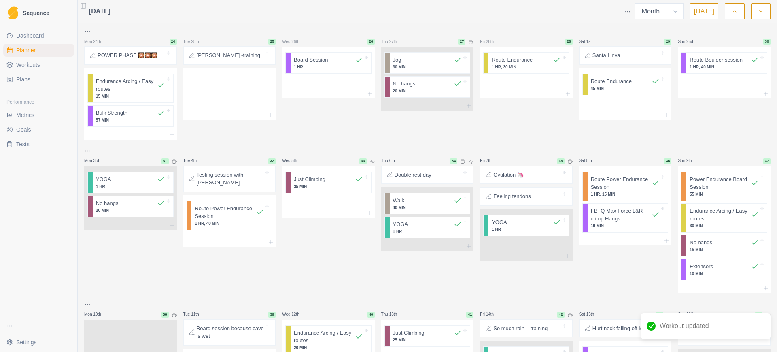
click at [734, 14] on icon "button" at bounding box center [735, 11] width 6 height 8
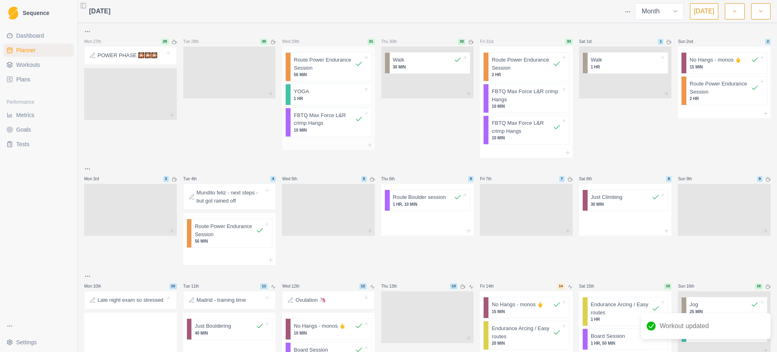
click at [339, 66] on p "Route Power Endurance Session" at bounding box center [324, 64] width 61 height 16
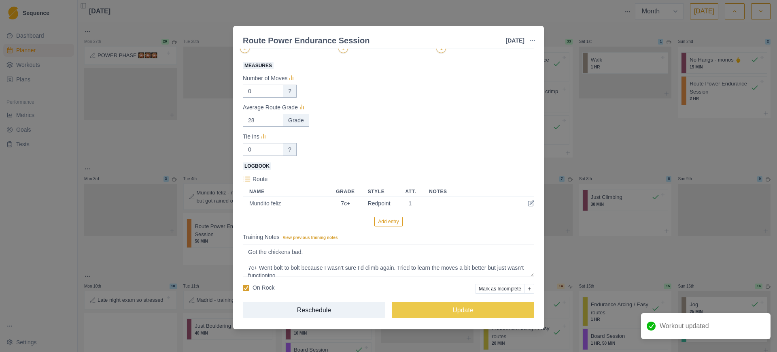
scroll to position [92, 0]
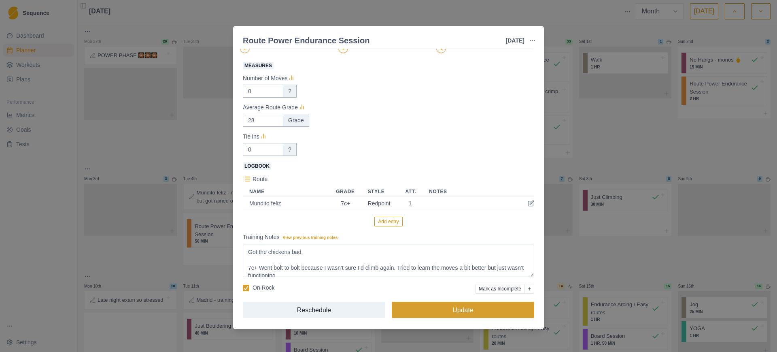
click at [465, 315] on button "Update" at bounding box center [463, 309] width 142 height 16
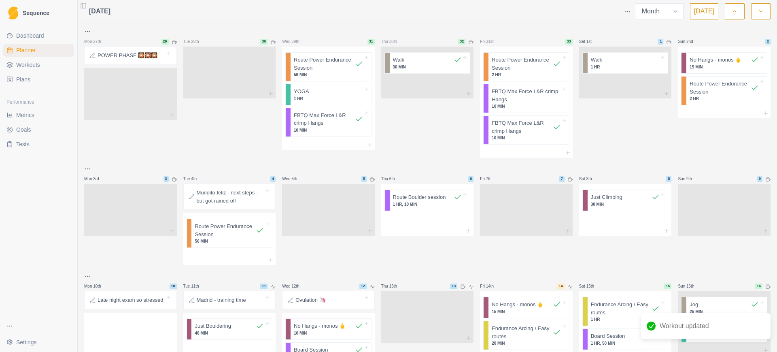
click at [465, 306] on div at bounding box center [427, 315] width 93 height 36
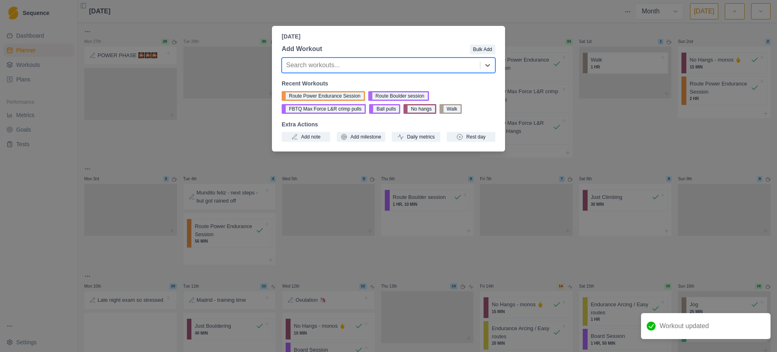
click at [651, 119] on div "[DATE] Add Workout Bulk Add option , selected. Select is focused ,type to refin…" at bounding box center [388, 176] width 777 height 352
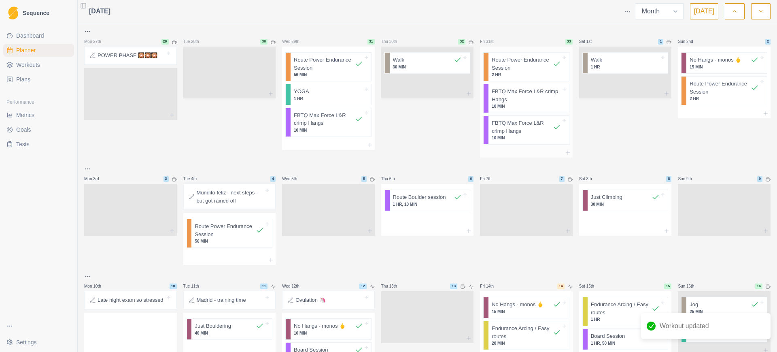
click at [517, 68] on p "Route Power Endurance Session" at bounding box center [522, 64] width 61 height 16
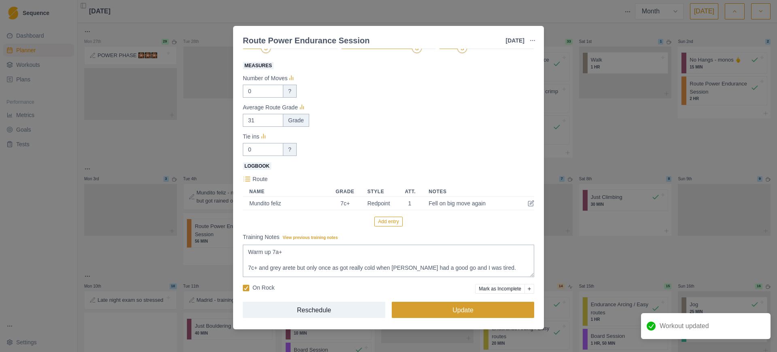
click at [483, 305] on button "Update" at bounding box center [463, 309] width 142 height 16
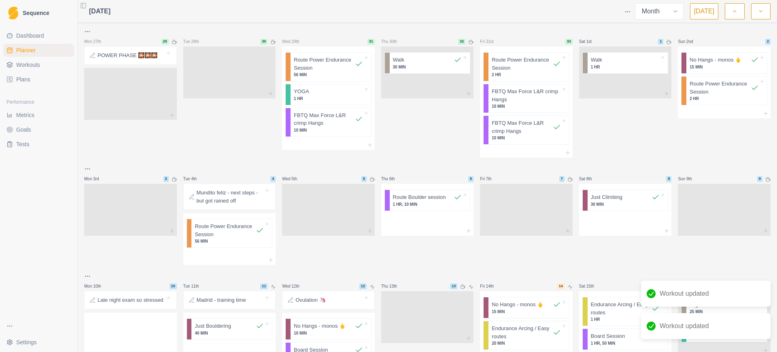
click at [709, 89] on p "Route Power Endurance Session" at bounding box center [719, 88] width 61 height 16
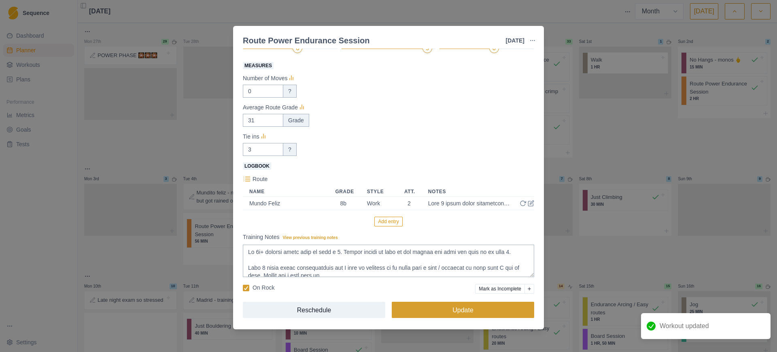
click at [449, 310] on button "Update" at bounding box center [463, 309] width 142 height 16
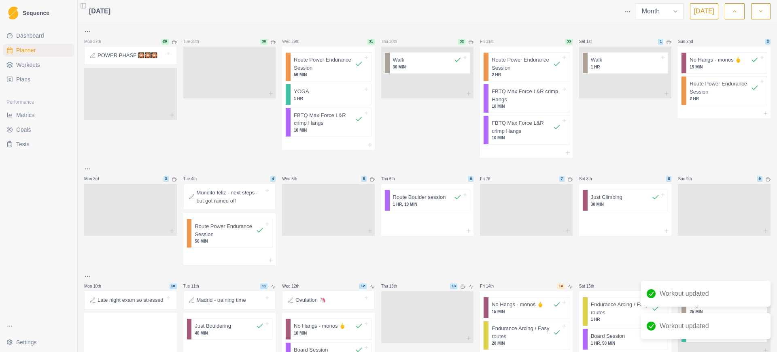
scroll to position [101, 0]
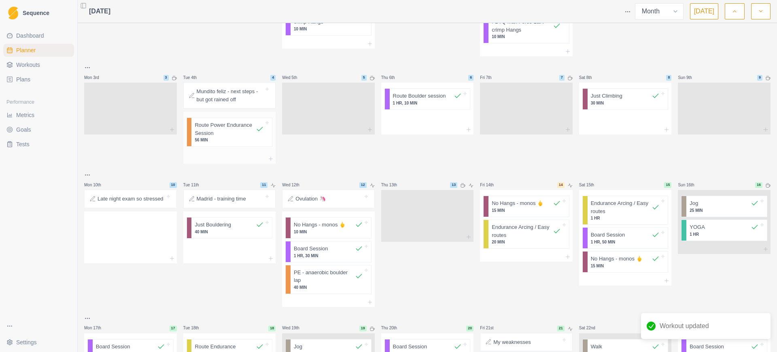
click at [225, 140] on p "56 MIN" at bounding box center [229, 140] width 69 height 6
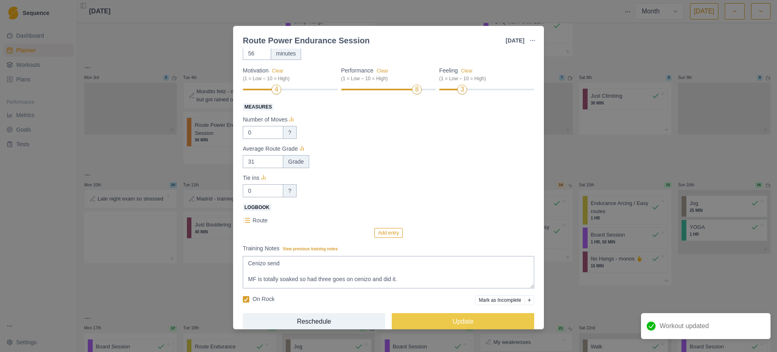
scroll to position [62, 0]
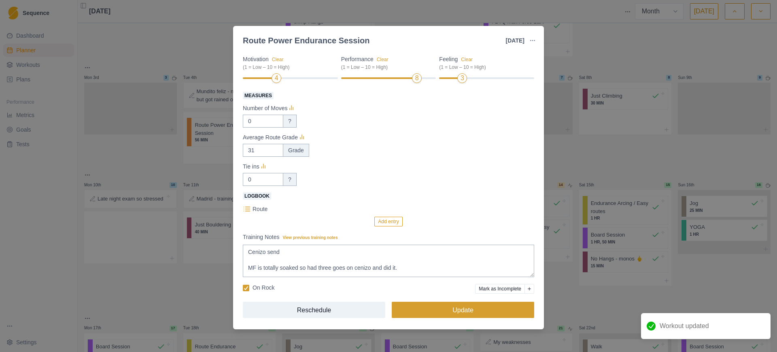
click at [474, 314] on button "Update" at bounding box center [463, 309] width 142 height 16
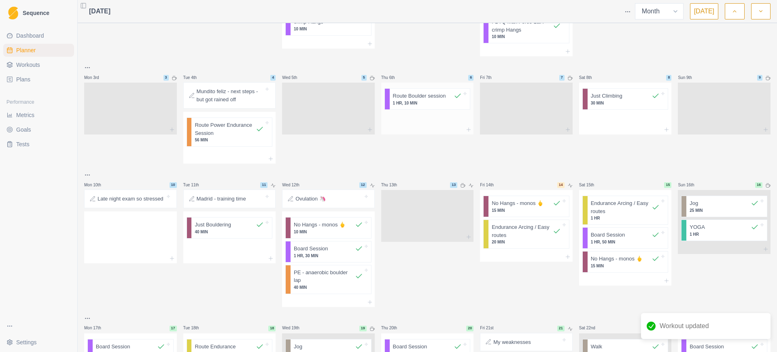
click at [418, 102] on p "1 HR, 10 MIN" at bounding box center [427, 103] width 69 height 6
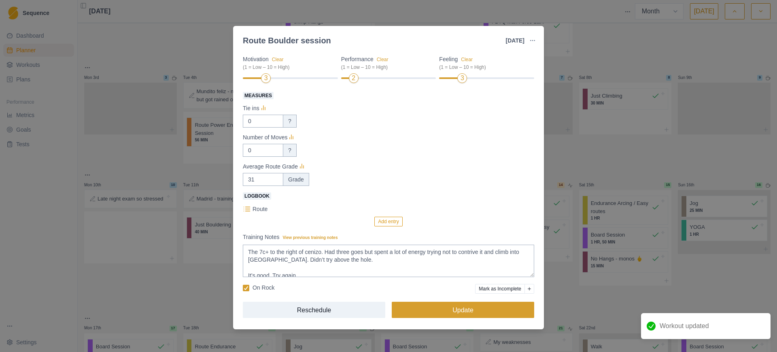
click at [485, 309] on button "Update" at bounding box center [463, 309] width 142 height 16
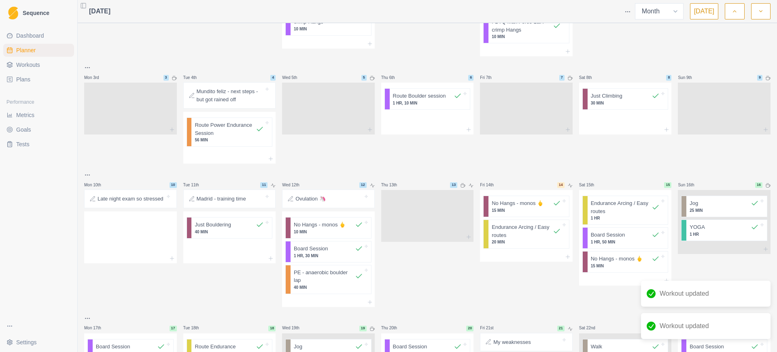
click at [595, 104] on p "30 MIN" at bounding box center [625, 103] width 69 height 6
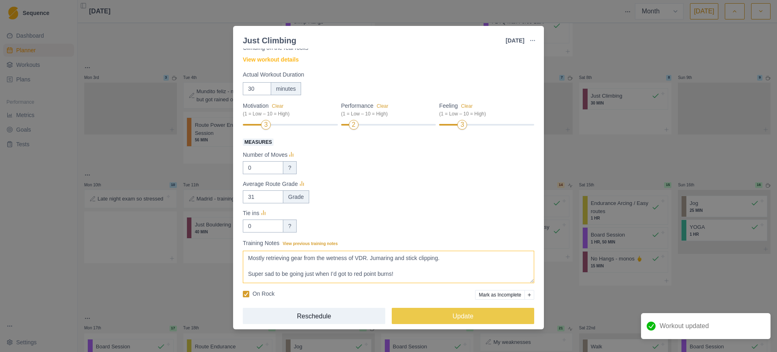
scroll to position [36, 0]
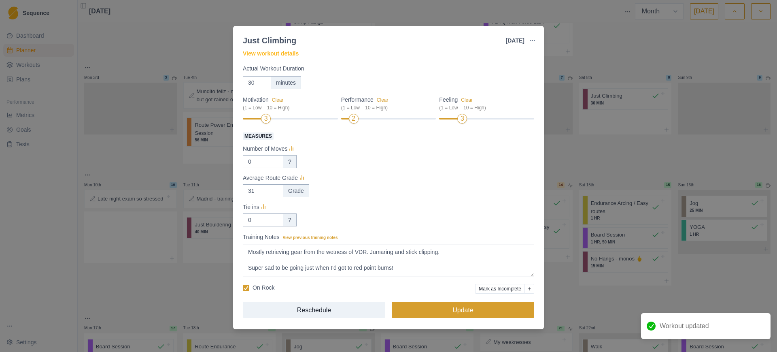
click at [485, 313] on button "Update" at bounding box center [463, 309] width 142 height 16
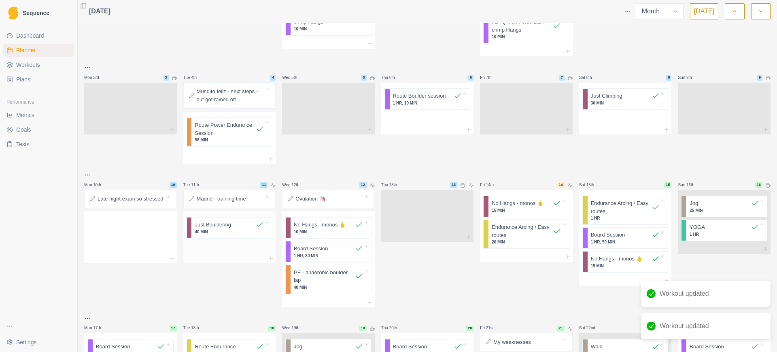
click at [229, 233] on p "40 MIN" at bounding box center [229, 232] width 69 height 6
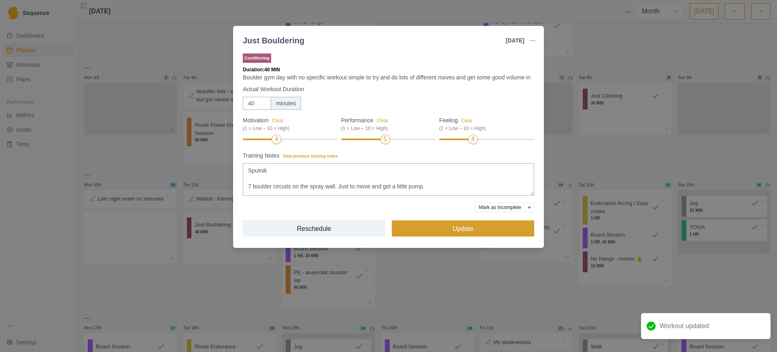
click at [477, 233] on button "Update" at bounding box center [463, 228] width 142 height 16
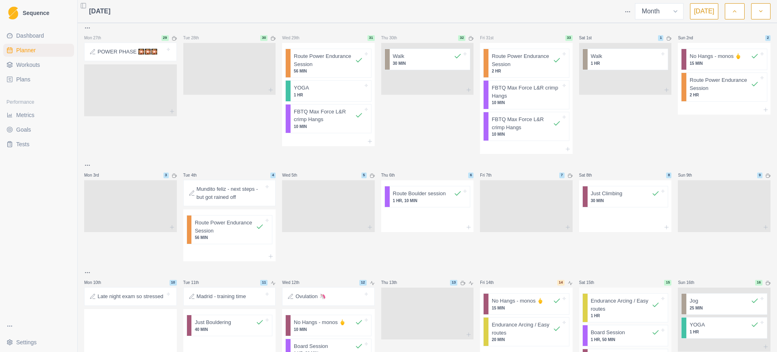
scroll to position [0, 0]
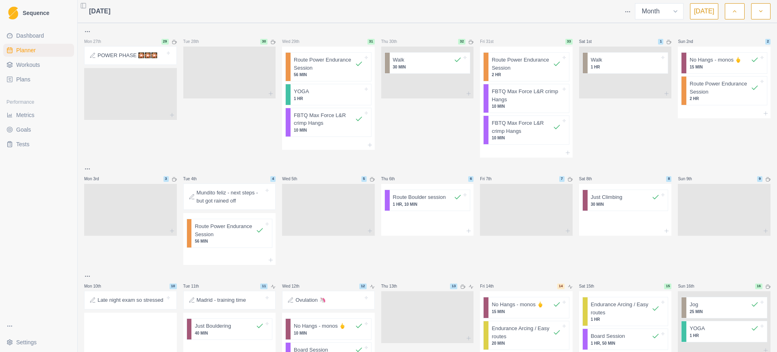
click at [732, 13] on icon "button" at bounding box center [735, 11] width 6 height 8
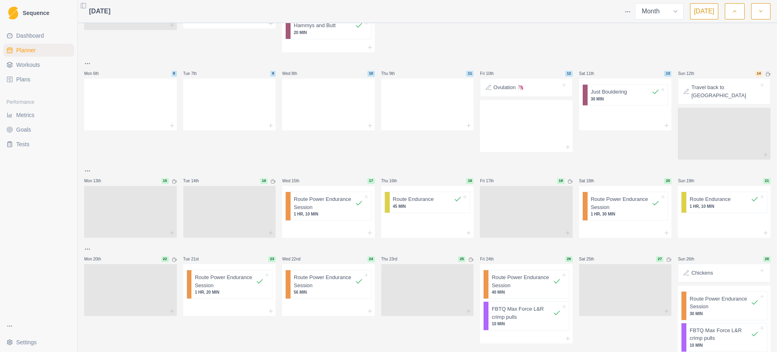
scroll to position [101, 0]
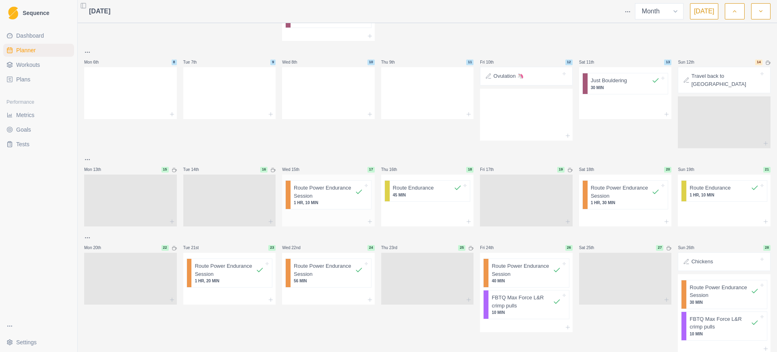
click at [344, 199] on p "1 HR, 10 MIN" at bounding box center [328, 202] width 69 height 6
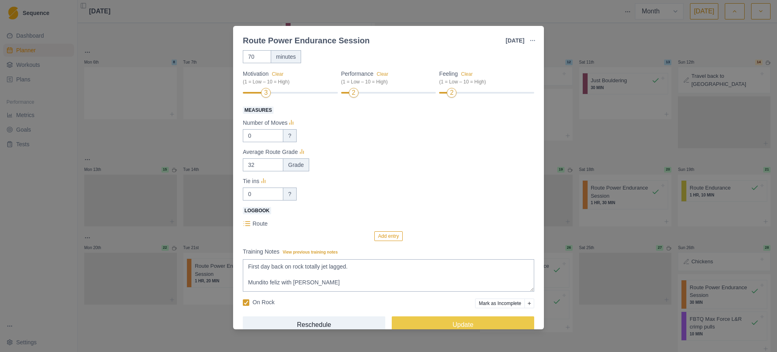
scroll to position [62, 0]
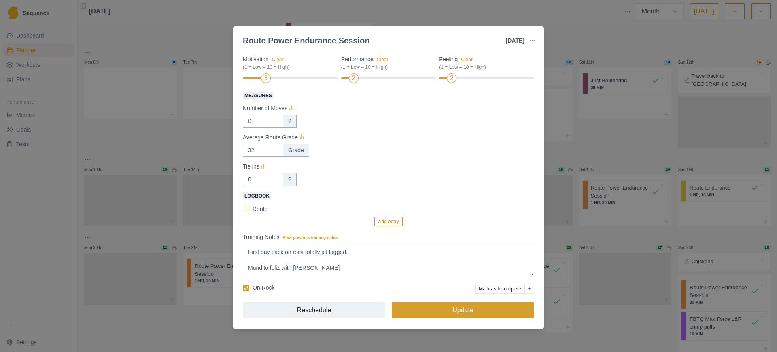
click at [439, 311] on button "Update" at bounding box center [463, 309] width 142 height 16
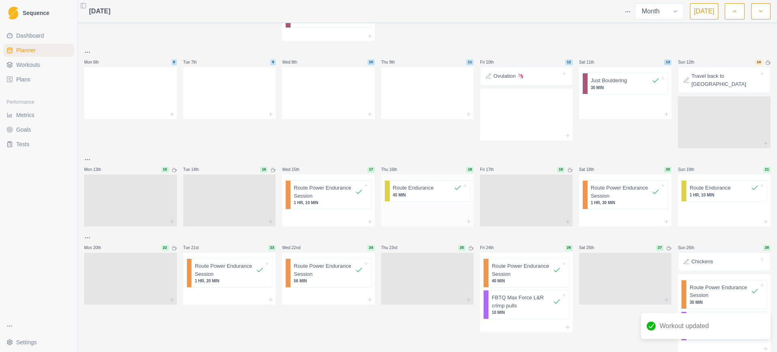
click at [414, 192] on p "45 MIN" at bounding box center [427, 195] width 69 height 6
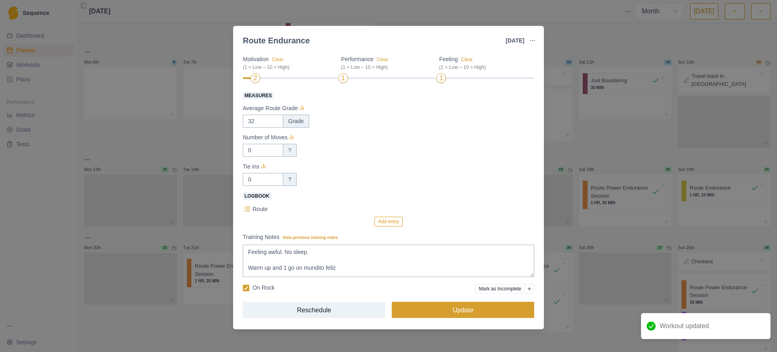
click at [441, 307] on button "Update" at bounding box center [463, 309] width 142 height 16
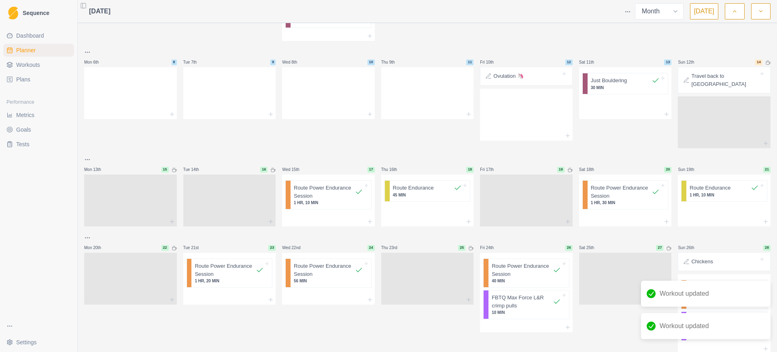
click at [601, 184] on p "Route Power Endurance Session" at bounding box center [621, 192] width 61 height 16
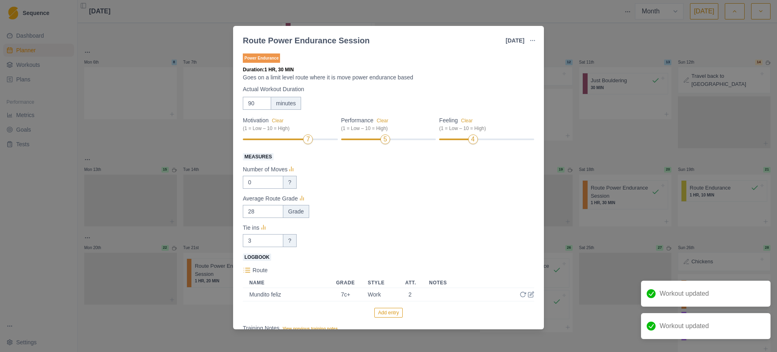
scroll to position [92, 0]
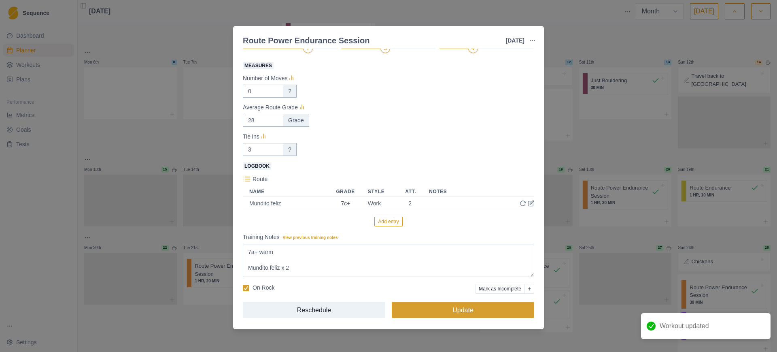
click at [481, 309] on button "Update" at bounding box center [463, 309] width 142 height 16
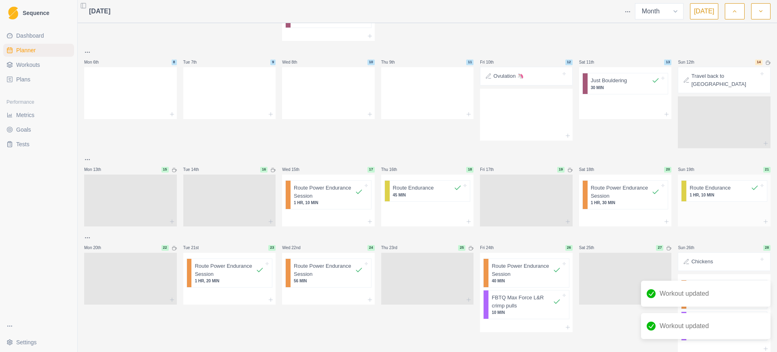
click at [709, 192] on p "1 HR, 10 MIN" at bounding box center [723, 195] width 69 height 6
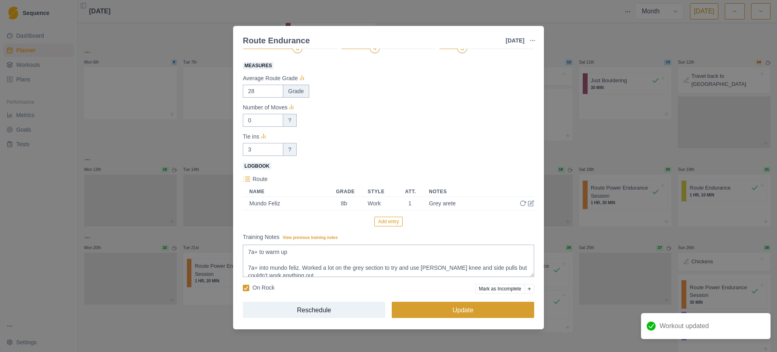
click at [497, 310] on button "Update" at bounding box center [463, 309] width 142 height 16
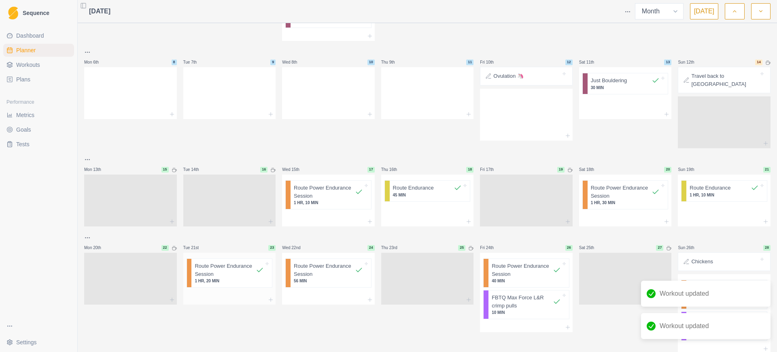
click at [216, 267] on p "Route Power Endurance Session" at bounding box center [225, 270] width 61 height 16
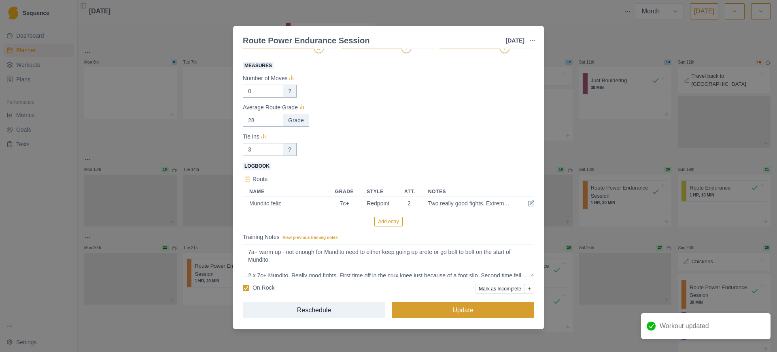
click at [478, 311] on button "Update" at bounding box center [463, 309] width 142 height 16
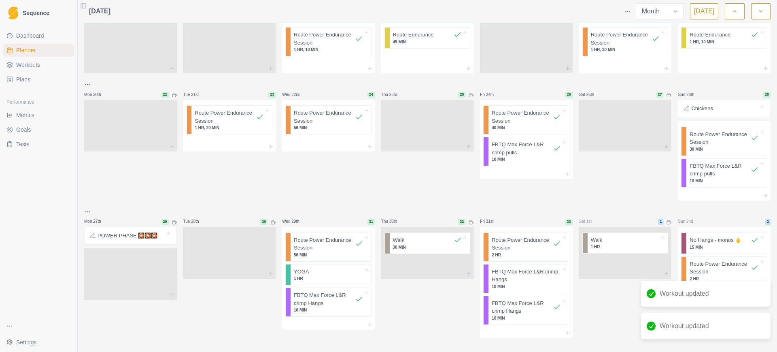
scroll to position [254, 0]
click at [312, 124] on p "56 MIN" at bounding box center [328, 127] width 69 height 6
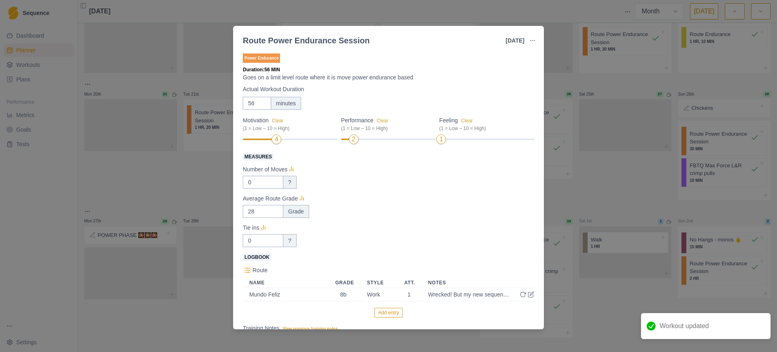
scroll to position [92, 0]
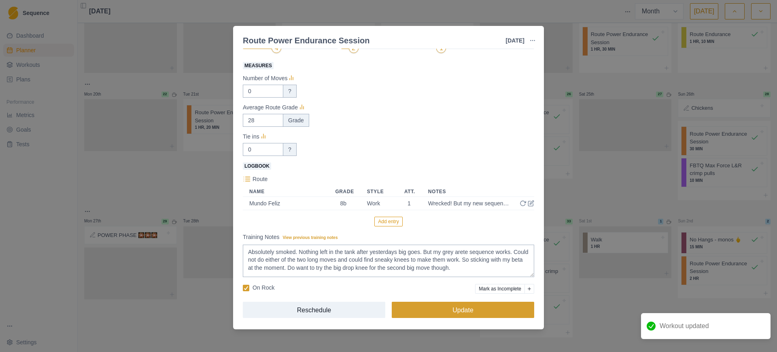
click at [475, 308] on button "Update" at bounding box center [463, 309] width 142 height 16
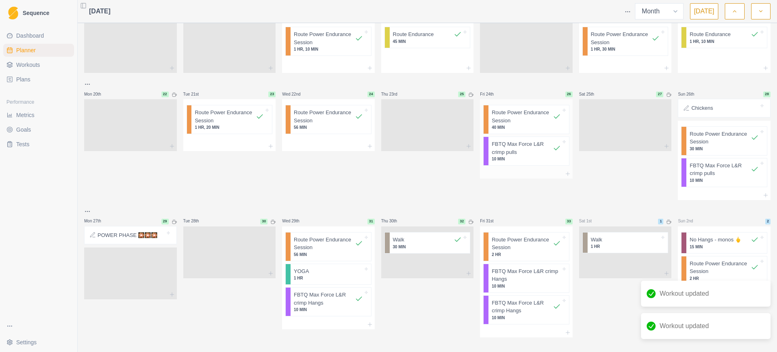
click at [512, 110] on p "Route Power Endurance Session" at bounding box center [522, 116] width 61 height 16
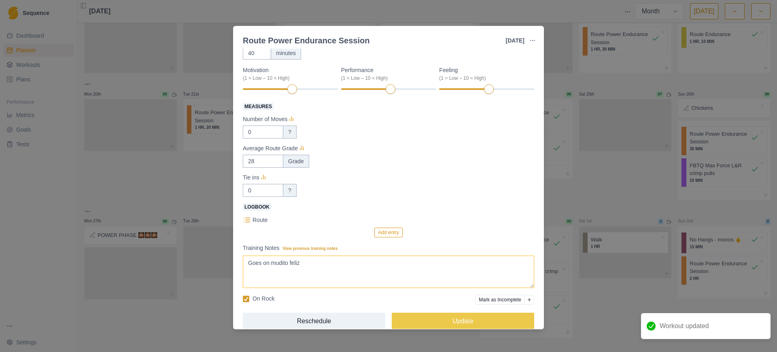
scroll to position [62, 0]
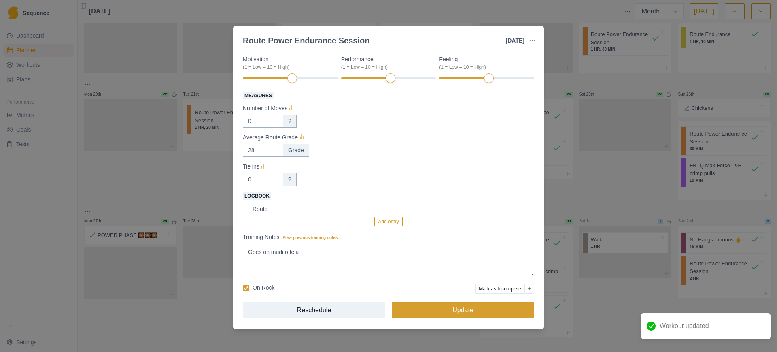
click at [486, 308] on button "Update" at bounding box center [463, 309] width 142 height 16
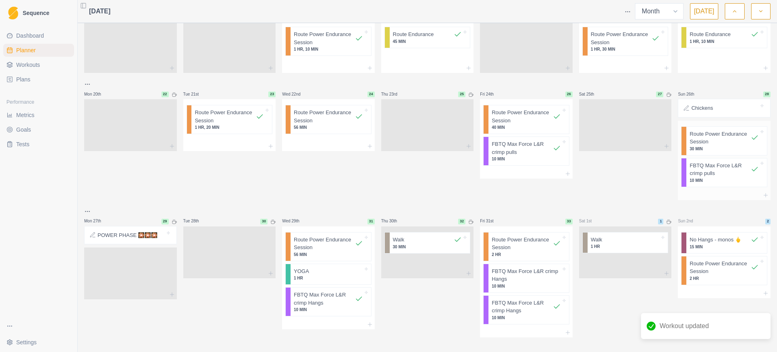
click at [710, 130] on p "Route Power Endurance Session" at bounding box center [719, 138] width 61 height 16
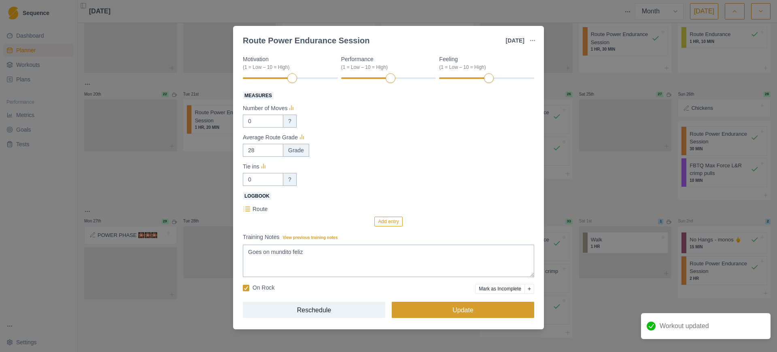
drag, startPoint x: 484, startPoint y: 309, endPoint x: 482, endPoint y: 305, distance: 4.2
click at [484, 309] on button "Update" at bounding box center [463, 309] width 142 height 16
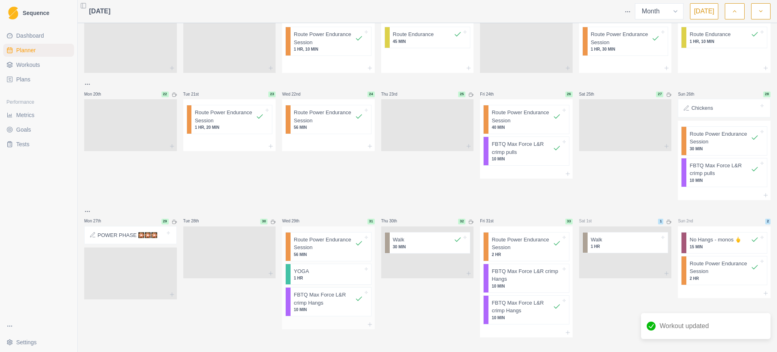
click at [323, 238] on p "Route Power Endurance Session" at bounding box center [324, 243] width 61 height 16
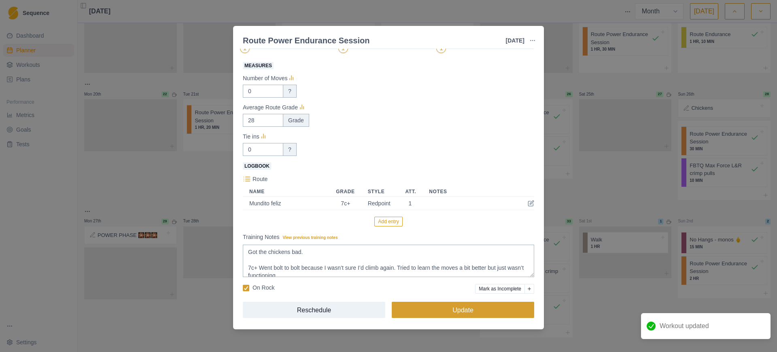
scroll to position [37, 0]
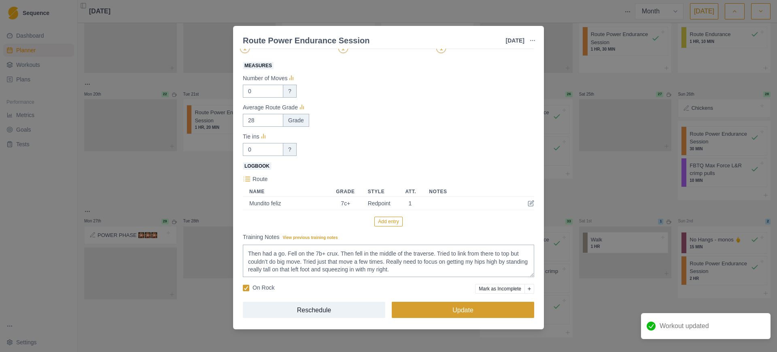
click at [445, 310] on button "Update" at bounding box center [463, 309] width 142 height 16
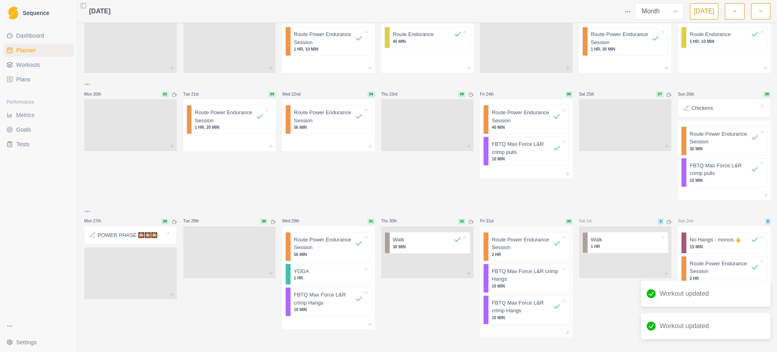
click at [519, 239] on p "Route Power Endurance Session" at bounding box center [522, 243] width 61 height 16
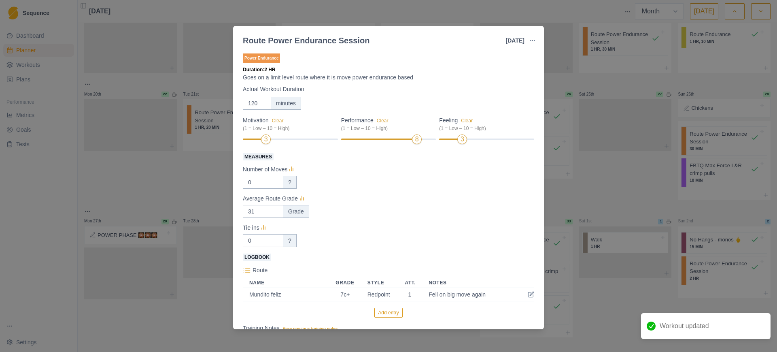
scroll to position [92, 0]
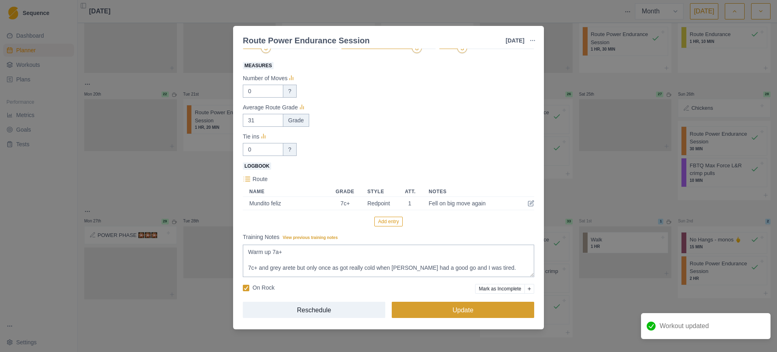
click at [481, 313] on button "Update" at bounding box center [463, 309] width 142 height 16
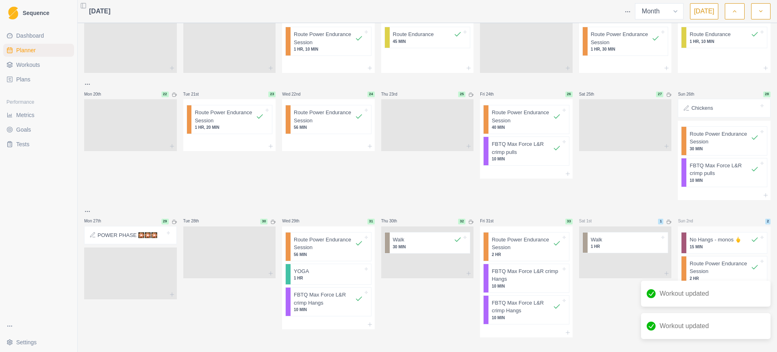
click at [694, 265] on p "Route Power Endurance Session" at bounding box center [719, 267] width 61 height 16
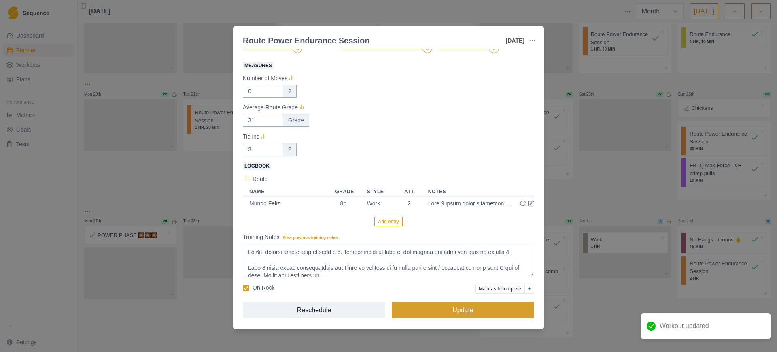
click at [471, 306] on button "Update" at bounding box center [463, 309] width 142 height 16
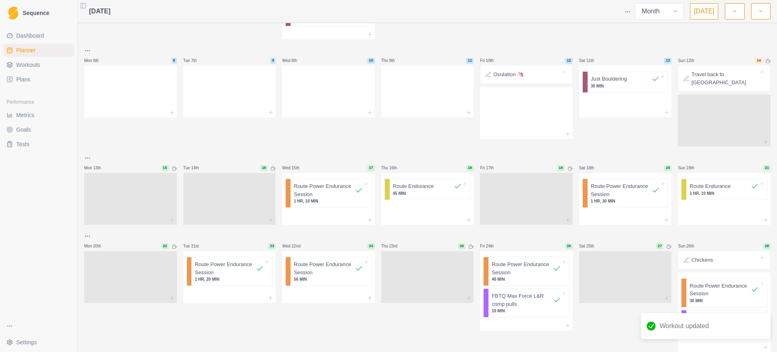
scroll to position [2, 0]
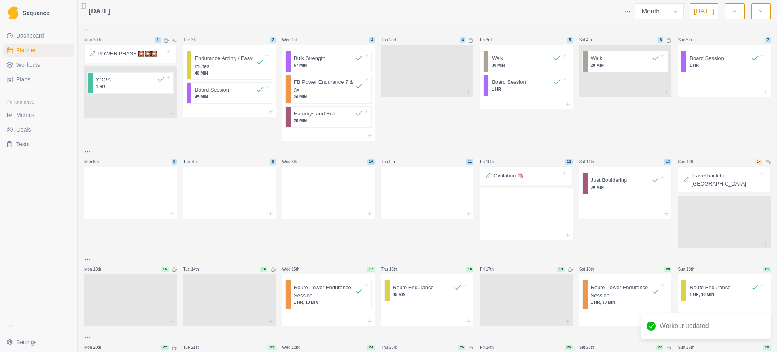
click at [33, 120] on link "Metrics" at bounding box center [38, 114] width 71 height 13
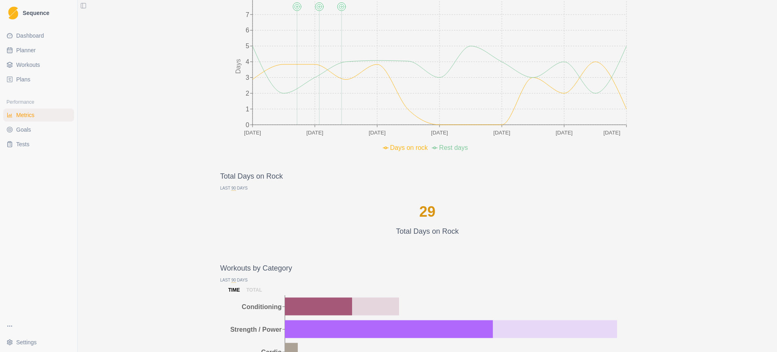
scroll to position [506, 0]
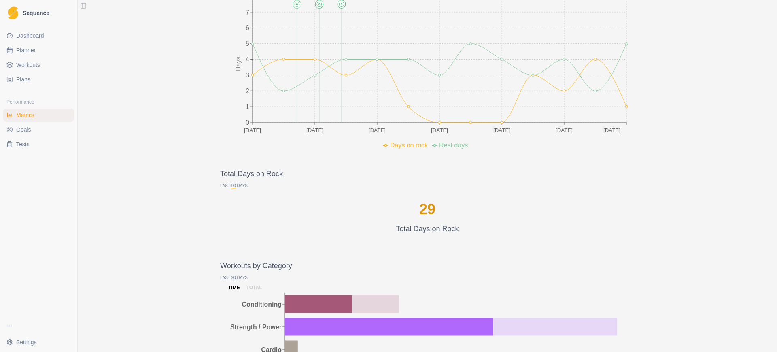
click at [231, 185] on span "90" at bounding box center [233, 185] width 4 height 5
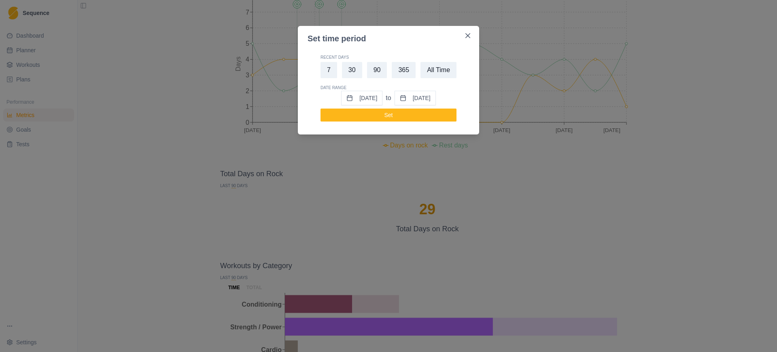
click at [368, 100] on button "[DATE]" at bounding box center [361, 98] width 41 height 15
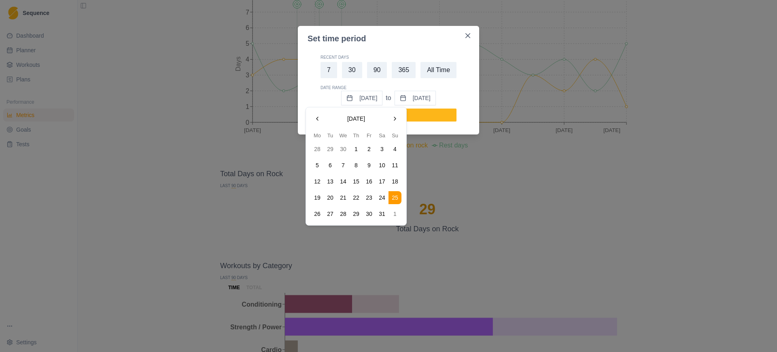
click at [318, 117] on button "Go to the Previous Month" at bounding box center [317, 118] width 13 height 13
click at [343, 148] on button "1" at bounding box center [343, 148] width 13 height 13
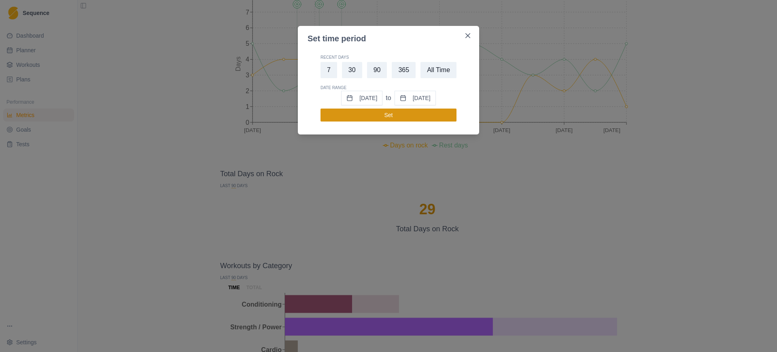
click at [395, 115] on button "Set" at bounding box center [388, 114] width 136 height 13
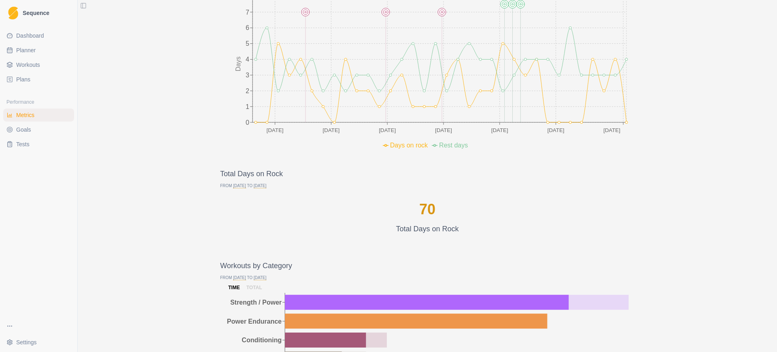
click at [40, 52] on link "Planner" at bounding box center [38, 50] width 71 height 13
select select "month"
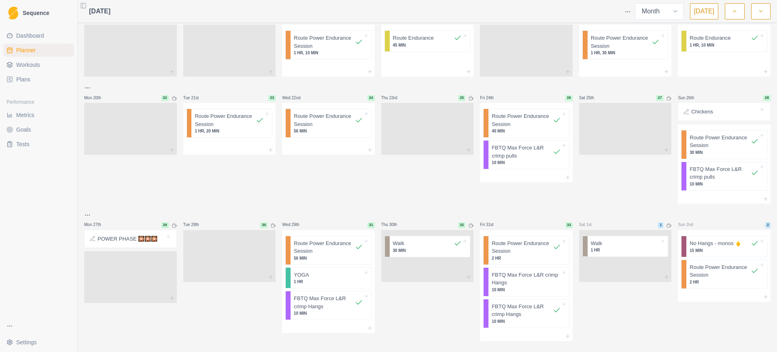
scroll to position [254, 0]
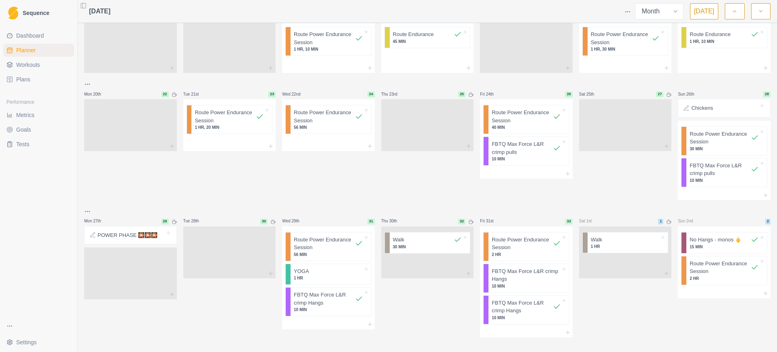
click at [83, 6] on button "Toggle Sidebar" at bounding box center [83, 5] width 11 height 11
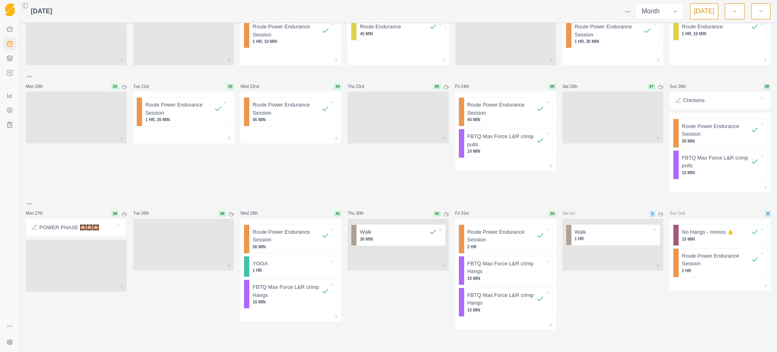
scroll to position [247, 0]
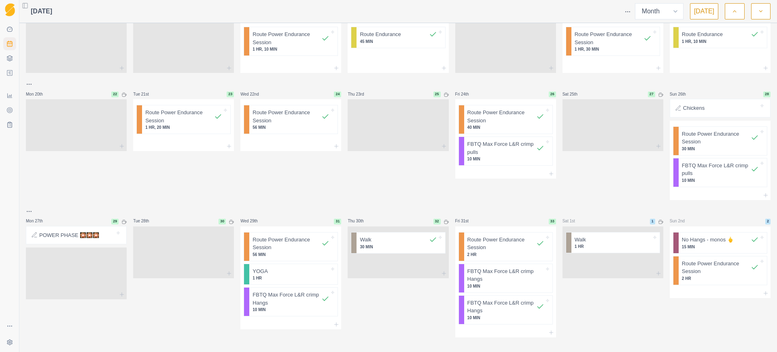
click at [29, 8] on button "Toggle Sidebar" at bounding box center [24, 5] width 11 height 11
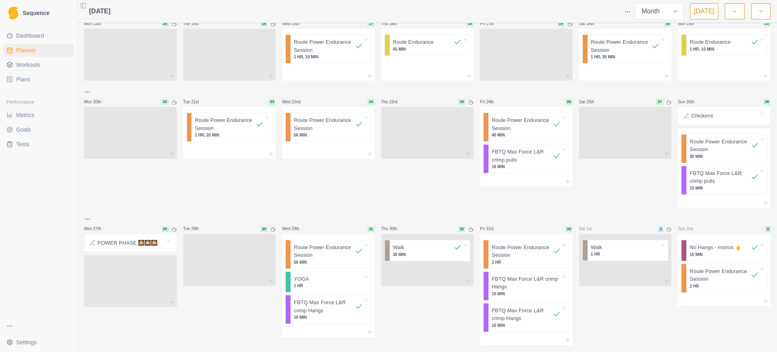
scroll to position [254, 0]
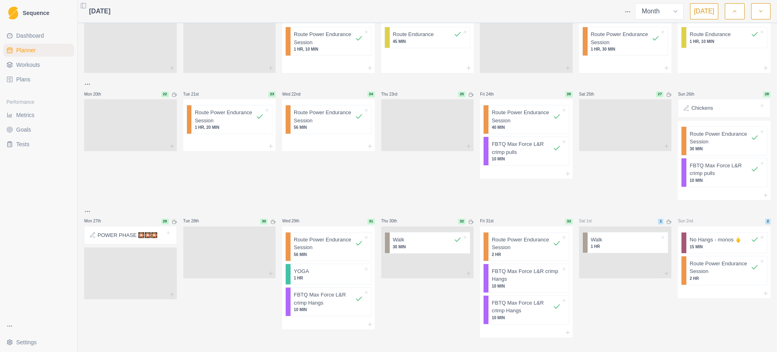
click at [104, 14] on span "[DATE]" at bounding box center [99, 11] width 21 height 10
click at [759, 11] on icon "button" at bounding box center [761, 11] width 6 height 8
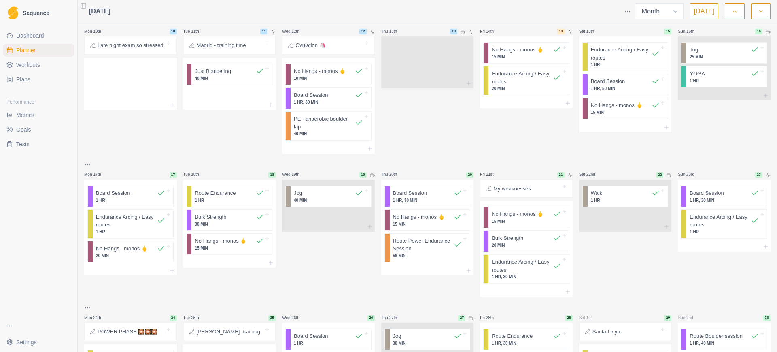
scroll to position [0, 0]
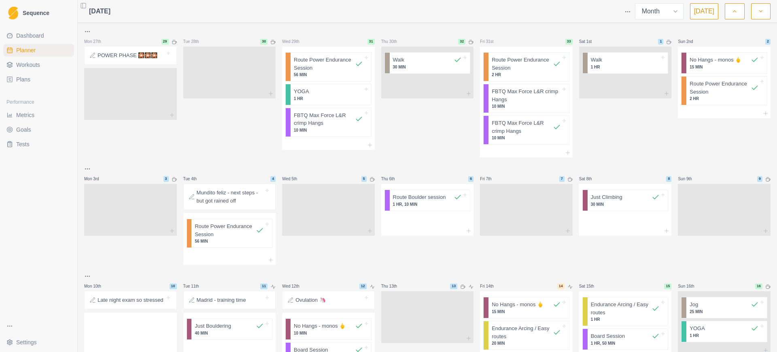
click at [759, 11] on icon "button" at bounding box center [761, 11] width 6 height 8
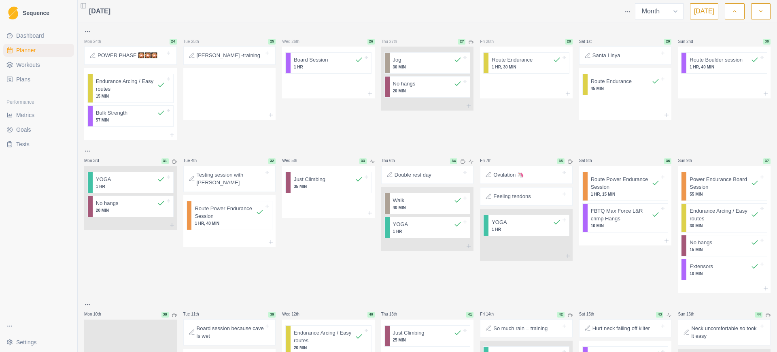
click at [759, 11] on icon "button" at bounding box center [761, 11] width 6 height 8
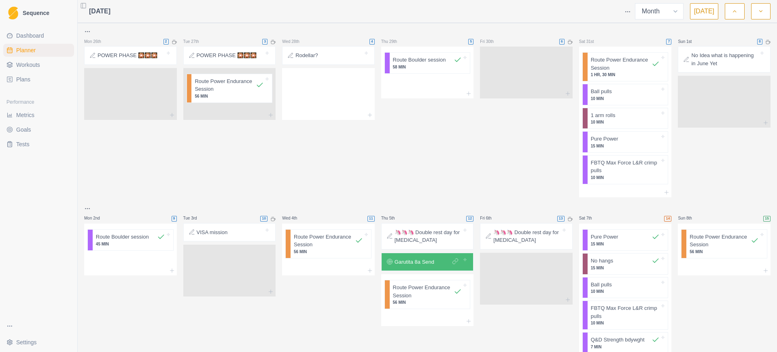
click at [759, 11] on icon "button" at bounding box center [761, 11] width 6 height 8
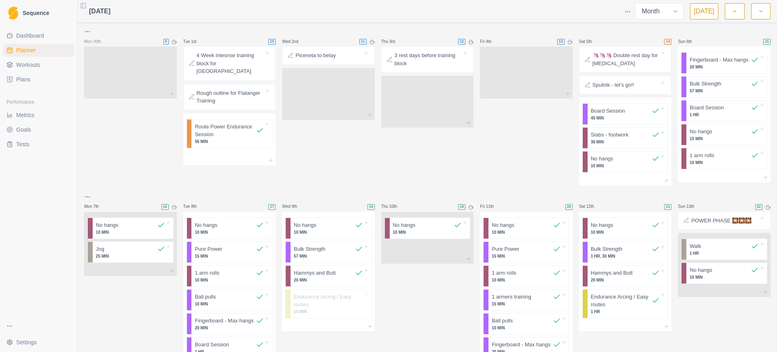
click at [759, 11] on icon "button" at bounding box center [761, 11] width 6 height 8
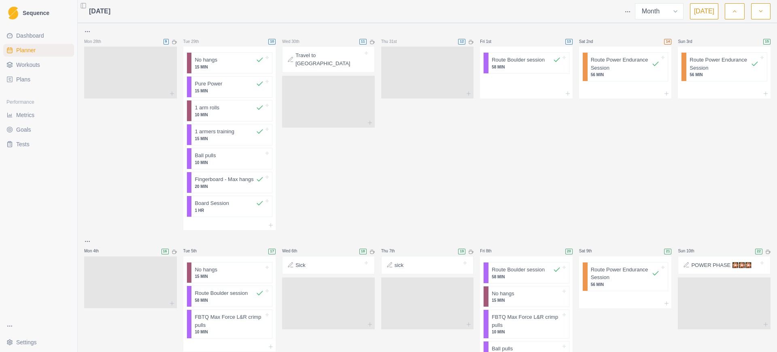
click at [759, 11] on icon "button" at bounding box center [761, 11] width 6 height 8
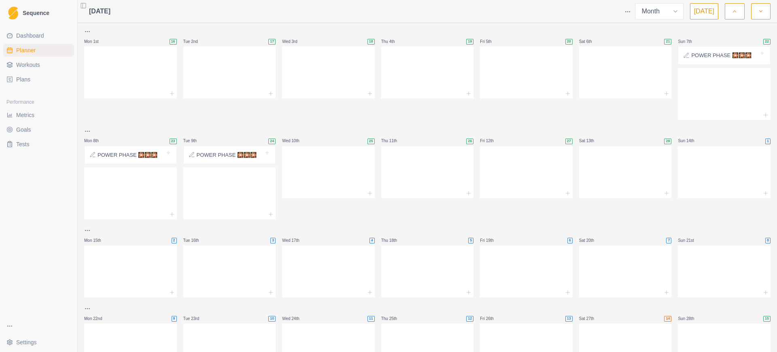
click at [734, 15] on icon "button" at bounding box center [735, 11] width 6 height 8
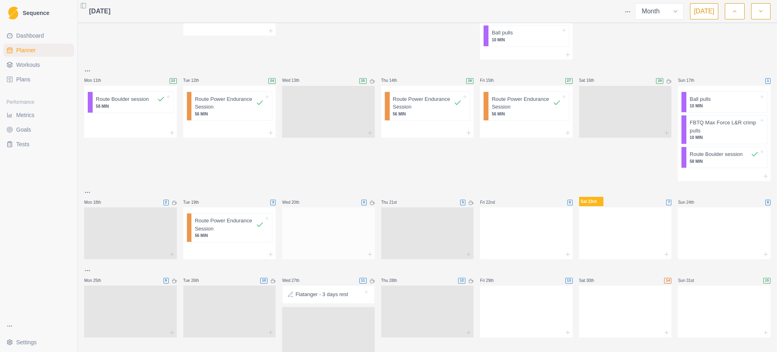
scroll to position [345, 0]
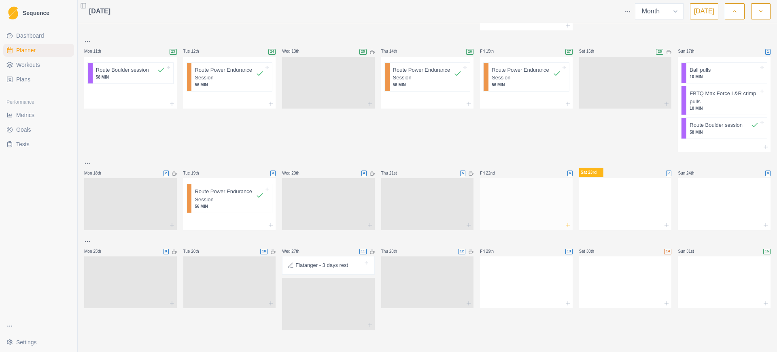
click at [564, 225] on icon at bounding box center [567, 225] width 6 height 6
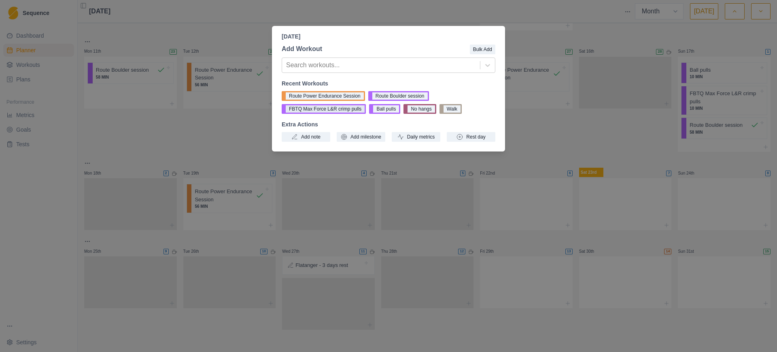
click at [323, 110] on button "FBTQ Max Force L&R crimp pulls" at bounding box center [324, 109] width 84 height 10
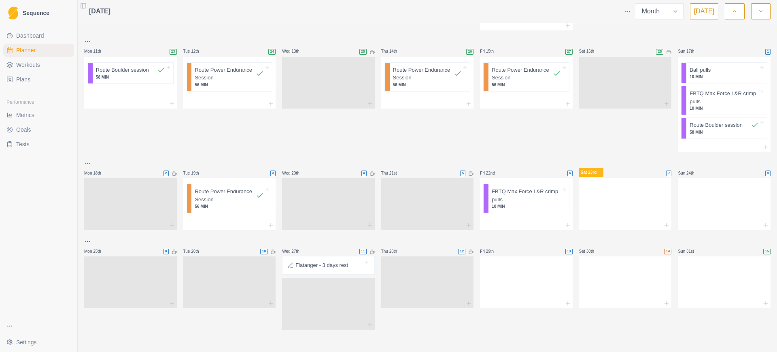
click at [564, 224] on icon at bounding box center [567, 225] width 6 height 6
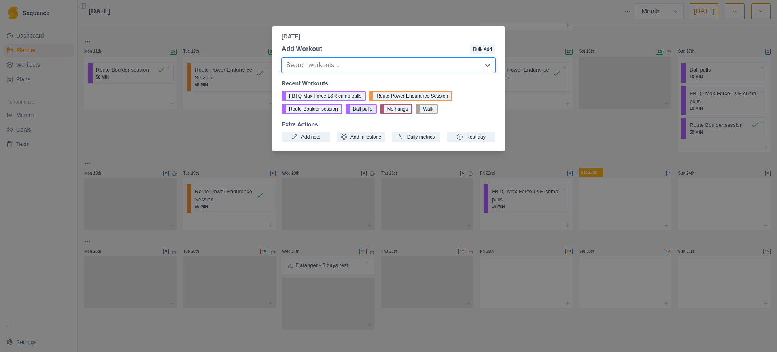
click at [352, 108] on button "Ball pulls" at bounding box center [361, 109] width 31 height 10
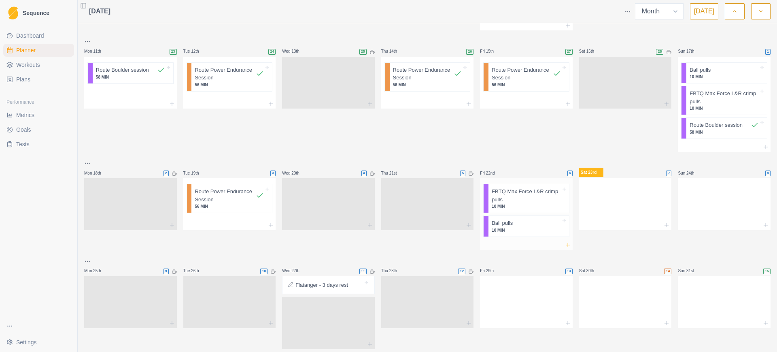
click at [568, 243] on line at bounding box center [568, 245] width 0 height 4
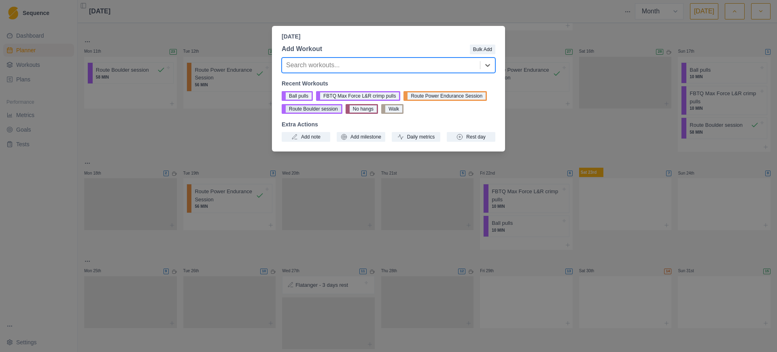
click at [325, 112] on button "Route Boulder session" at bounding box center [312, 109] width 61 height 10
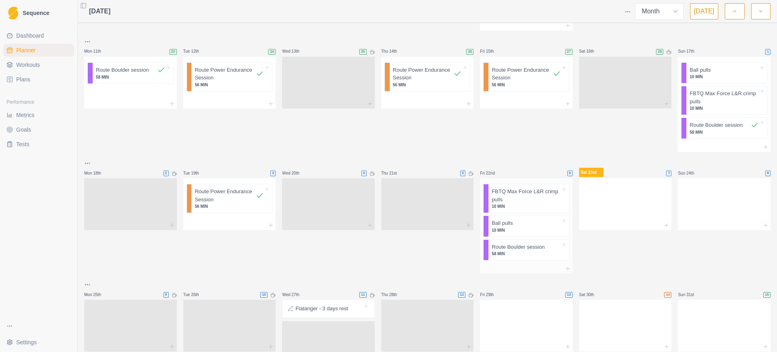
click at [513, 251] on p "58 MIN" at bounding box center [526, 253] width 69 height 6
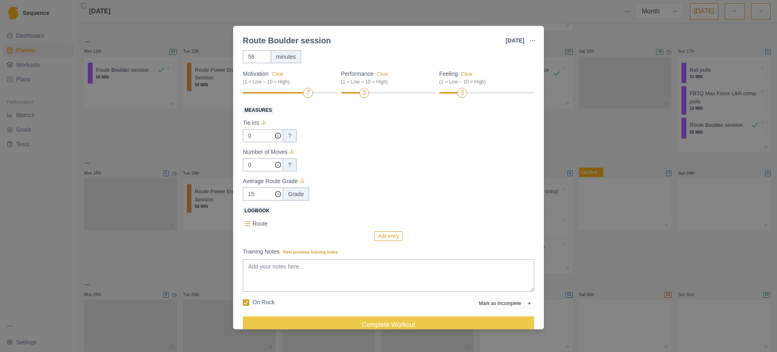
scroll to position [62, 0]
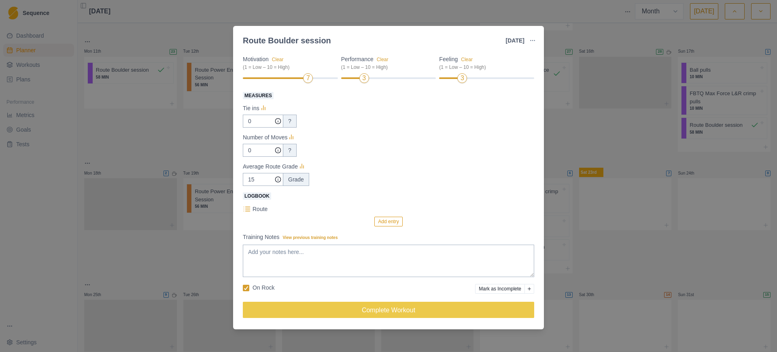
click at [386, 219] on button "Add entry" at bounding box center [388, 221] width 28 height 10
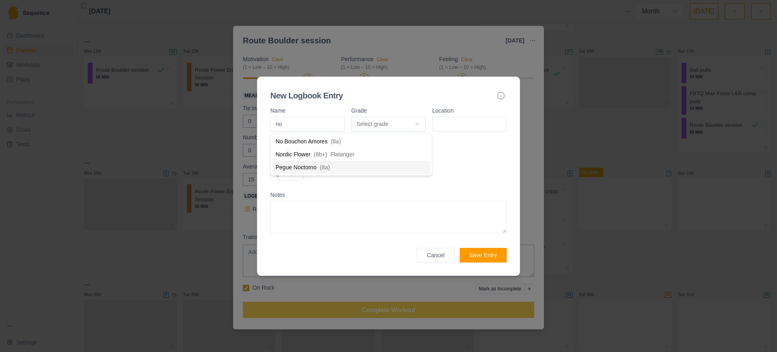
type input "nor"
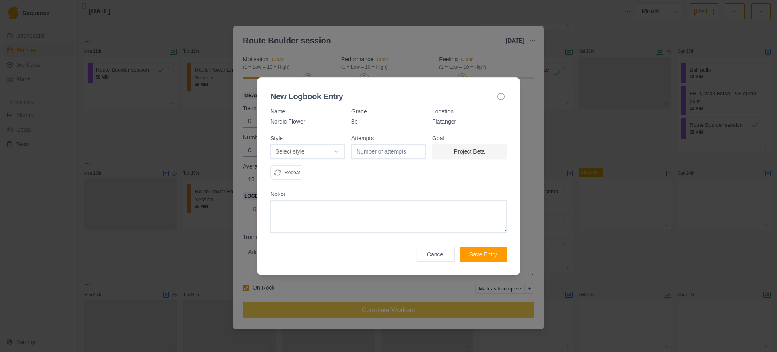
click at [329, 151] on body "Sequence Dashboard Planner Workouts Plans Performance Metrics Goals Tests Setti…" at bounding box center [388, 176] width 777 height 352
select select "work"
click at [301, 221] on textarea at bounding box center [388, 216] width 236 height 32
type textarea "Not the best day. Tried to perfect a few bits and focus on the knee move but no…"
click at [480, 257] on button "Save Entry" at bounding box center [483, 254] width 47 height 15
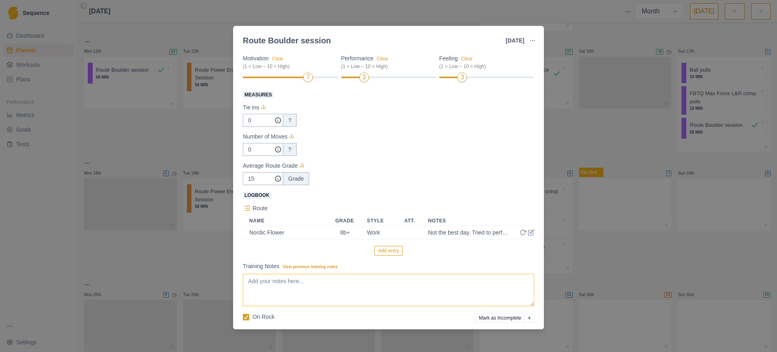
click at [376, 282] on textarea "Training Notes View previous training notes" at bounding box center [388, 290] width 291 height 32
drag, startPoint x: 254, startPoint y: 119, endPoint x: 243, endPoint y: 119, distance: 10.9
click at [243, 119] on input "0" at bounding box center [263, 120] width 40 height 13
type input "3"
drag, startPoint x: 260, startPoint y: 181, endPoint x: 224, endPoint y: 179, distance: 36.1
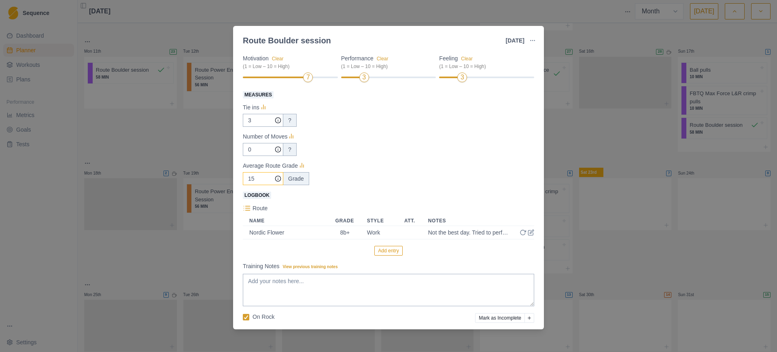
click at [224, 179] on div "Route Boulder session [DATE] Link To Goal View Workout Metrics Edit Original Wo…" at bounding box center [388, 176] width 777 height 352
type input "32"
click at [295, 288] on textarea "Training Notes View previous training notes" at bounding box center [388, 290] width 291 height 32
type textarea "F"
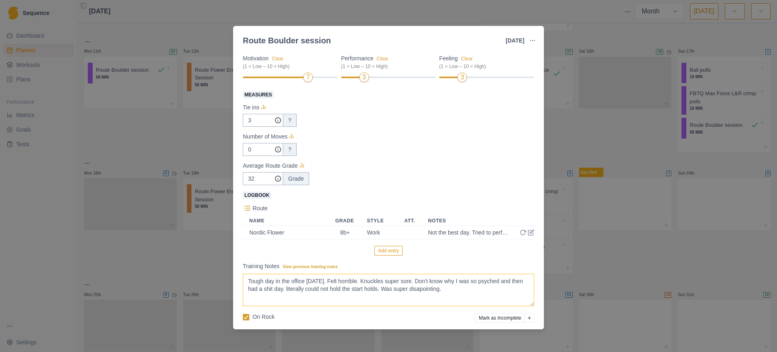
click at [422, 293] on textarea "Tough day in the office [DATE]. Felt horrible. Knuckles super sore. Don't know …" at bounding box center [388, 290] width 291 height 32
click at [454, 293] on textarea "Tough day in the office [DATE]. Felt horrible. Knuckles super sore. Don't know …" at bounding box center [388, 290] width 291 height 32
click at [310, 303] on textarea "Tough day in the office [DATE]. Felt horrible. Knuckles super sore. Don't know …" at bounding box center [388, 290] width 291 height 32
click at [315, 301] on textarea "Tough day in the office [DATE]. Felt horrible. Knuckles super sore. Don't know …" at bounding box center [388, 290] width 291 height 32
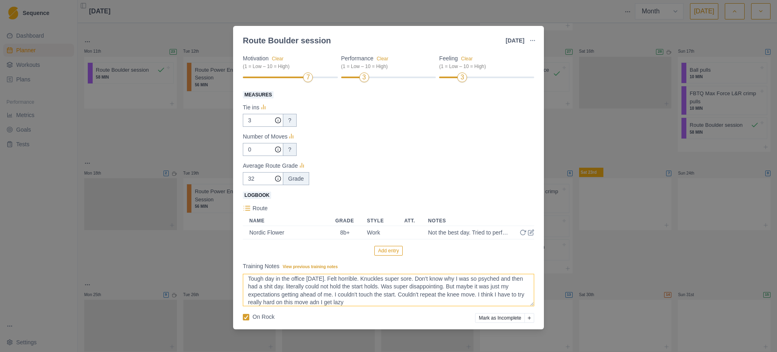
click at [346, 303] on textarea "Tough day in the office [DATE]. Felt horrible. Knuckles super sore. Don't know …" at bounding box center [388, 290] width 291 height 32
click at [388, 300] on textarea "Tough day in the office [DATE]. Felt horrible. Knuckles super sore. Don't know …" at bounding box center [388, 290] width 291 height 32
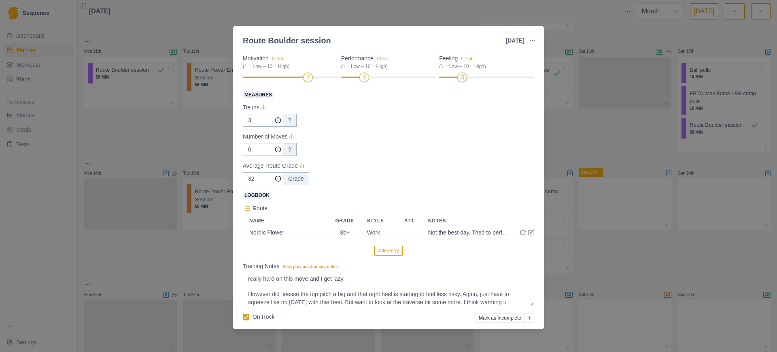
scroll to position [34, 0]
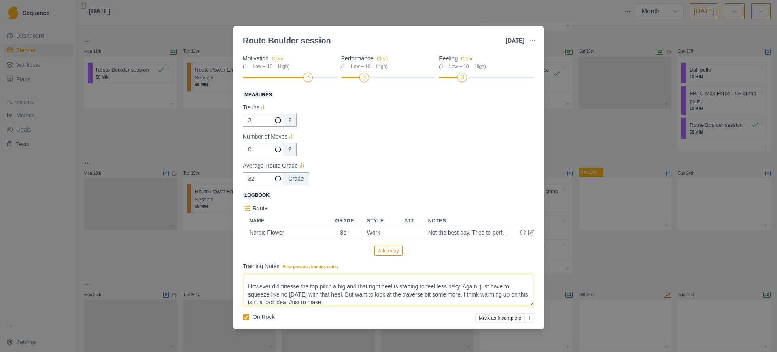
type textarea "Tough day in the office [DATE]. Felt horrible. Knuckles super sore. Don't know …"
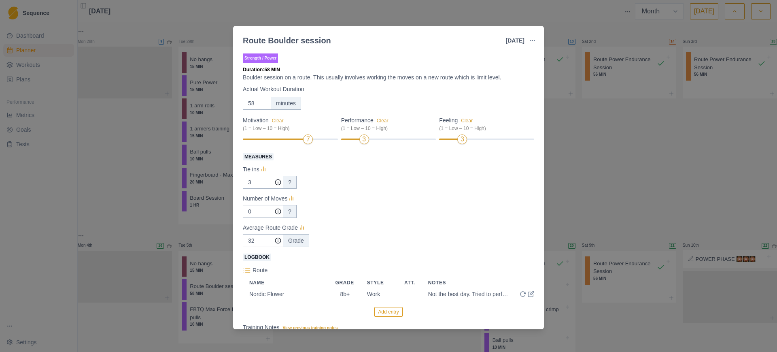
select select "month"
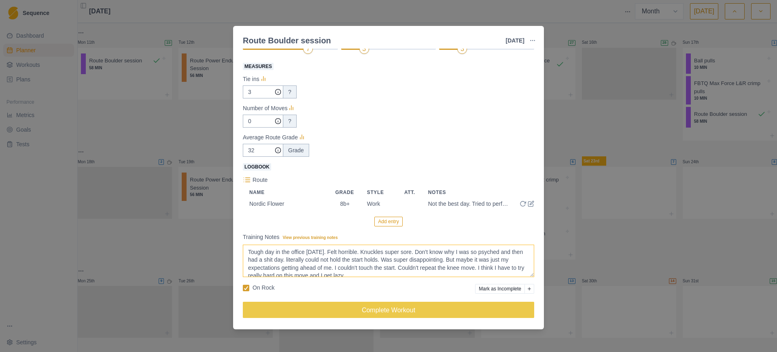
click at [380, 269] on textarea "Tough day in the office today. Felt horrible. Knuckles super sore. Don't know w…" at bounding box center [388, 260] width 291 height 32
click at [382, 274] on textarea "Tough day in the office today. Felt horrible. Knuckles super sore. Don't know w…" at bounding box center [388, 260] width 291 height 32
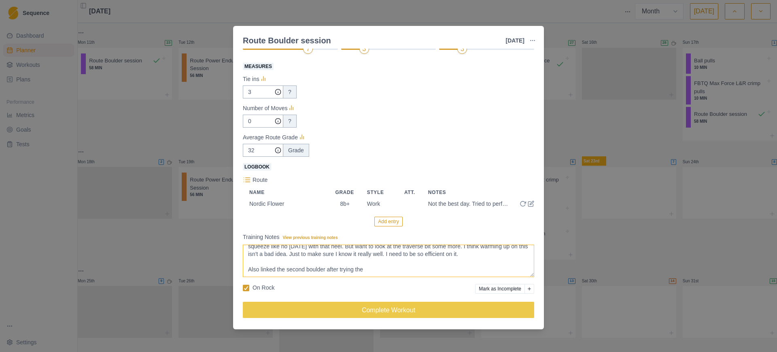
click at [394, 268] on textarea "Tough day in the office today. Felt horrible. Knuckles super sore. Don't know w…" at bounding box center [388, 260] width 291 height 32
type textarea "Tough day in the office today. Felt horrible. Knuckles super sore. Don't know w…"
click at [528, 204] on icon at bounding box center [530, 203] width 5 height 5
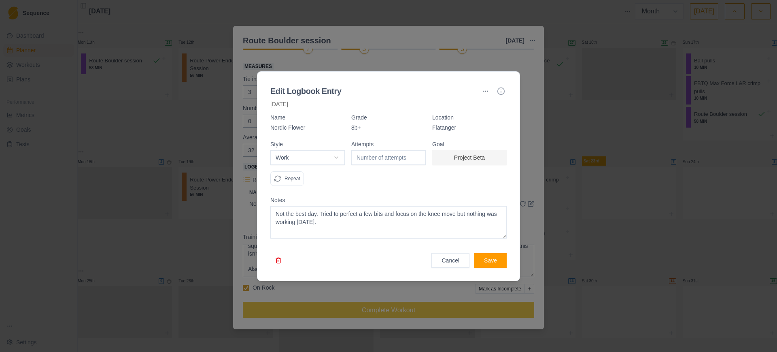
click at [340, 224] on textarea "Not the best day. Tried to perfect a few bits and focus on the knee move but no…" at bounding box center [388, 222] width 236 height 32
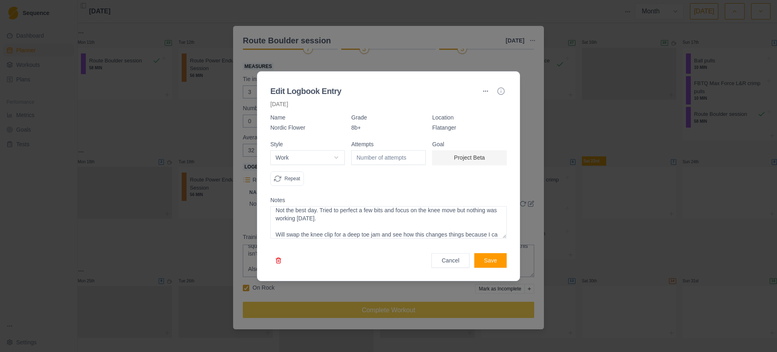
scroll to position [12, 0]
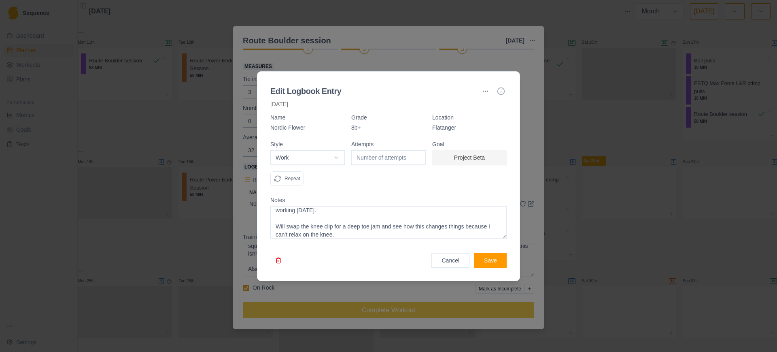
type textarea "Not the best day. Tried to perfect a few bits and focus on the knee move but no…"
click at [490, 255] on button "Save" at bounding box center [490, 260] width 32 height 15
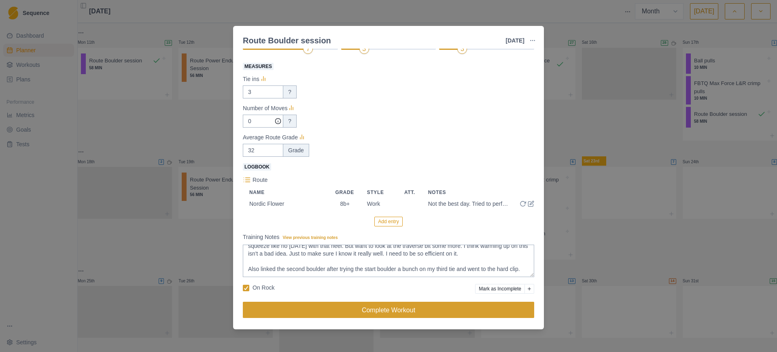
click at [381, 307] on button "Complete Workout" at bounding box center [388, 309] width 291 height 16
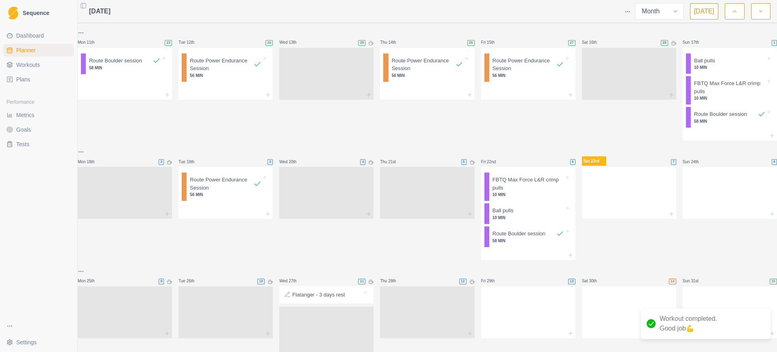
scroll to position [388, 0]
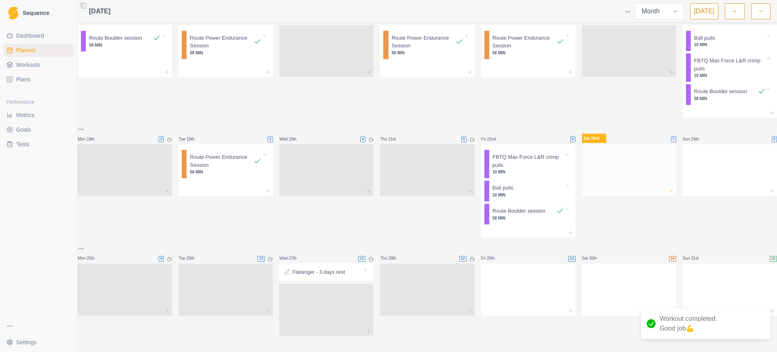
click at [668, 188] on icon at bounding box center [671, 191] width 6 height 6
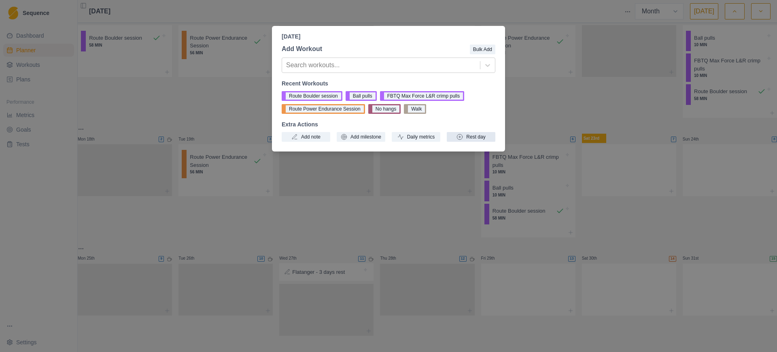
click at [466, 138] on button "Rest day" at bounding box center [471, 137] width 49 height 10
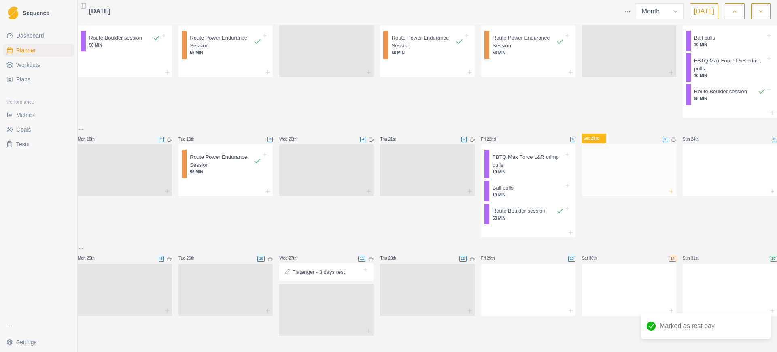
click at [668, 188] on icon at bounding box center [671, 191] width 6 height 6
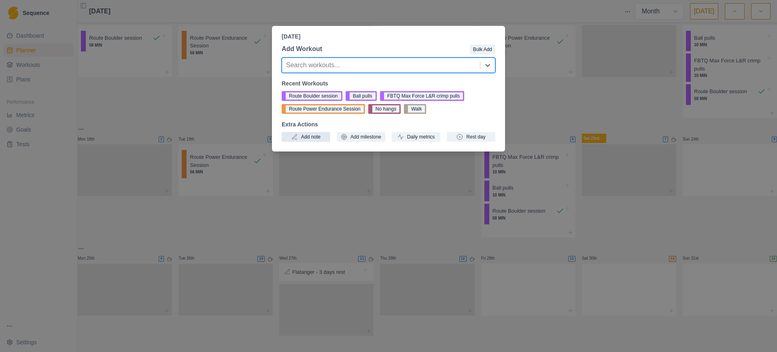
click at [299, 141] on button "Add note" at bounding box center [306, 137] width 49 height 10
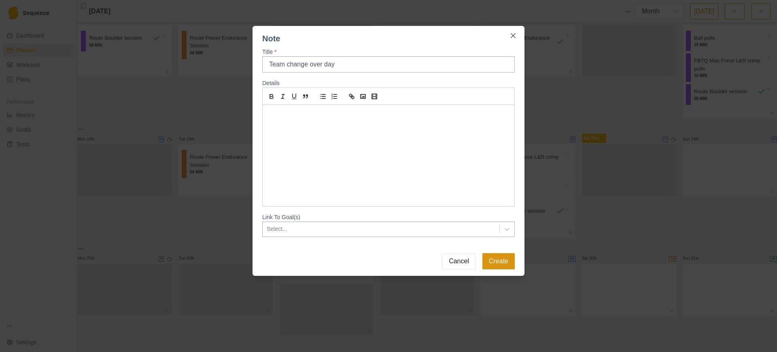
type input "Team change over day"
click at [496, 264] on button "Create" at bounding box center [498, 261] width 32 height 16
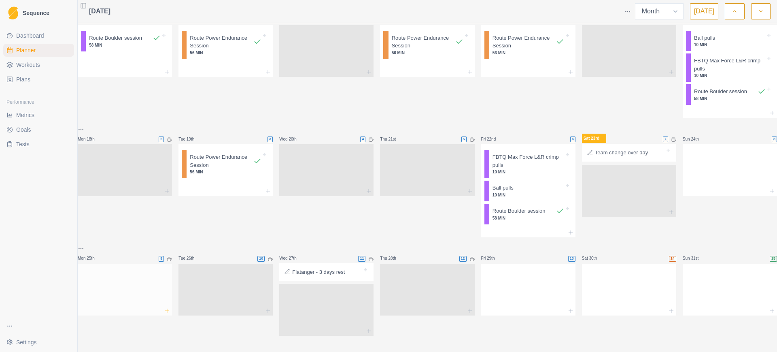
click at [170, 307] on icon at bounding box center [167, 310] width 6 height 6
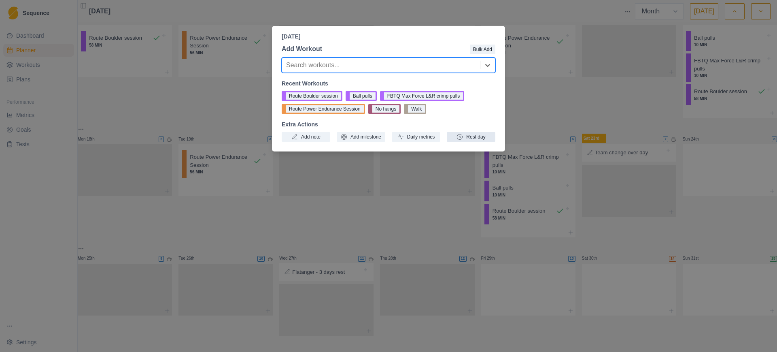
click at [467, 139] on button "Rest day" at bounding box center [471, 137] width 49 height 10
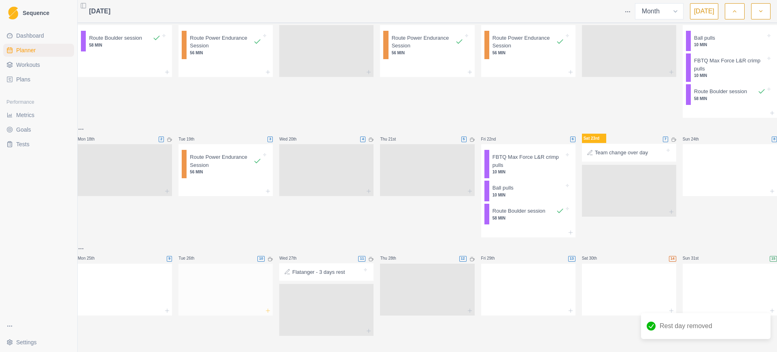
click at [271, 307] on icon at bounding box center [268, 310] width 6 height 6
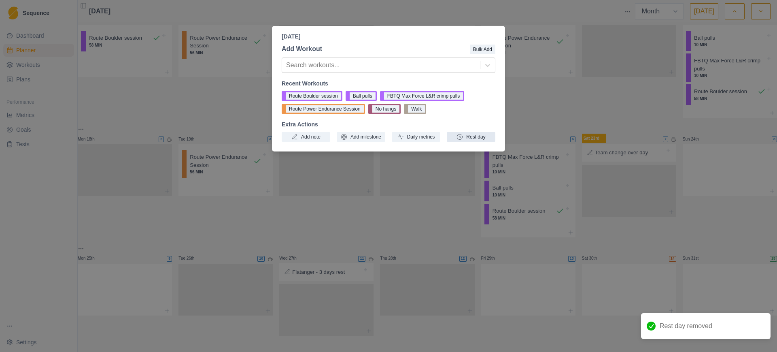
click at [474, 134] on button "Rest day" at bounding box center [471, 137] width 49 height 10
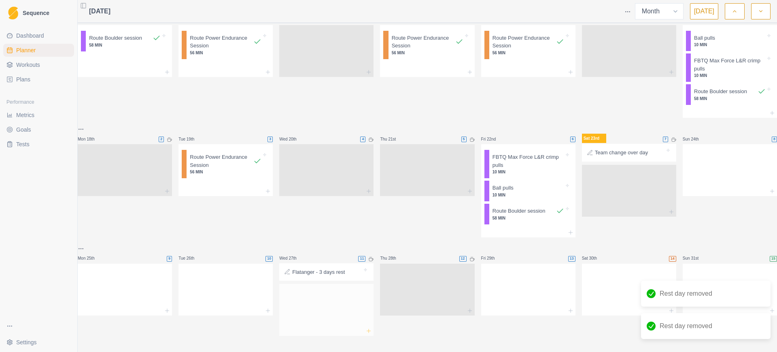
click at [365, 327] on icon at bounding box center [368, 330] width 6 height 6
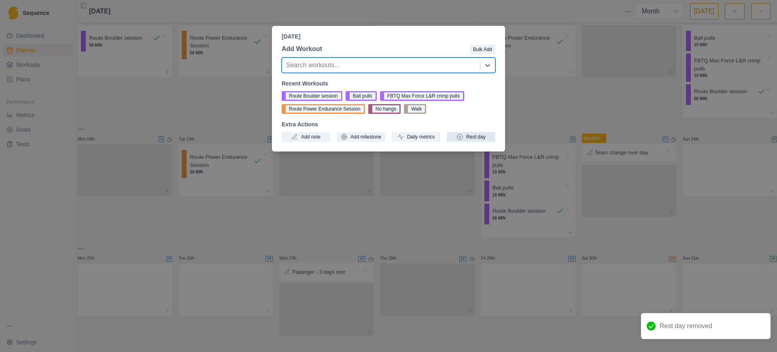
click at [462, 138] on icon "button" at bounding box center [459, 137] width 6 height 6
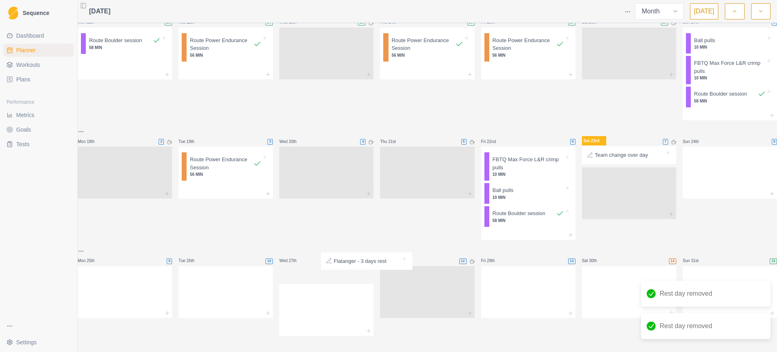
scroll to position [385, 0]
drag, startPoint x: 309, startPoint y: 266, endPoint x: 712, endPoint y: 266, distance: 402.6
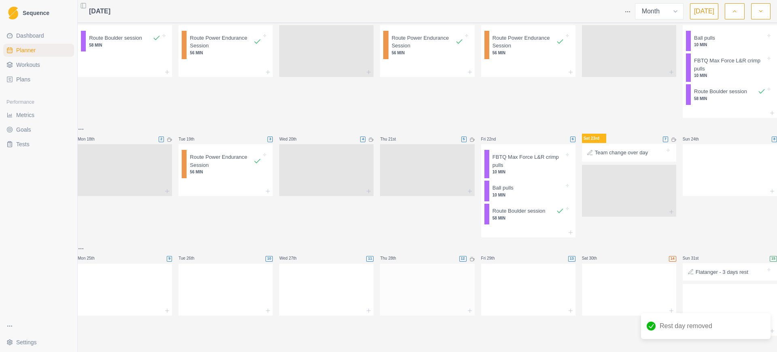
click at [468, 306] on div at bounding box center [427, 310] width 94 height 10
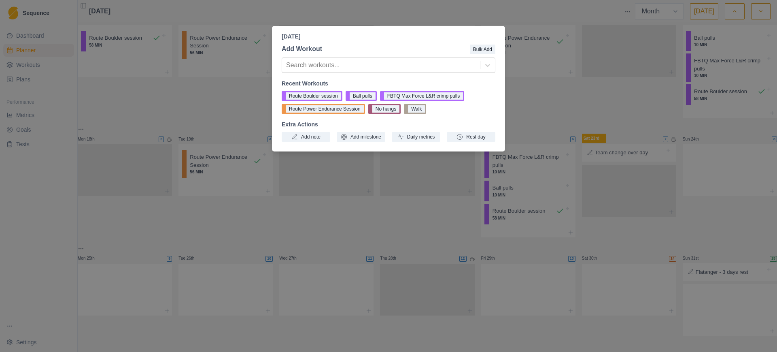
drag, startPoint x: 474, startPoint y: 139, endPoint x: 458, endPoint y: 150, distance: 19.3
click at [475, 138] on button "Rest day" at bounding box center [471, 137] width 49 height 10
